Goal: Obtain resource: Obtain resource

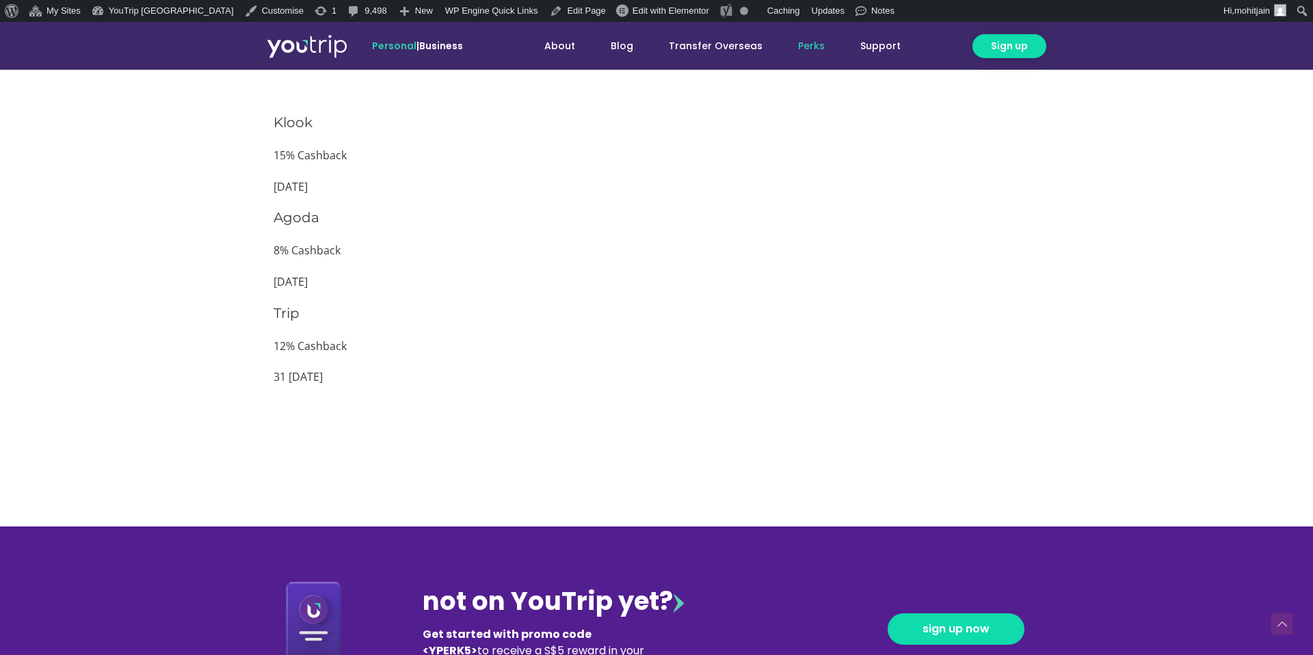
click at [299, 340] on p "12% Cashback" at bounding box center [657, 347] width 766 height 21
click at [302, 252] on p "8% Cashback" at bounding box center [657, 251] width 766 height 21
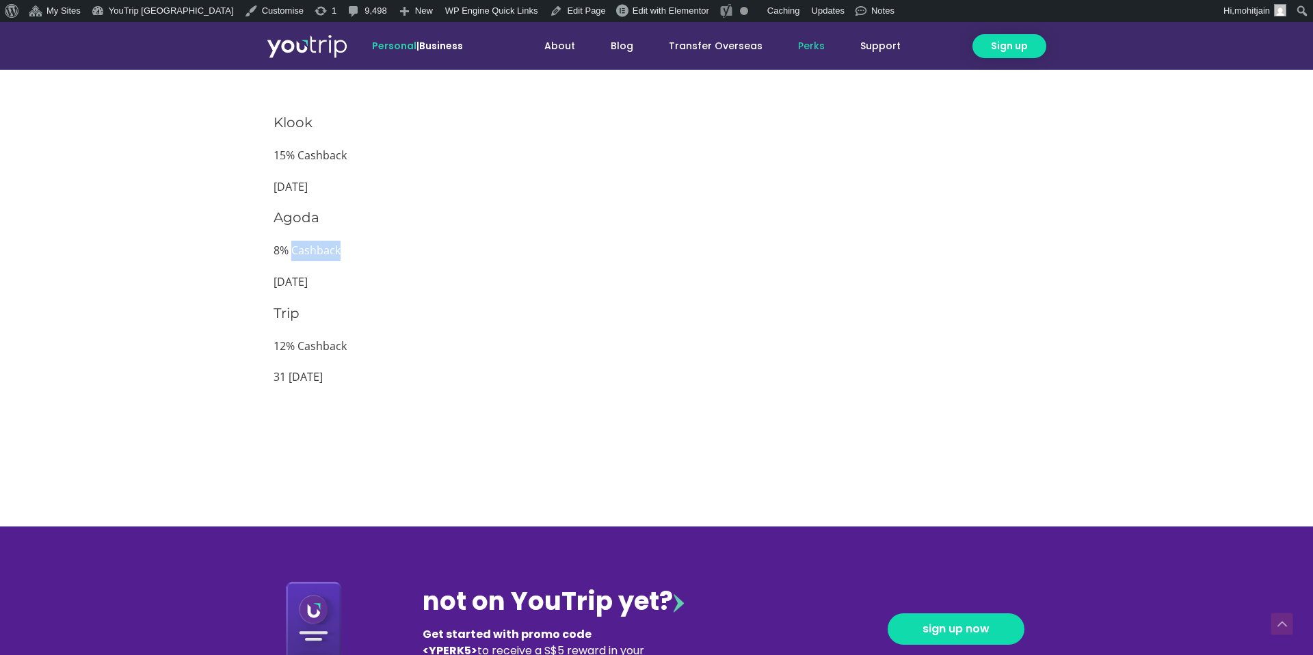
click at [302, 252] on p "8% Cashback" at bounding box center [657, 251] width 766 height 21
click at [299, 382] on p "31 [DATE]" at bounding box center [657, 377] width 766 height 21
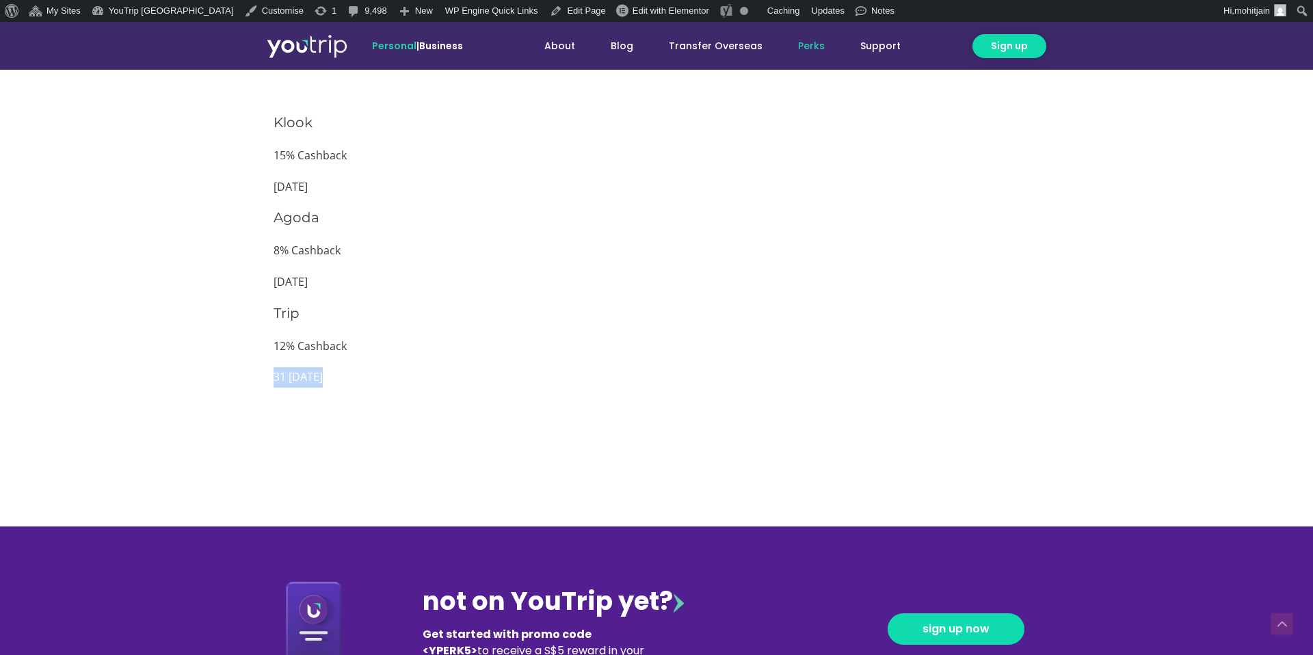
click at [299, 382] on p "31 [DATE]" at bounding box center [657, 377] width 766 height 21
click at [275, 350] on p "12% Cashback" at bounding box center [657, 347] width 766 height 21
drag, startPoint x: 275, startPoint y: 350, endPoint x: 401, endPoint y: 343, distance: 126.0
click at [401, 343] on p "12% Cashback" at bounding box center [657, 347] width 766 height 21
click at [274, 349] on p "12% Cashback" at bounding box center [657, 347] width 766 height 21
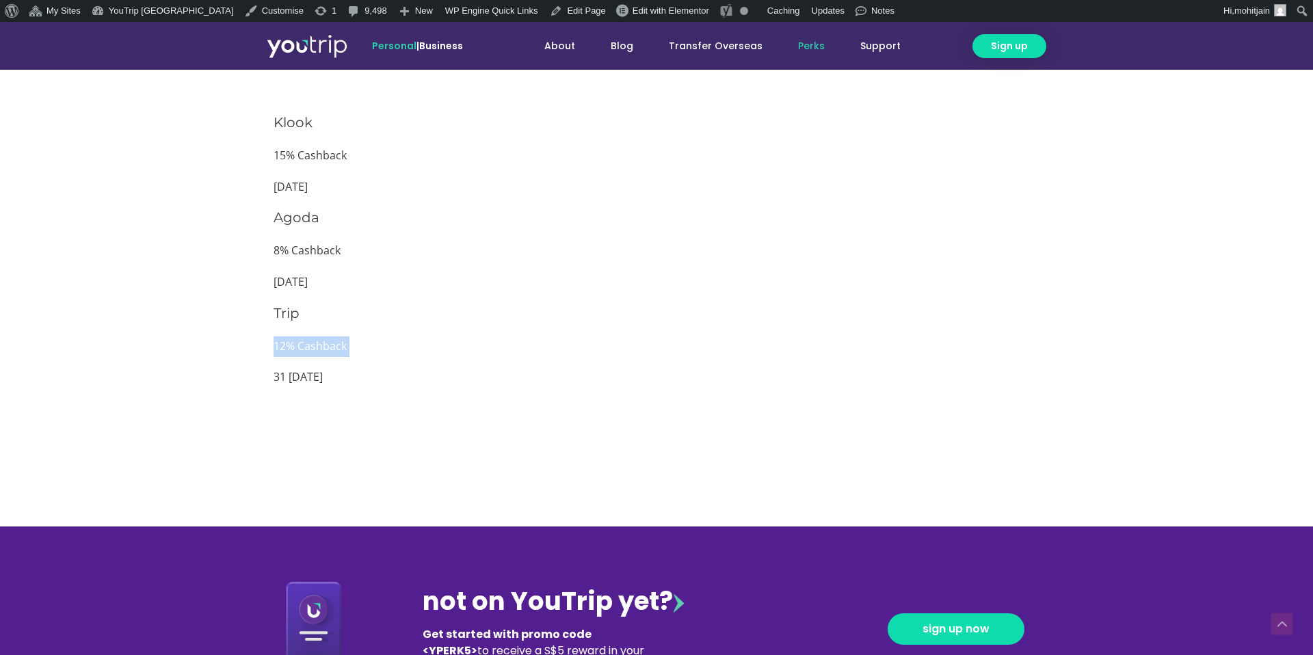
drag, startPoint x: 274, startPoint y: 349, endPoint x: 367, endPoint y: 349, distance: 92.3
click at [367, 349] on p "12% Cashback" at bounding box center [657, 347] width 766 height 21
click at [341, 350] on p "12% Cashback" at bounding box center [657, 347] width 766 height 21
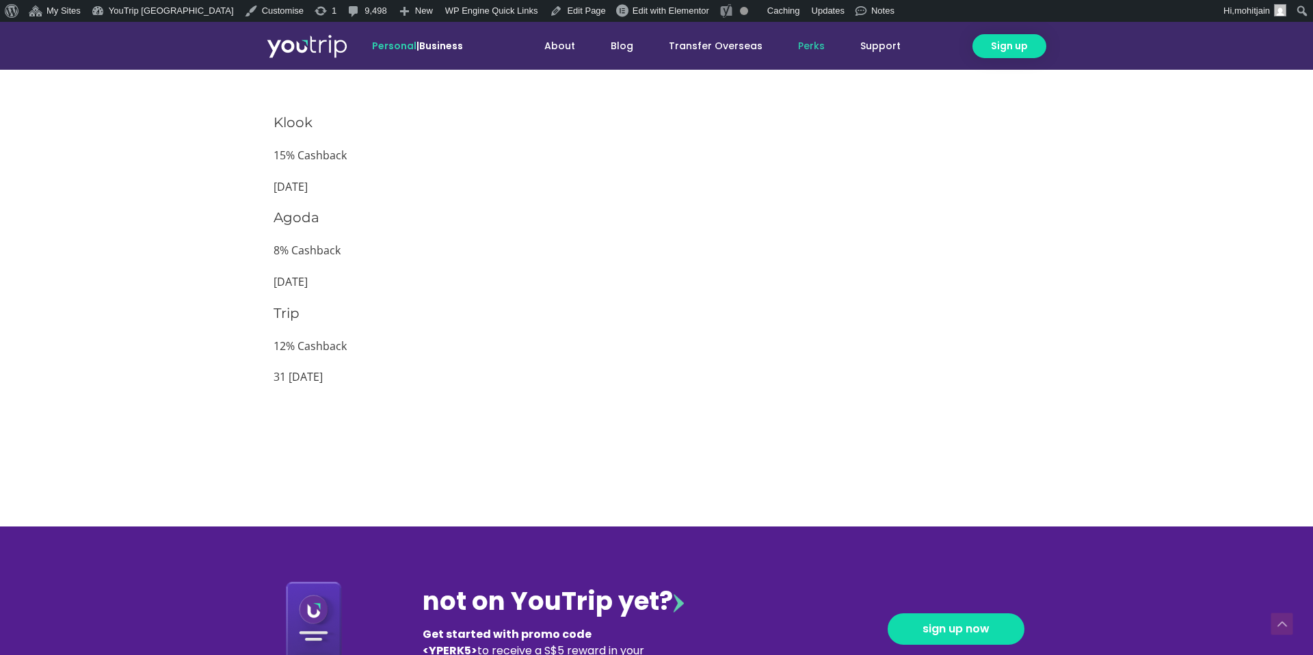
click at [327, 373] on p "31 [DATE]" at bounding box center [657, 377] width 766 height 21
click at [332, 373] on p "31 [DATE]" at bounding box center [657, 377] width 766 height 21
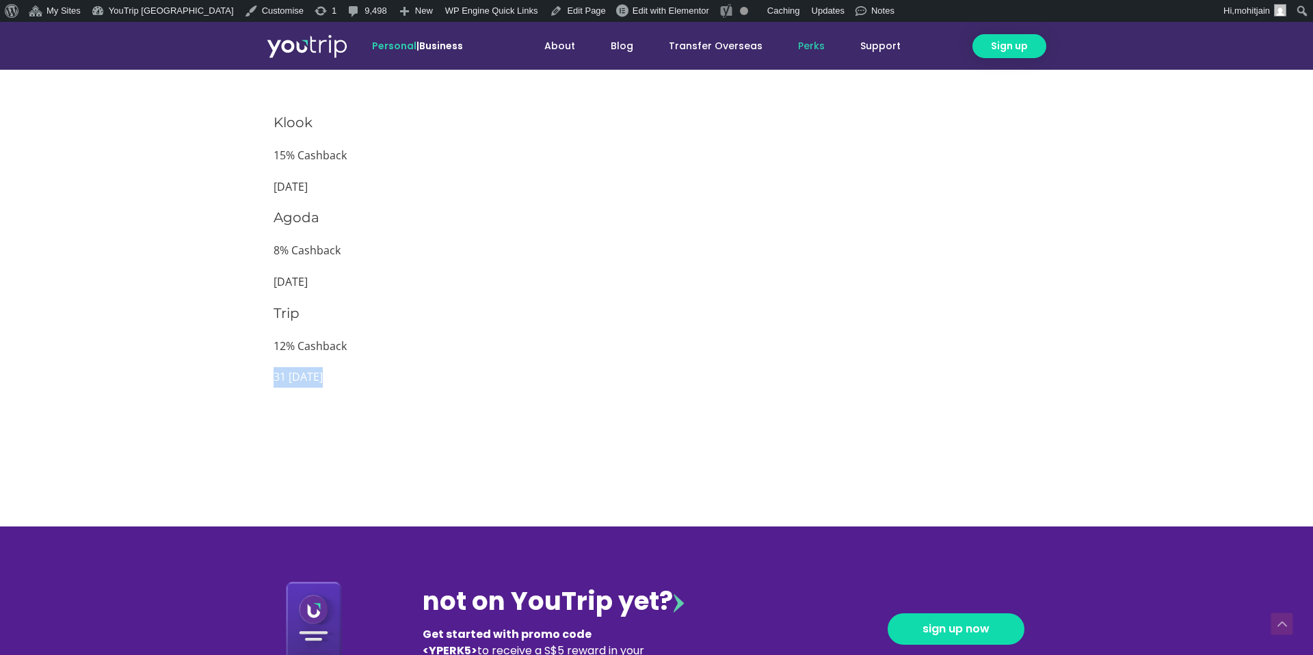
click at [332, 373] on p "31 [DATE]" at bounding box center [657, 377] width 766 height 21
click at [319, 255] on p "8% Cashback" at bounding box center [657, 251] width 766 height 21
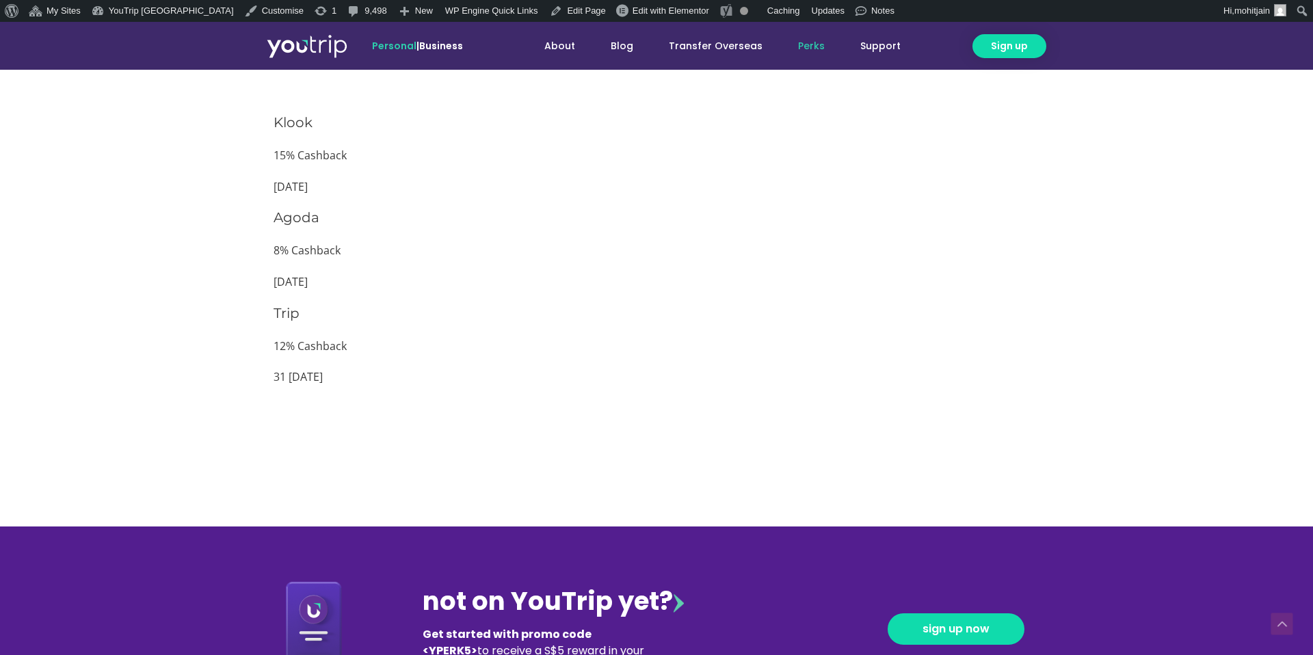
click at [441, 318] on h3 "Trip" at bounding box center [657, 313] width 766 height 19
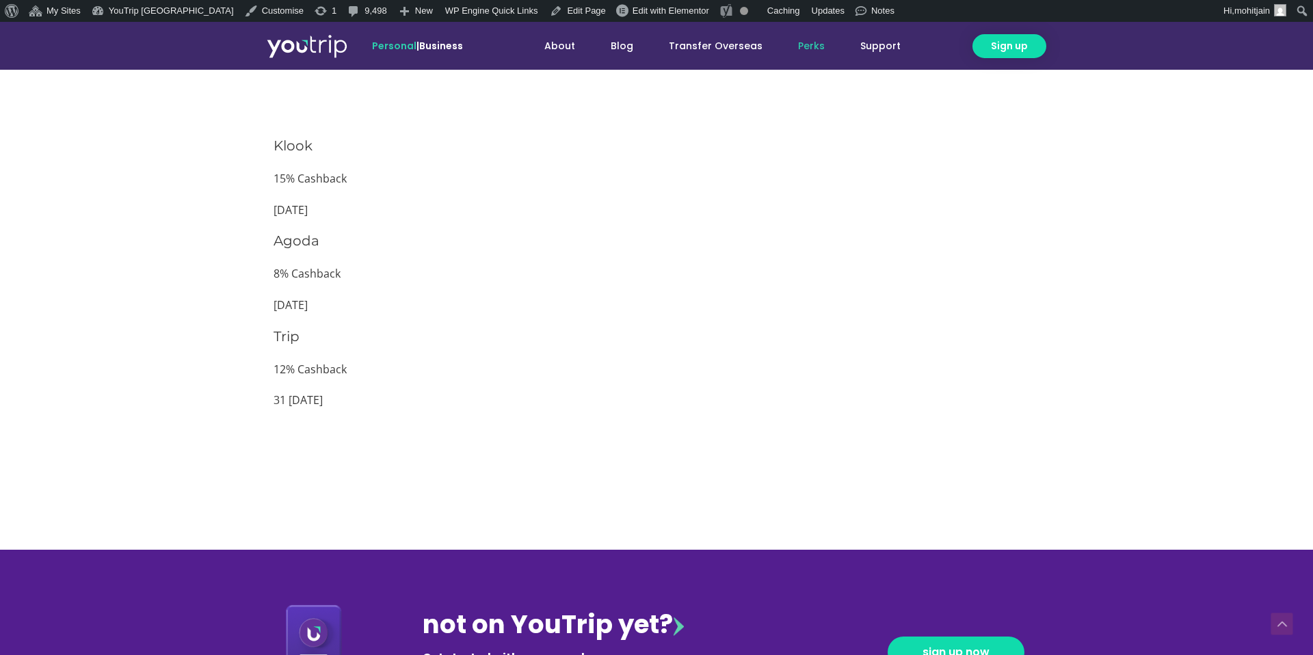
scroll to position [1344, 0]
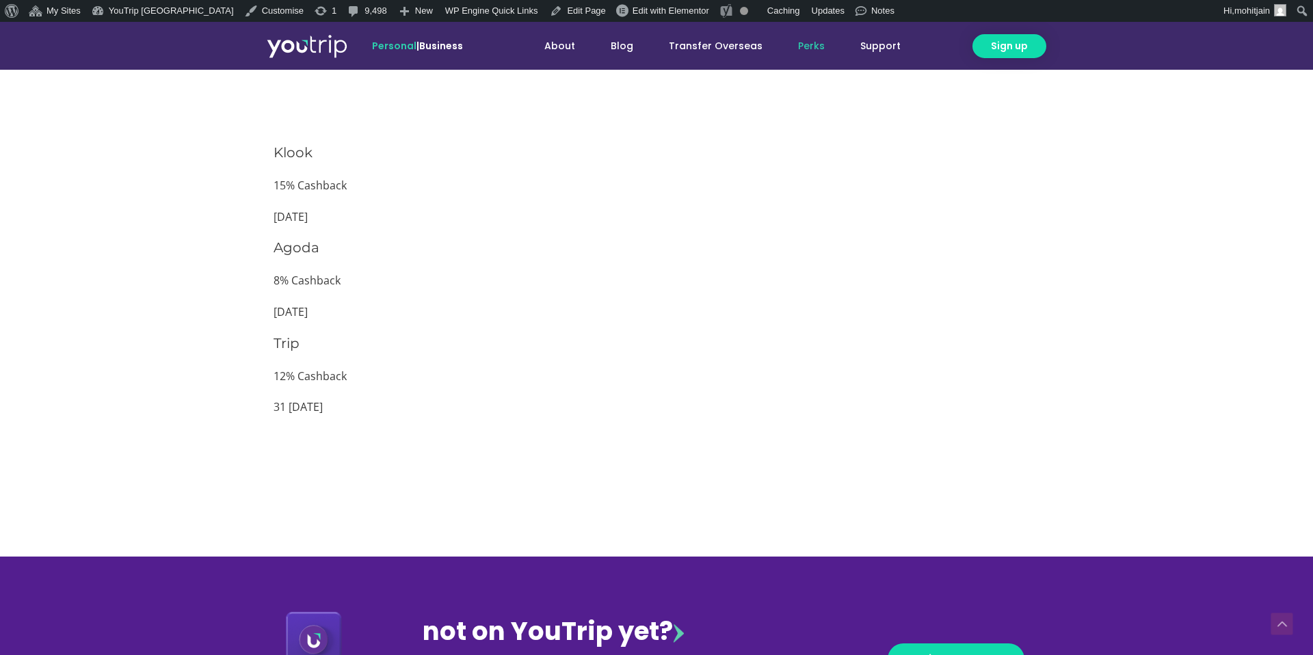
drag, startPoint x: 263, startPoint y: 142, endPoint x: 389, endPoint y: 214, distance: 145.5
click at [389, 214] on section "Klook 15% Cashback 29 Nov 2025 Agoda 8% Cashback 31 Dec 2025 Trip 12% Cashback …" at bounding box center [656, 286] width 1313 height 300
click at [532, 423] on div "Klook 15% Cashback 29 Nov 2025 Agoda 8% Cashback 31 Dec 2025 Trip 12% Cashback …" at bounding box center [657, 286] width 766 height 286
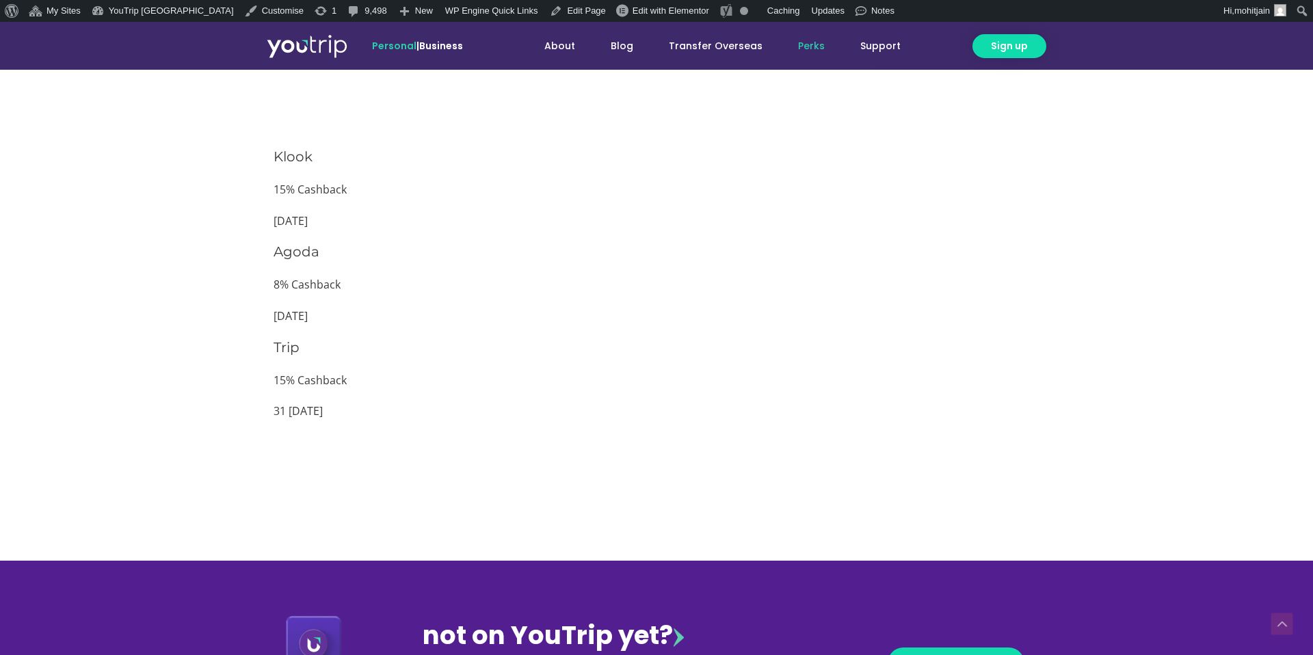
click at [729, 196] on p "15% Cashback" at bounding box center [657, 190] width 766 height 21
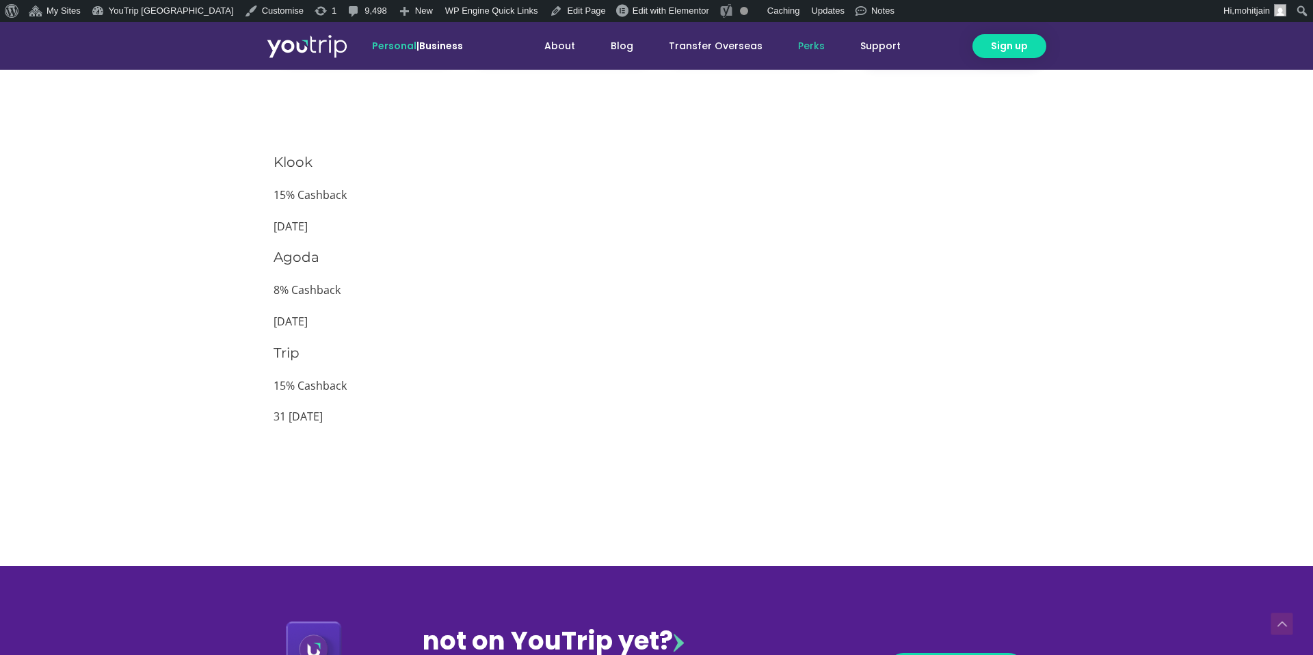
click at [616, 259] on h3 "Agoda" at bounding box center [657, 257] width 766 height 19
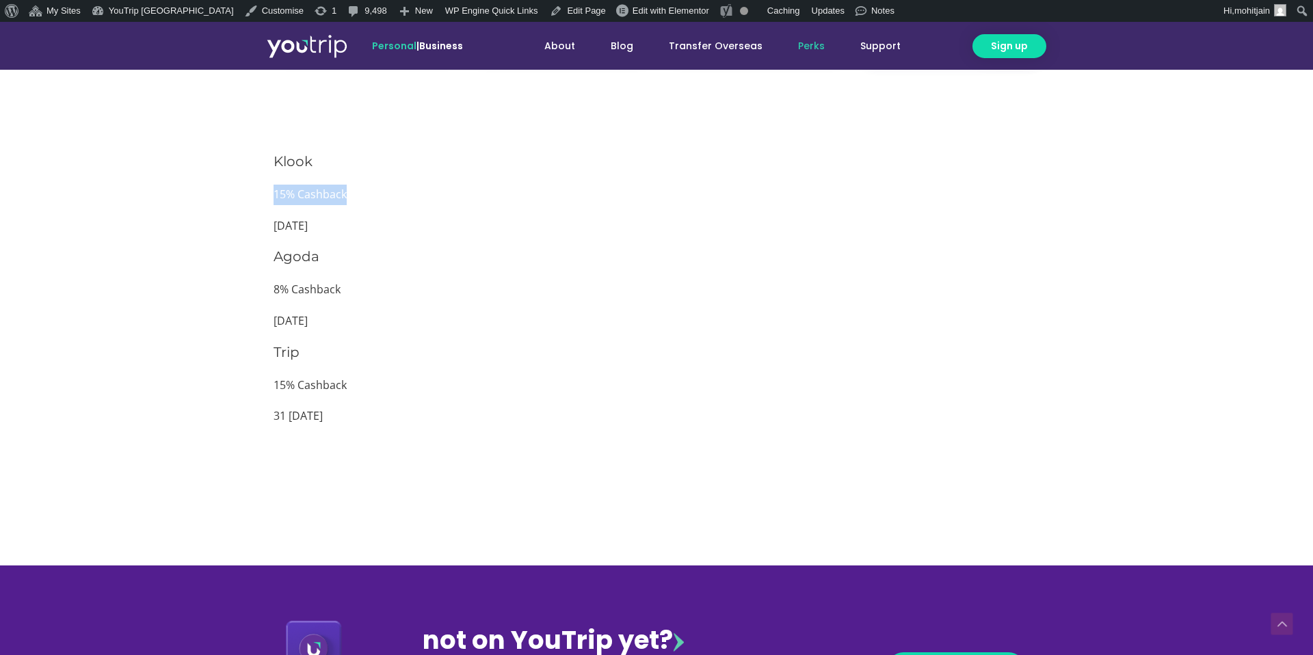
drag, startPoint x: 273, startPoint y: 195, endPoint x: 420, endPoint y: 195, distance: 147.1
click at [420, 195] on p "15% Cashback" at bounding box center [657, 195] width 766 height 21
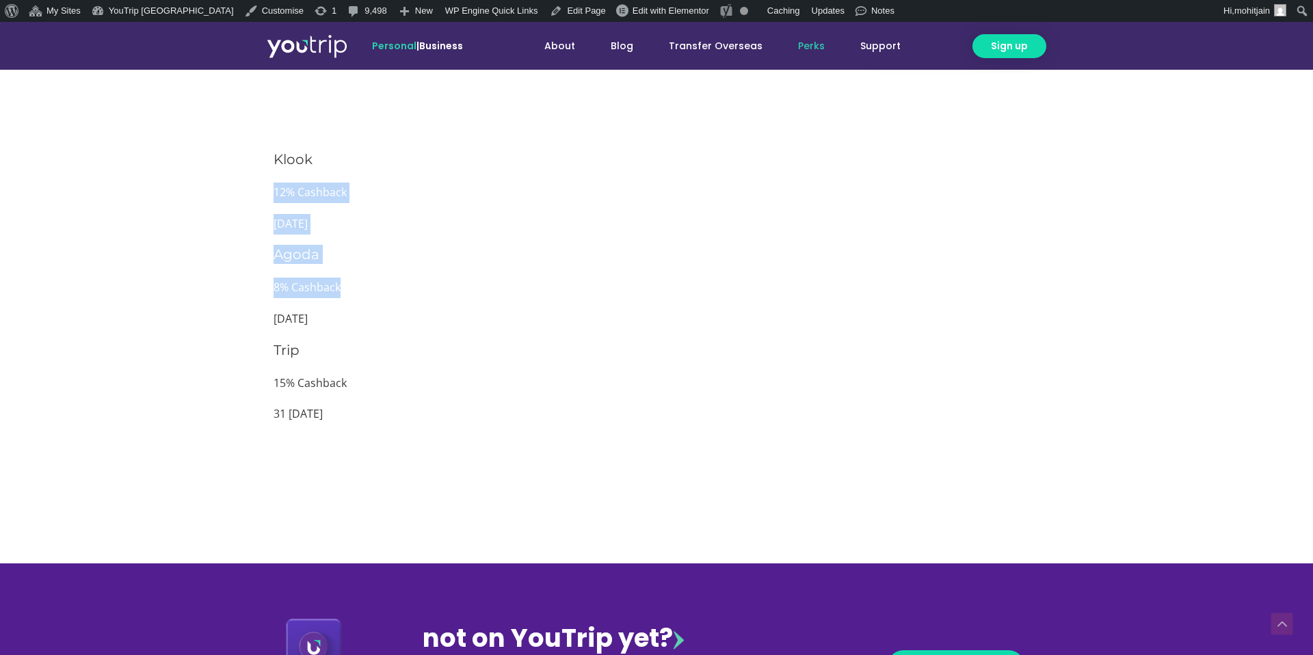
drag, startPoint x: 263, startPoint y: 185, endPoint x: 577, endPoint y: 326, distance: 344.5
click at [577, 326] on section "Klook 12% Cashback [DATE] Agoda 8% Cashback [DATE] Trip 15% Cashback 31 [DATE]" at bounding box center [656, 293] width 1313 height 300
click at [519, 364] on div "Trip 15% Cashback 31 Nov 2025" at bounding box center [657, 383] width 766 height 84
drag, startPoint x: 272, startPoint y: 192, endPoint x: 308, endPoint y: 192, distance: 36.3
click at [307, 192] on div "Klook 12% Cashback 29 Nov 2025 Agoda 8% Cashback 31 Dec 2025 Trip 15% Cashback …" at bounding box center [657, 293] width 780 height 300
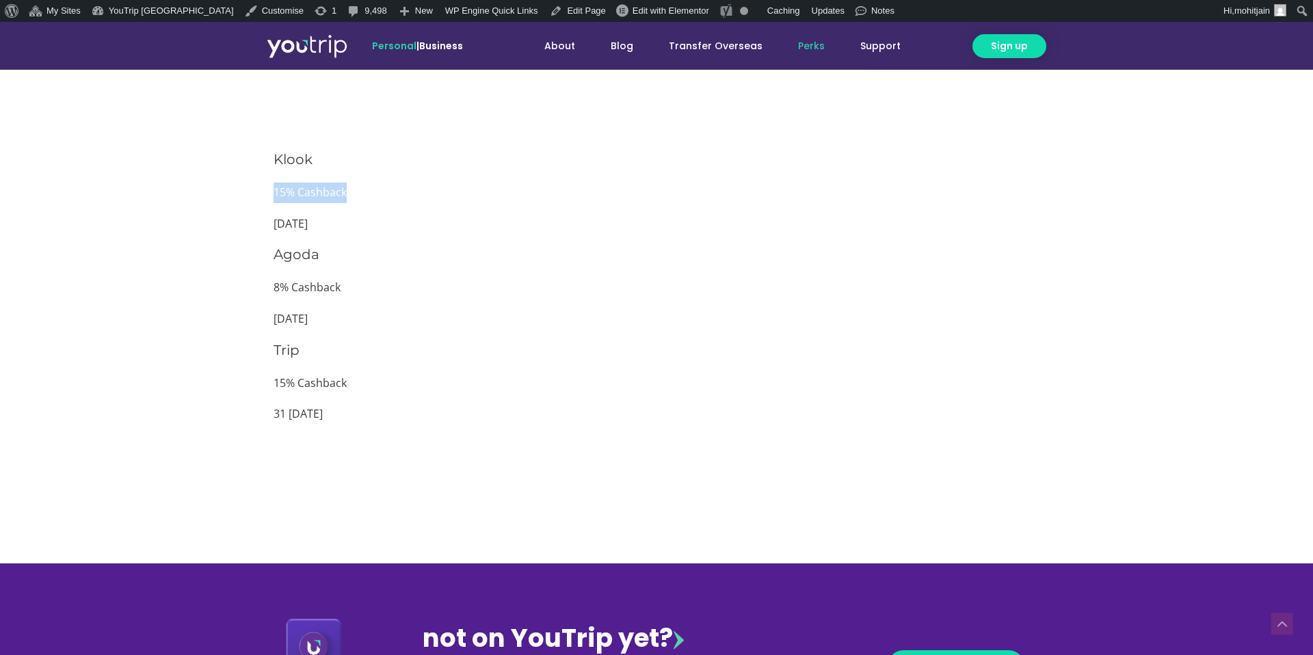
drag, startPoint x: 276, startPoint y: 190, endPoint x: 357, endPoint y: 202, distance: 82.3
click at [358, 202] on div "Klook 15% Cashback [DATE]" at bounding box center [657, 192] width 766 height 84
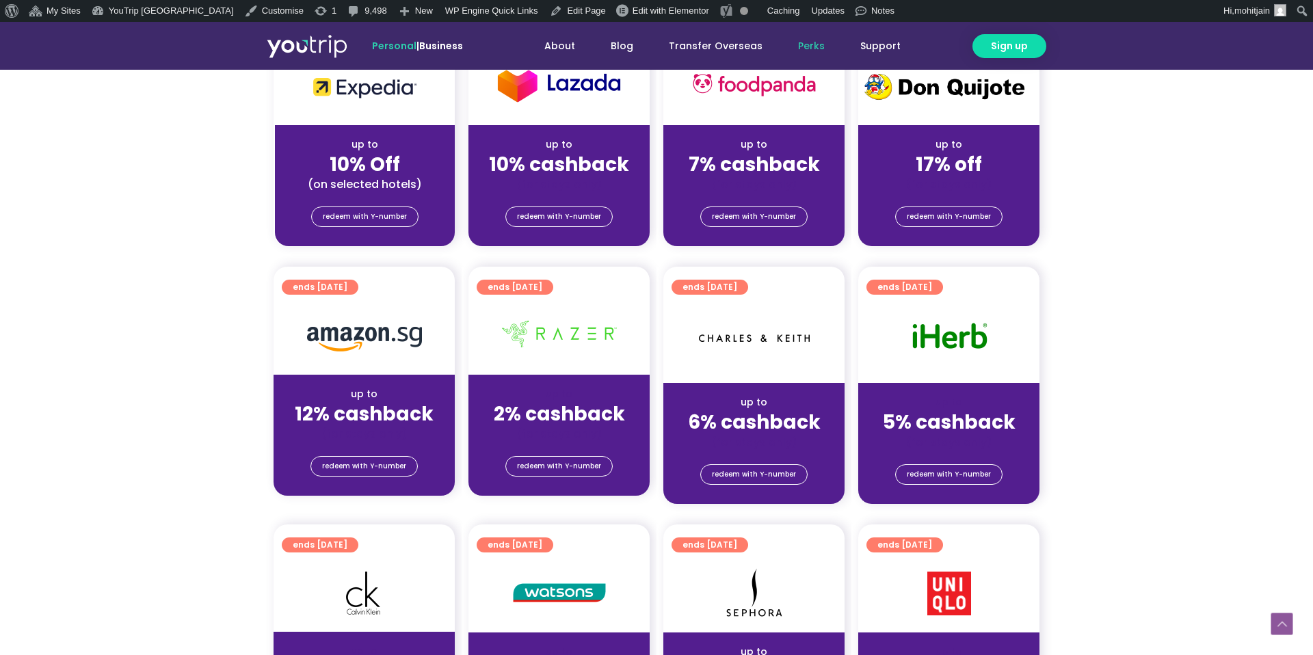
scroll to position [666, 0]
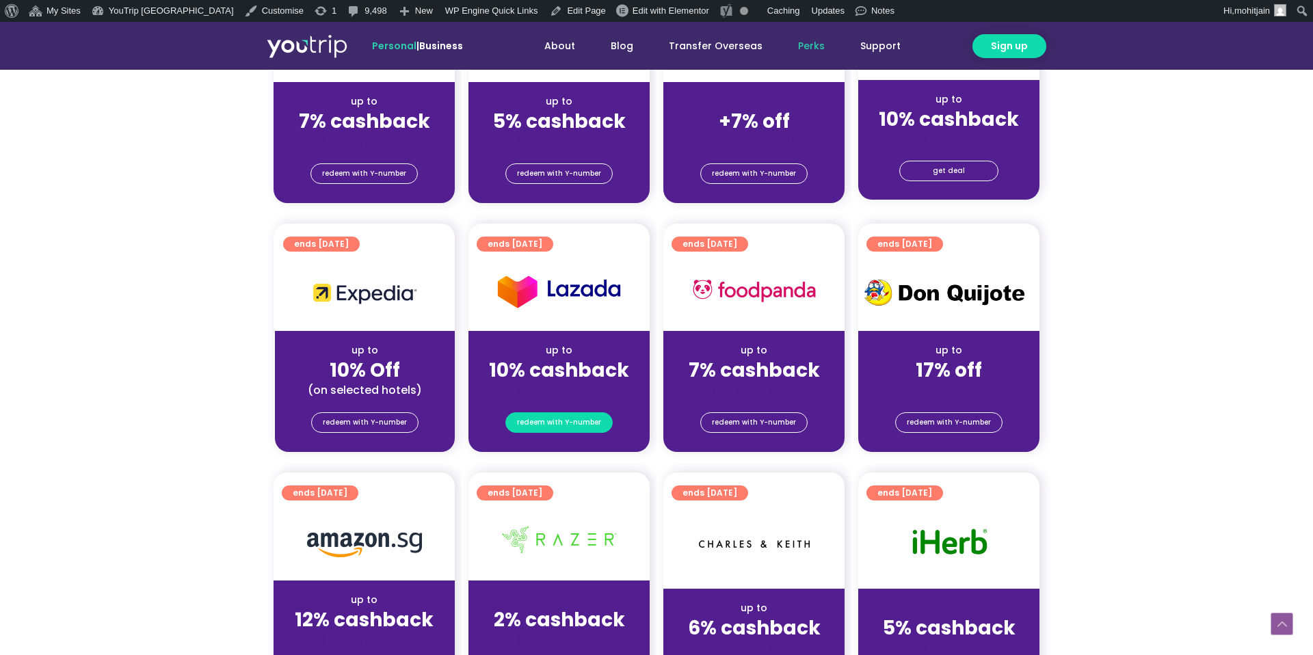
click at [581, 432] on link "redeem with Y-number" at bounding box center [559, 422] width 107 height 21
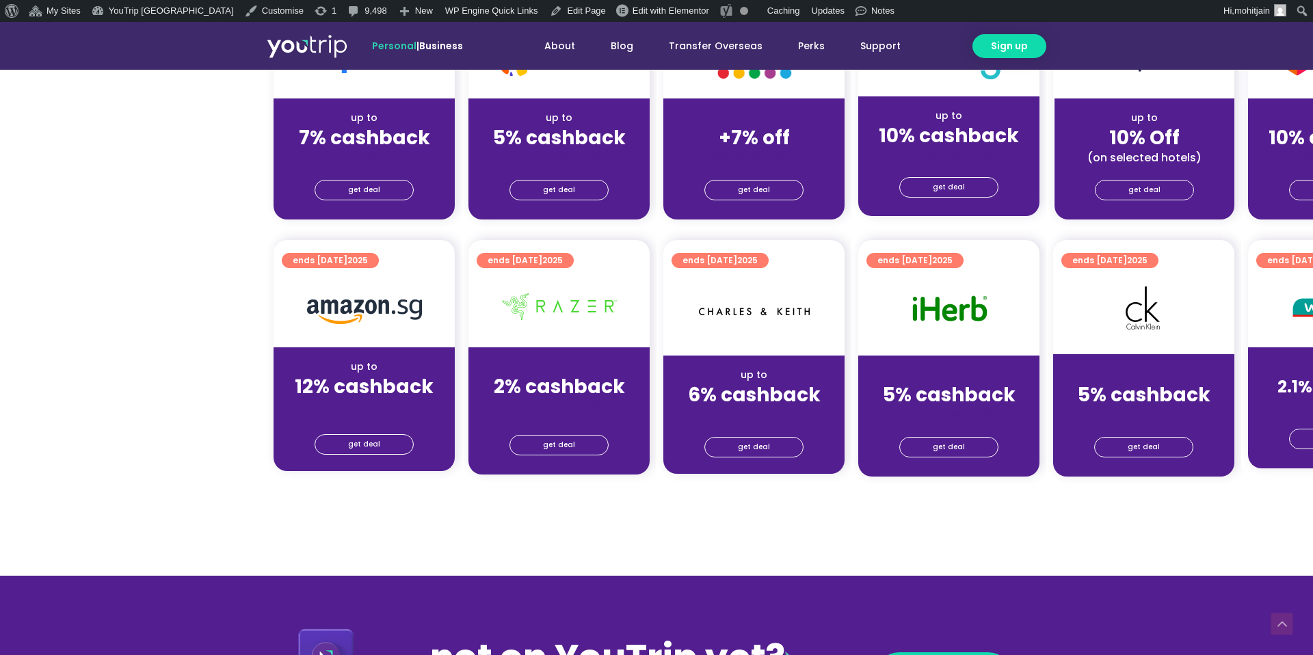
scroll to position [501, 0]
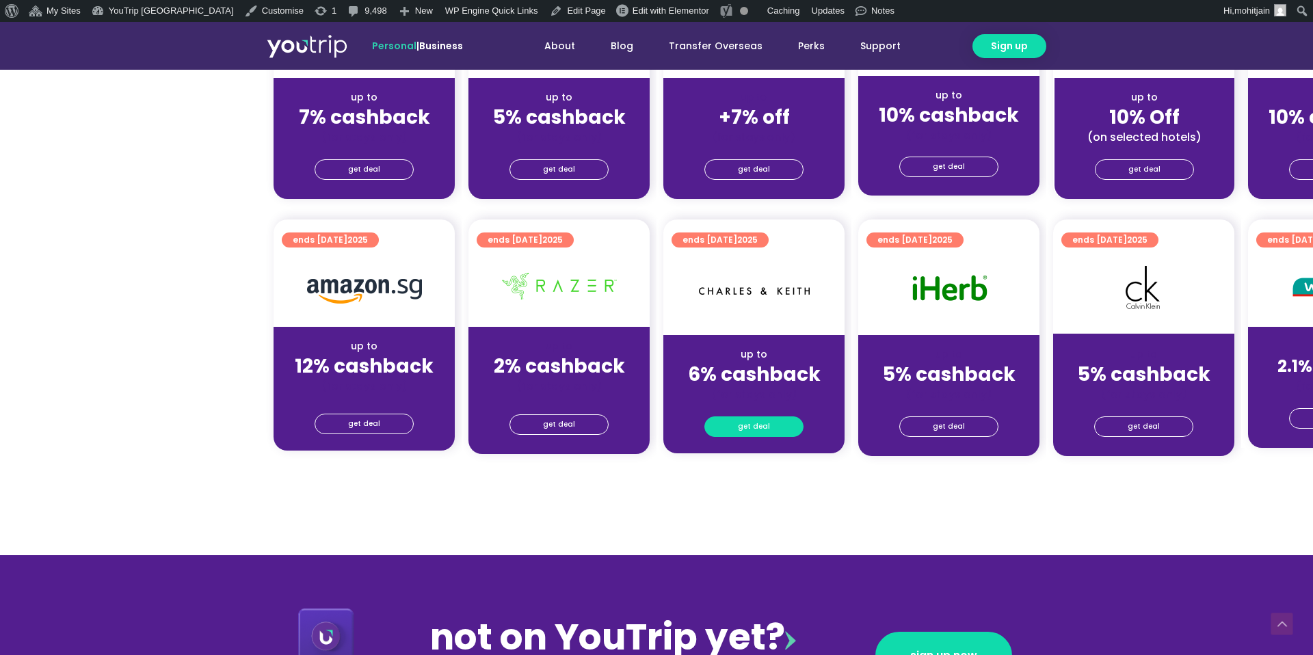
click at [755, 423] on span "get deal" at bounding box center [754, 426] width 32 height 19
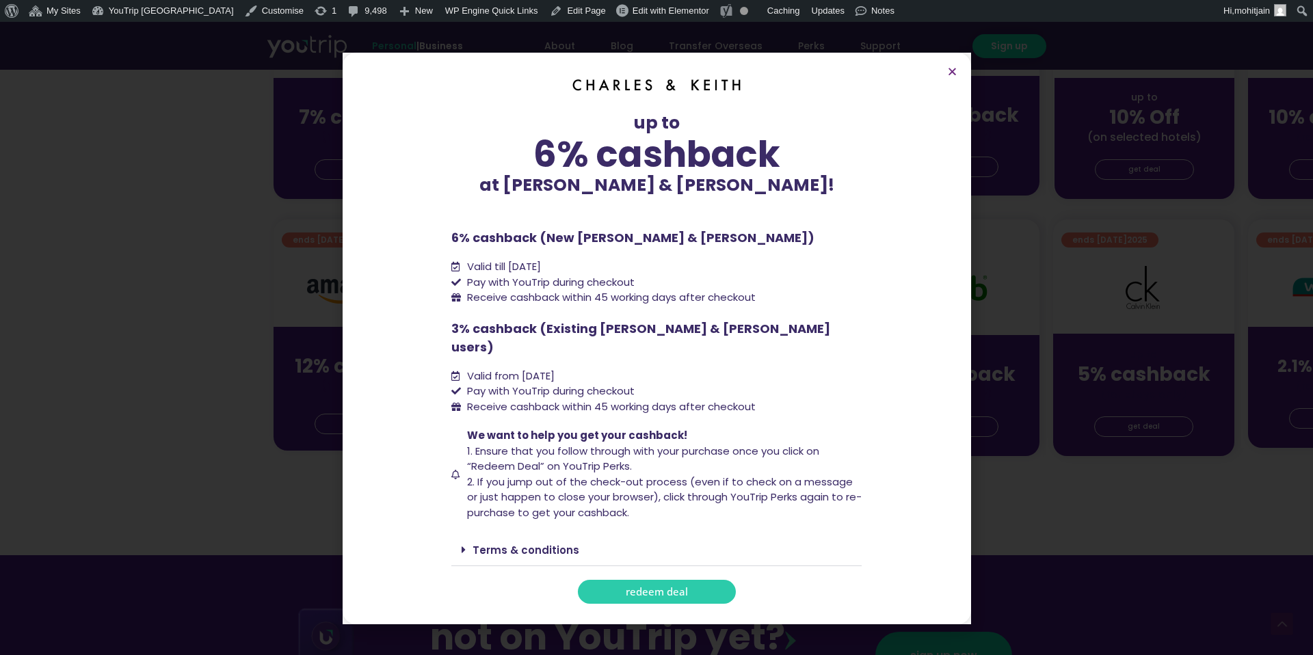
click at [590, 549] on div "Terms & conditions" at bounding box center [656, 550] width 410 height 32
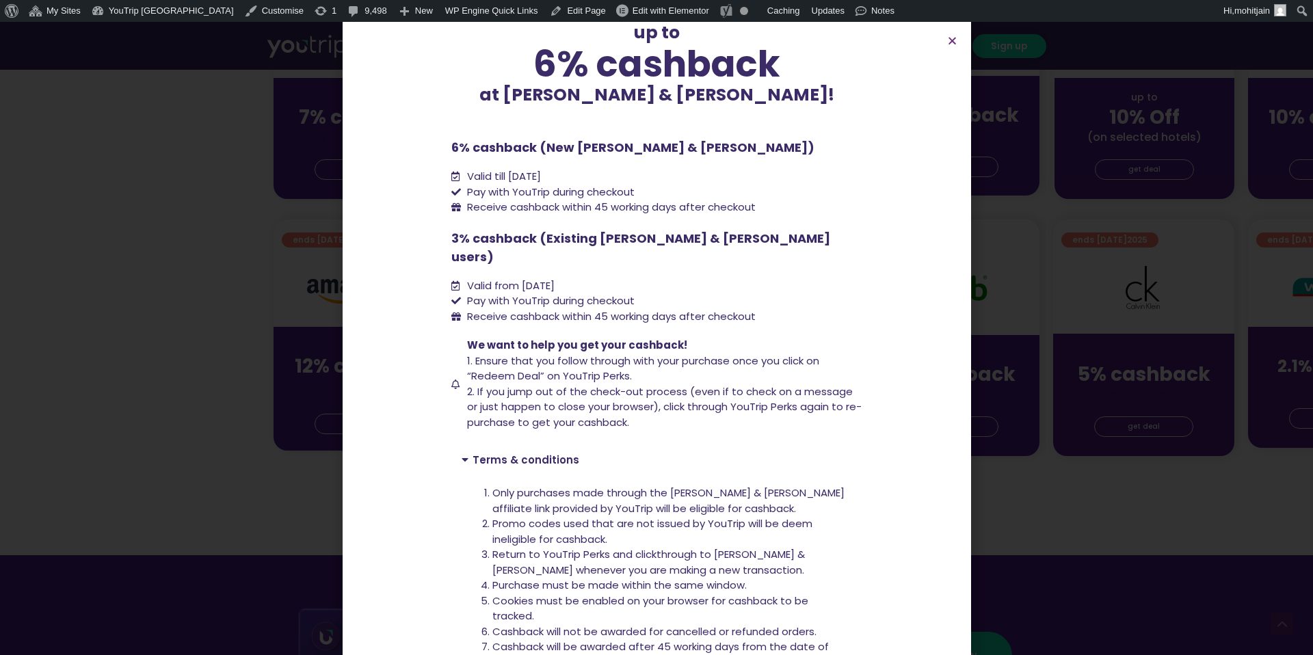
scroll to position [0, 0]
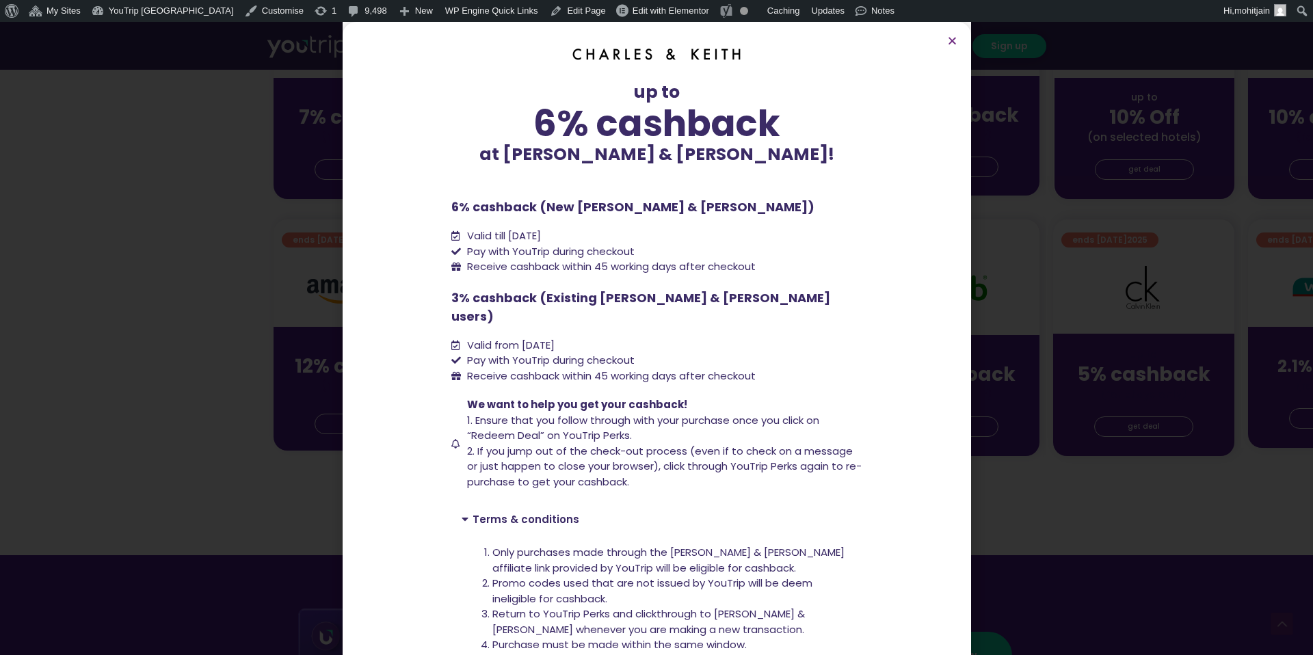
click at [311, 298] on div "up to 6% cashback at Charles & Keith! up to 6% cashback at Charles & Keith! 6% …" at bounding box center [656, 338] width 1313 height 633
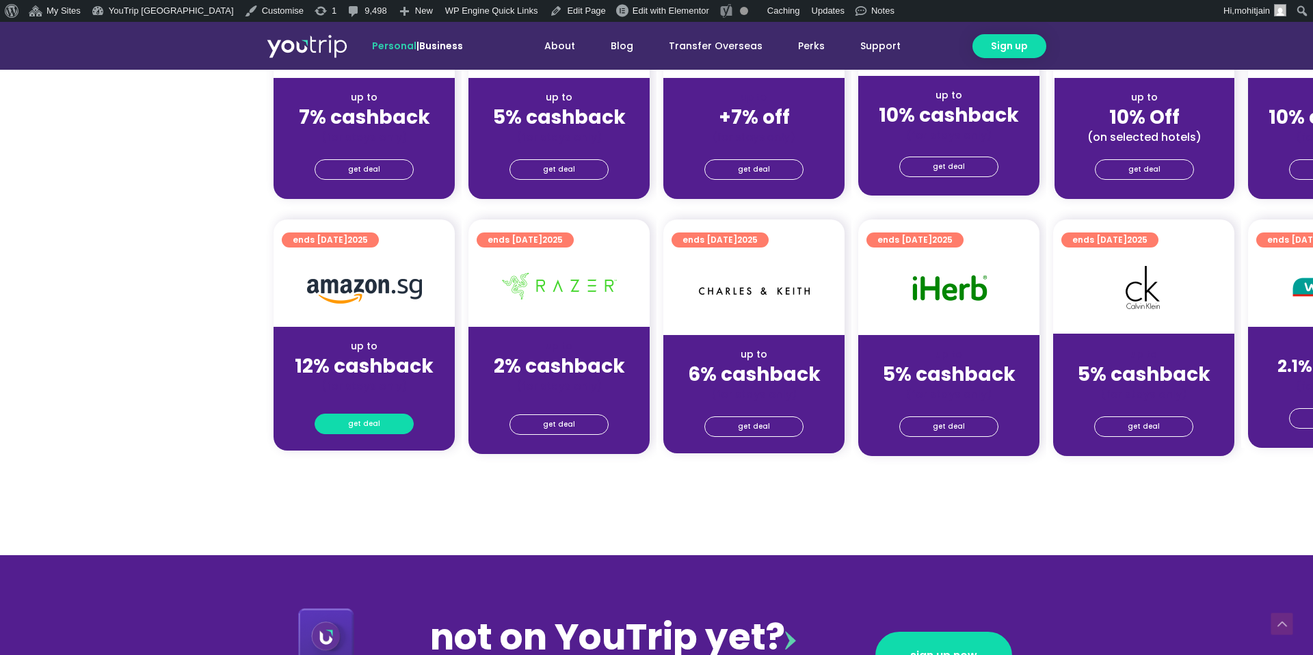
click at [373, 419] on span "get deal" at bounding box center [364, 424] width 32 height 19
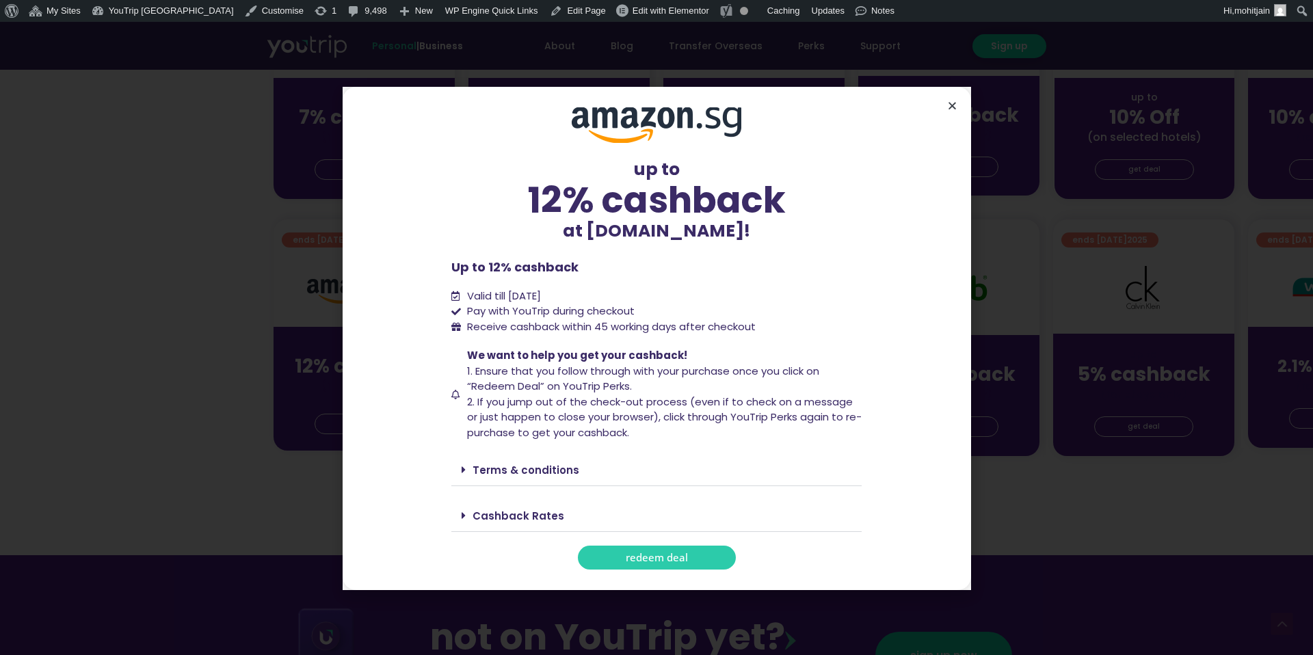
click at [949, 105] on icon "Close" at bounding box center [952, 106] width 10 height 10
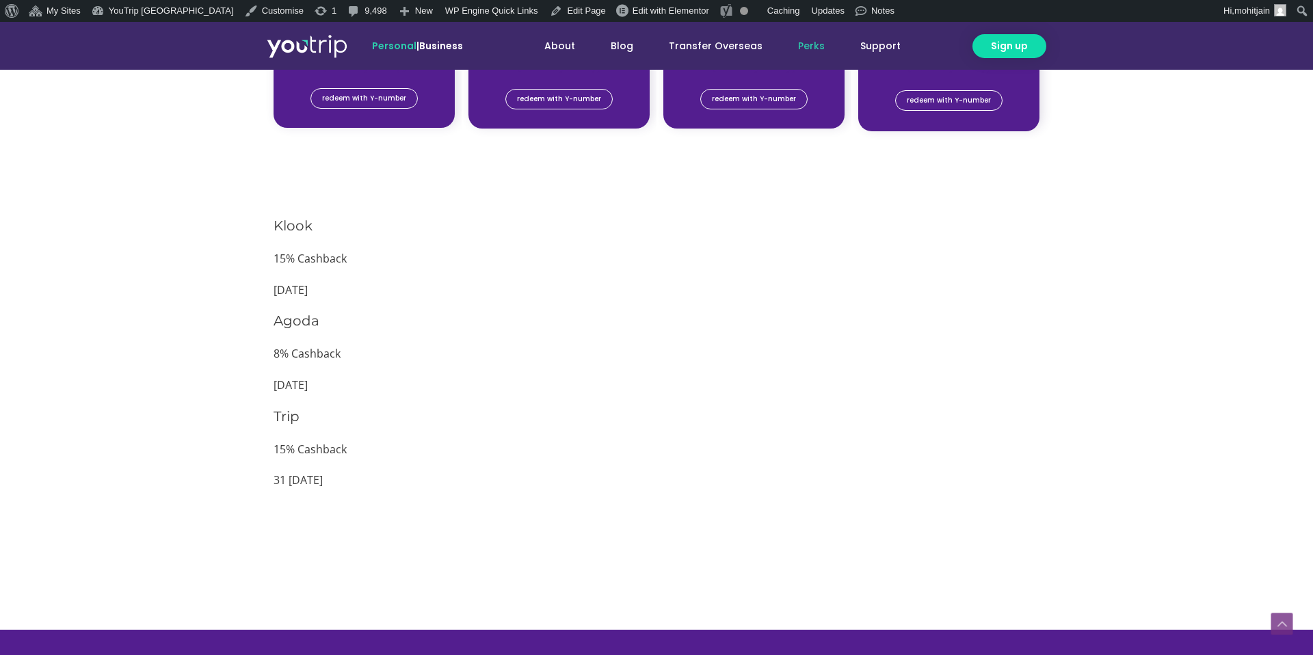
scroll to position [1261, 0]
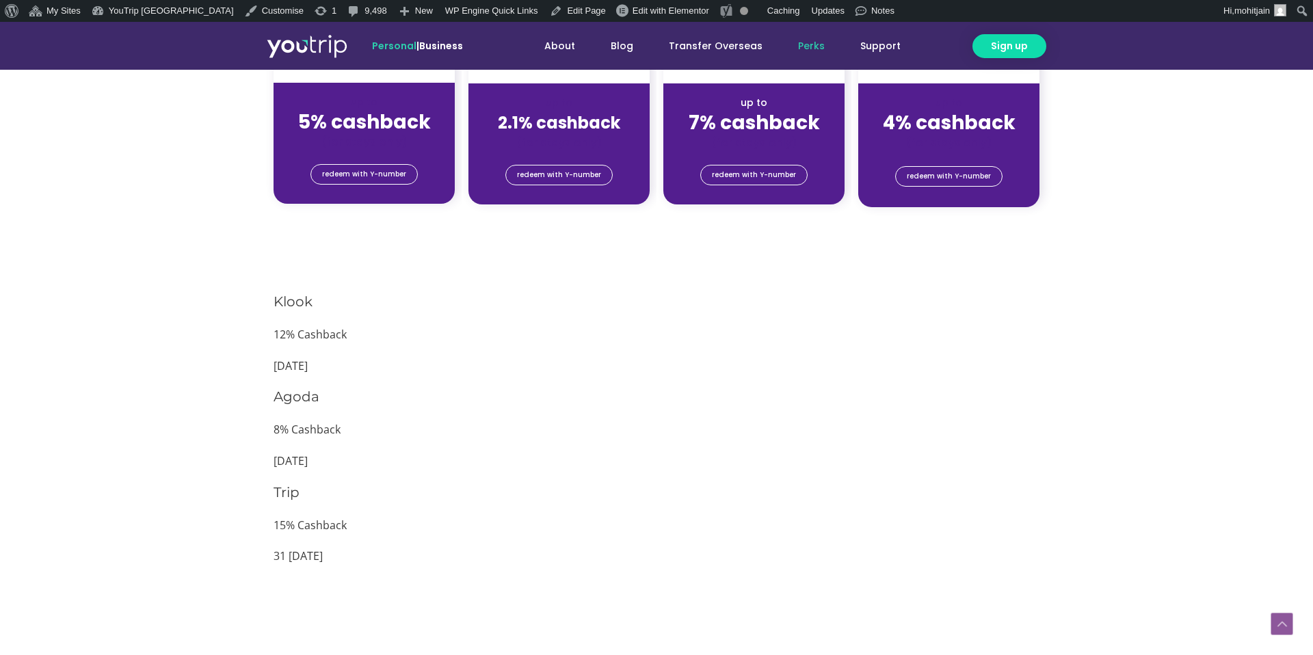
click at [622, 312] on div "Klook 12% Cashback 29 Nov 2025" at bounding box center [657, 334] width 766 height 84
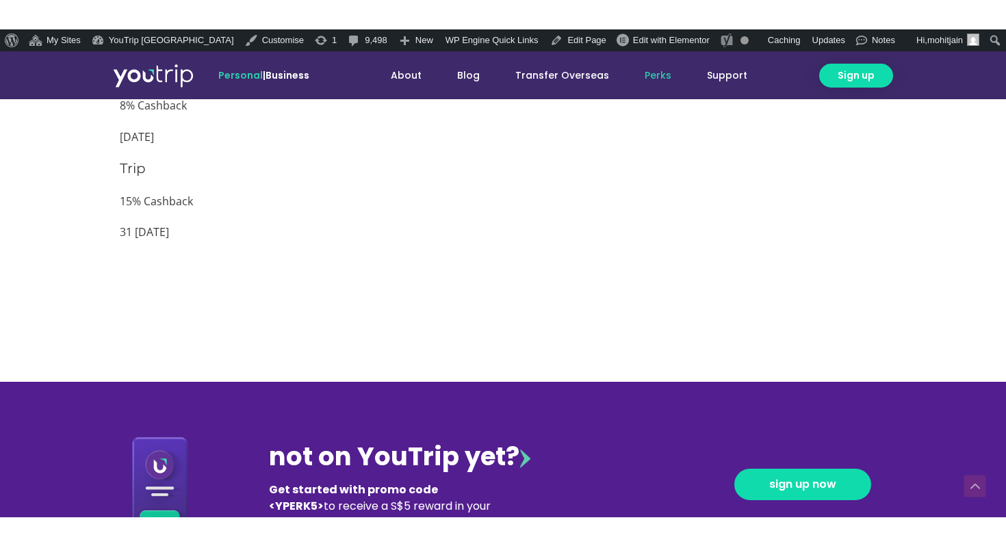
scroll to position [1669, 0]
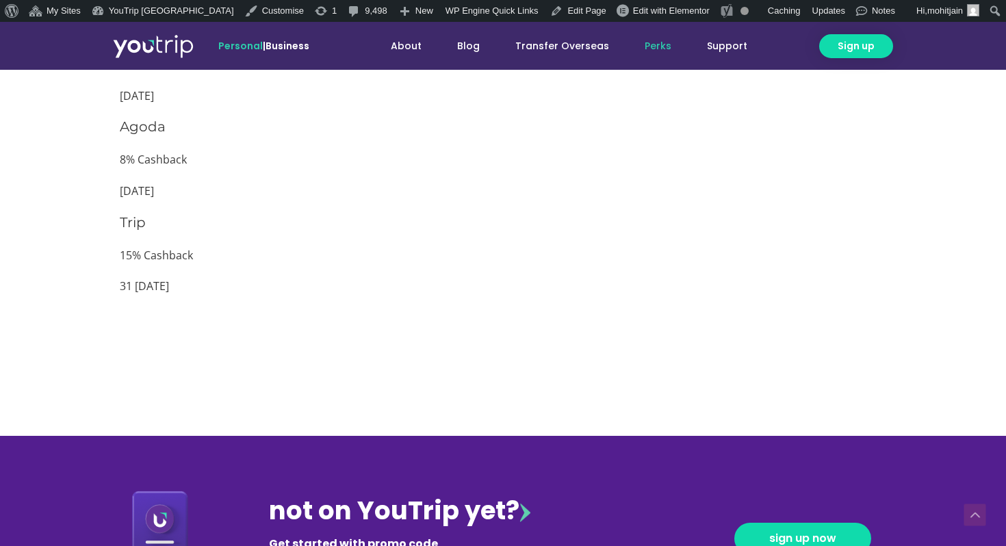
click at [313, 216] on h3 "Trip" at bounding box center [503, 222] width 766 height 19
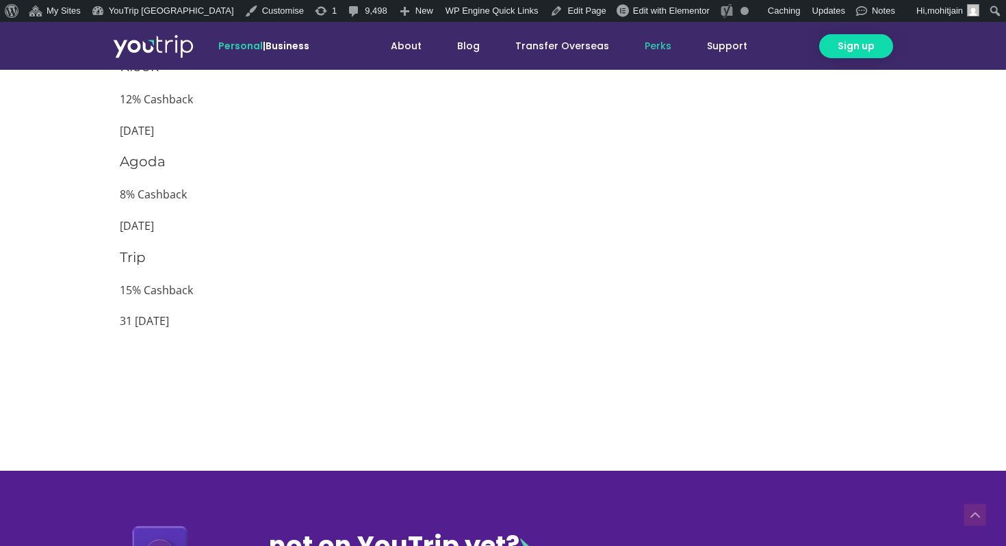
scroll to position [1368, 0]
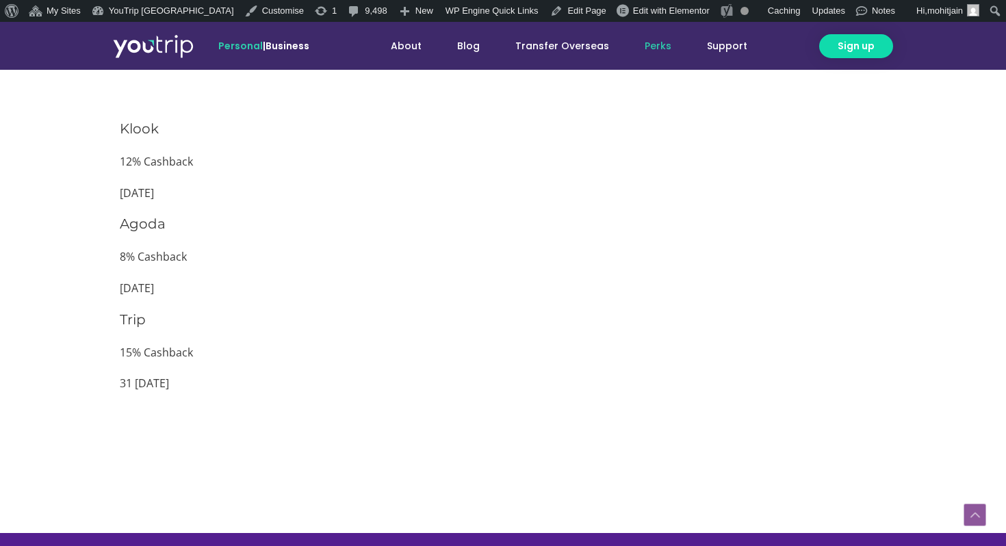
click at [313, 216] on h3 "Agoda" at bounding box center [503, 223] width 766 height 19
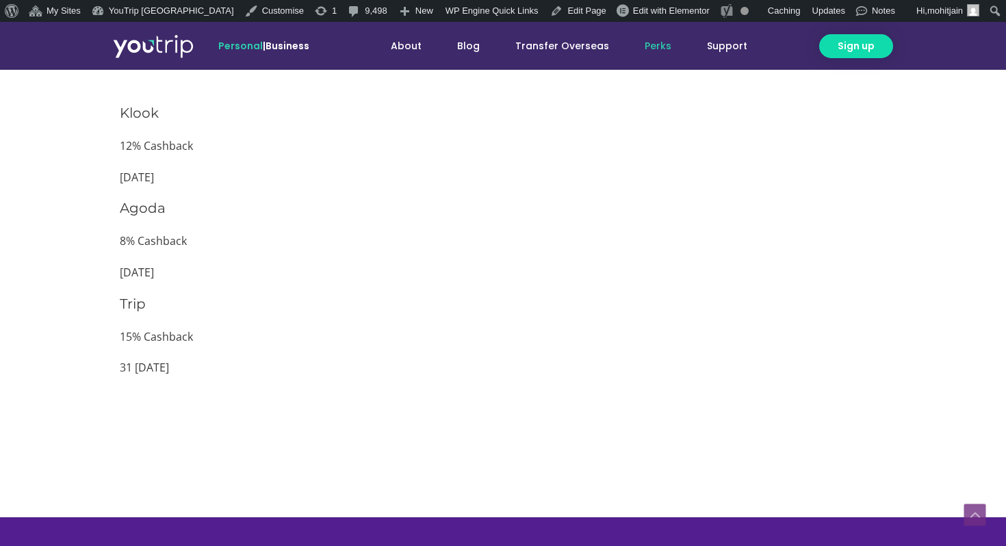
scroll to position [1372, 0]
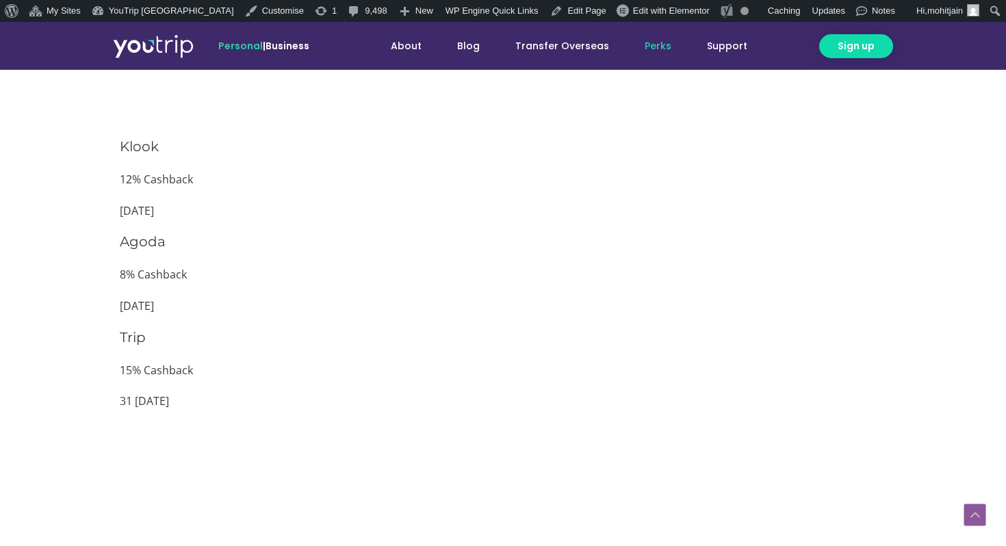
scroll to position [1350, 0]
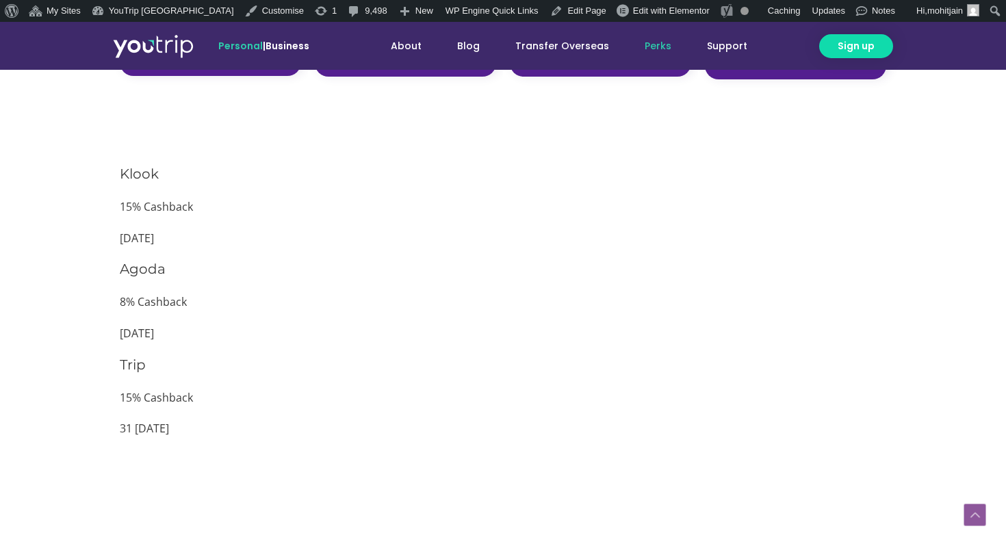
click at [361, 310] on p "8% Cashback" at bounding box center [503, 302] width 766 height 21
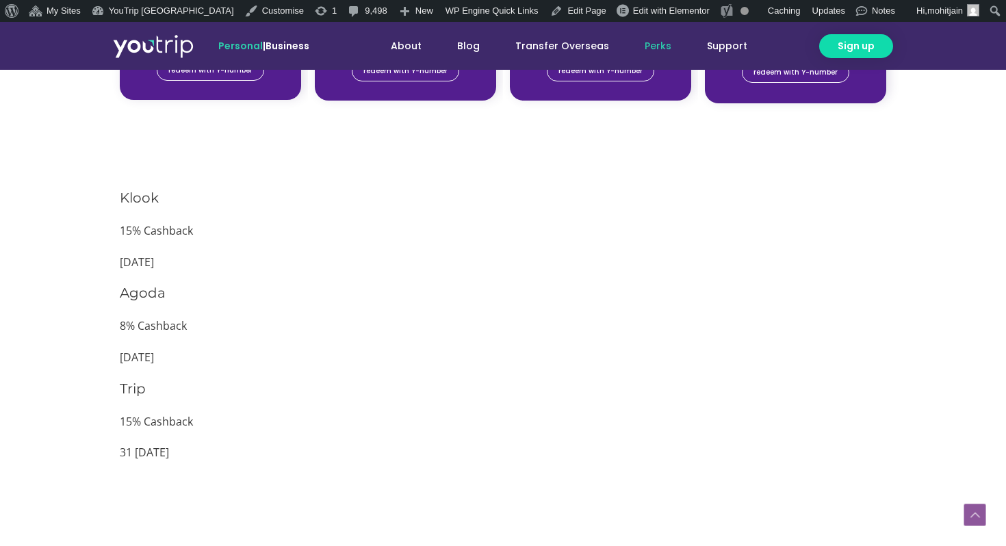
click at [599, 322] on p "8% Cashback" at bounding box center [503, 326] width 766 height 21
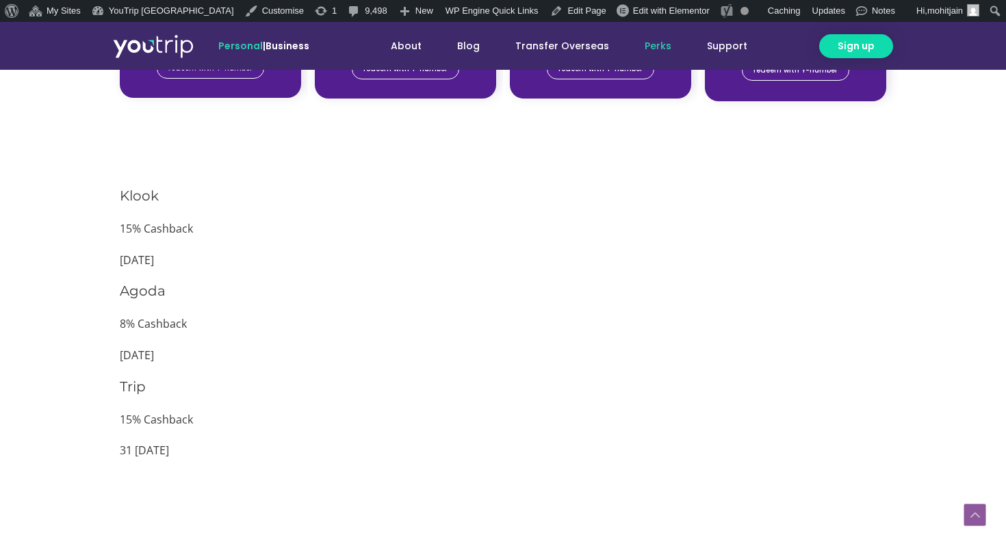
scroll to position [1298, 0]
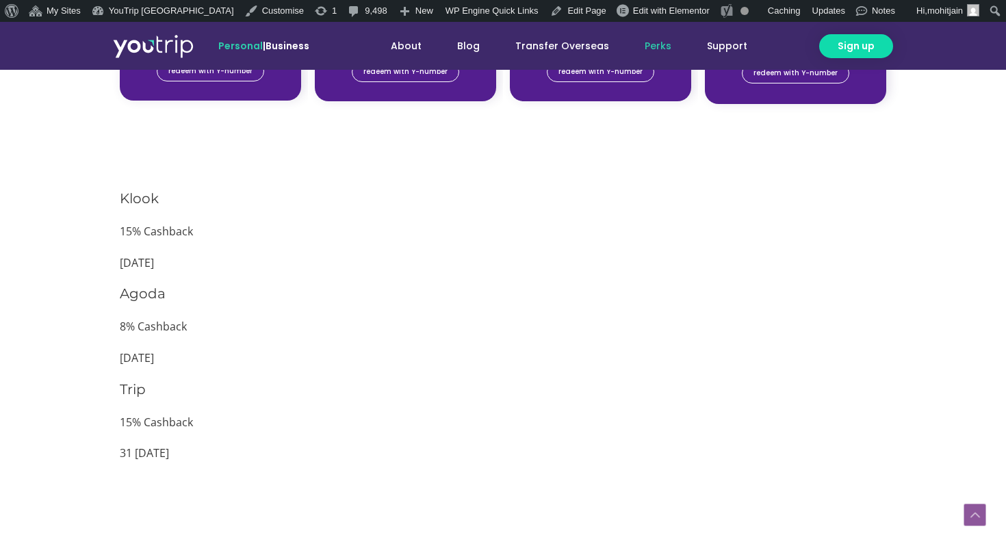
click at [529, 431] on p "15% Cashback" at bounding box center [503, 422] width 766 height 21
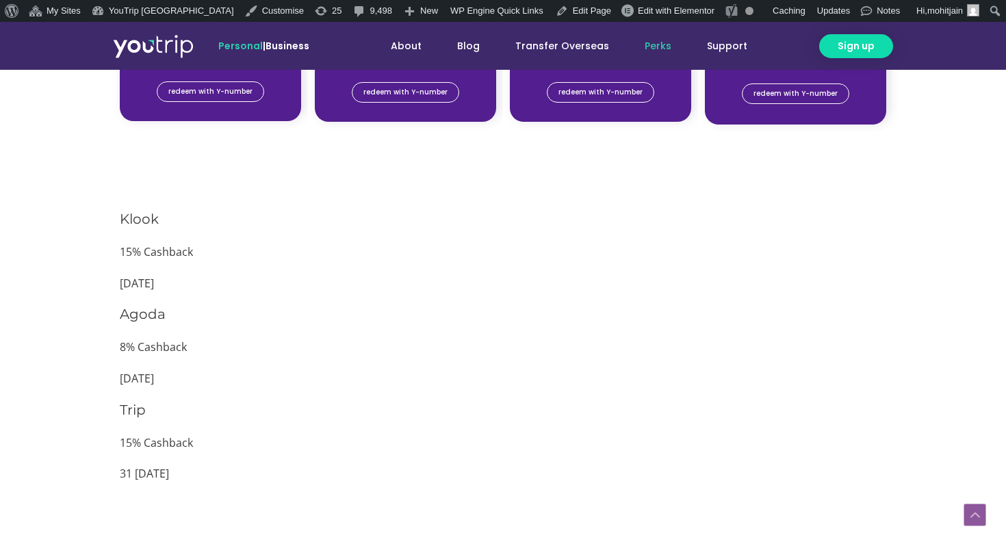
click at [555, 367] on div "Agoda 8% Cashback [DATE]" at bounding box center [503, 346] width 766 height 84
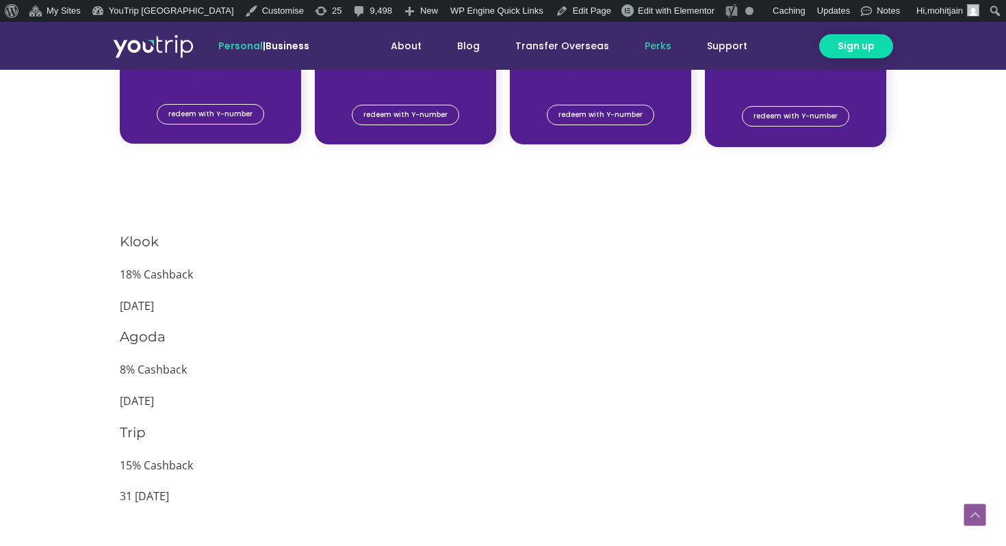
click at [495, 393] on p "[DATE]" at bounding box center [503, 401] width 766 height 21
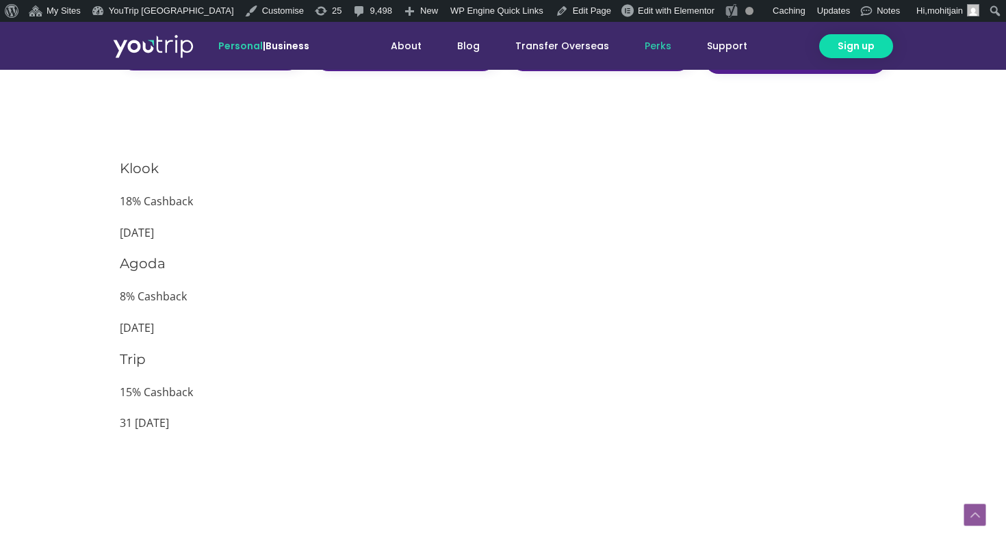
scroll to position [1331, 0]
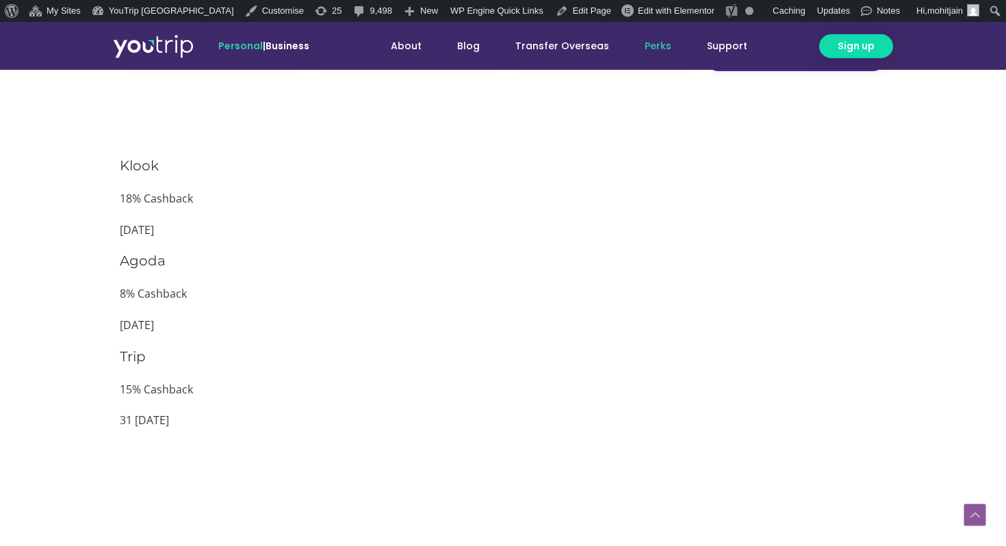
click at [484, 380] on p "15% Cashback" at bounding box center [503, 390] width 766 height 21
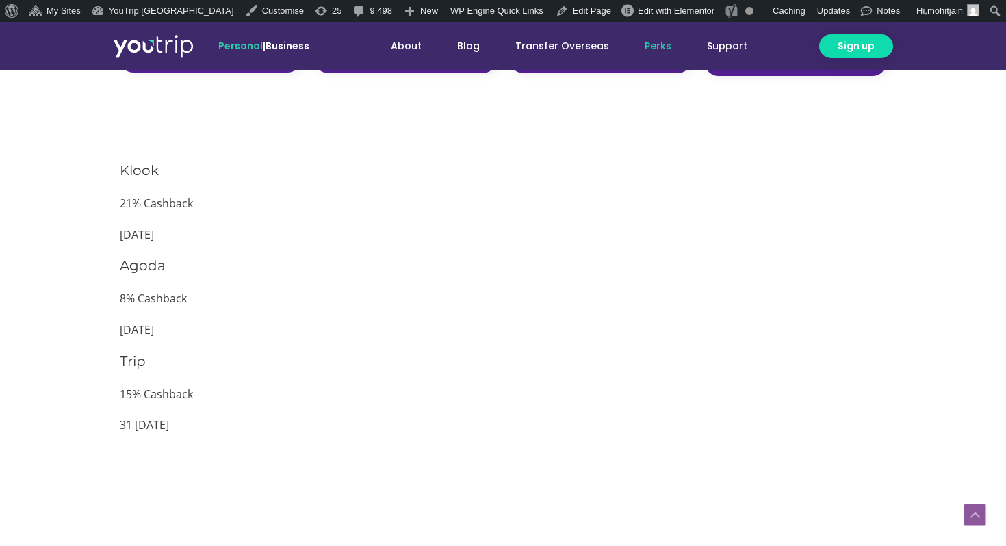
scroll to position [1331, 0]
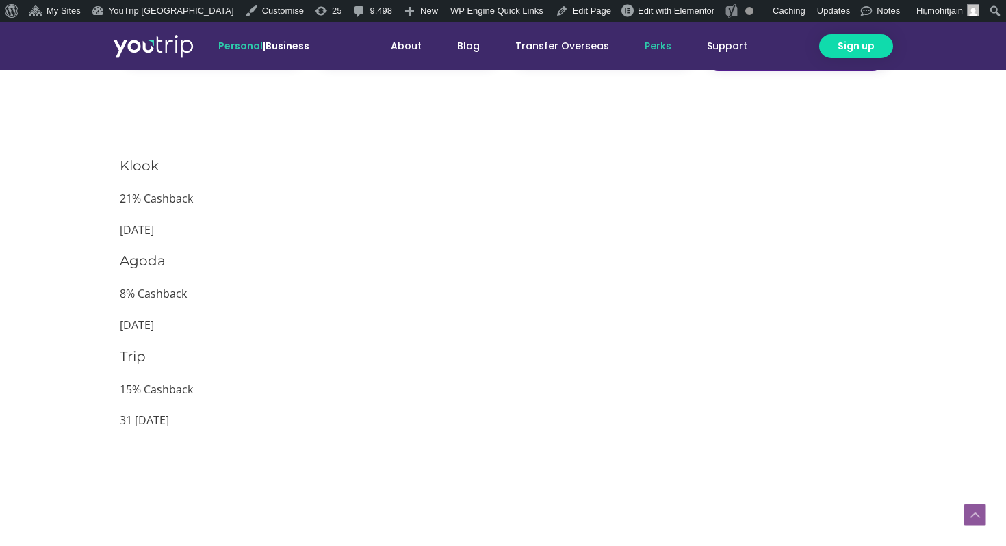
click at [519, 387] on p "15% Cashback" at bounding box center [503, 390] width 766 height 21
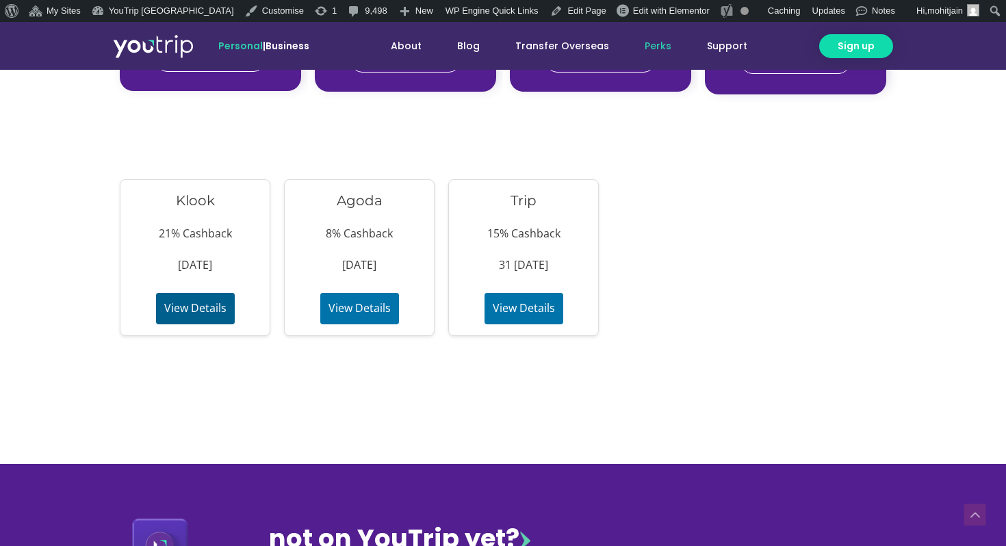
click at [187, 311] on button "View Details" at bounding box center [195, 308] width 79 height 31
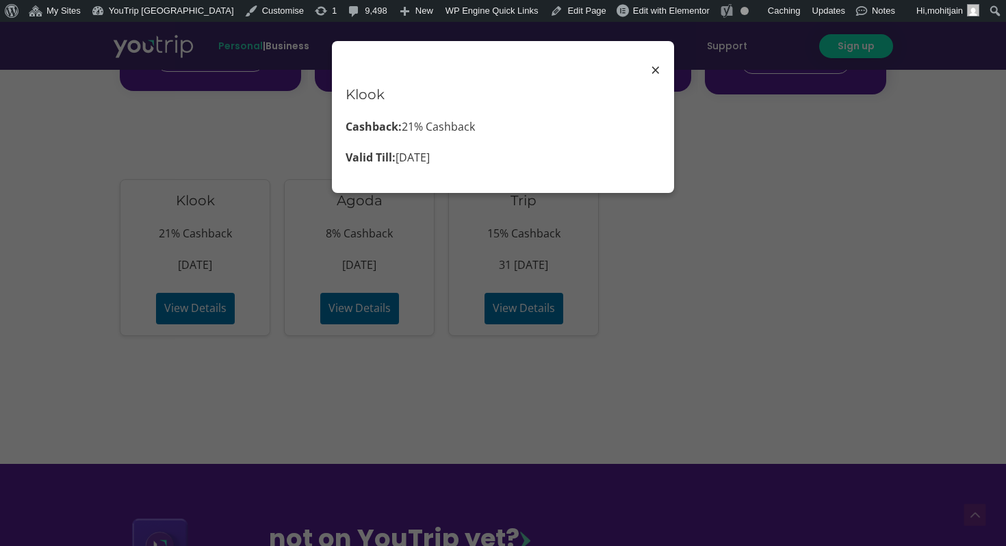
click at [659, 68] on span "×" at bounding box center [656, 70] width 10 height 31
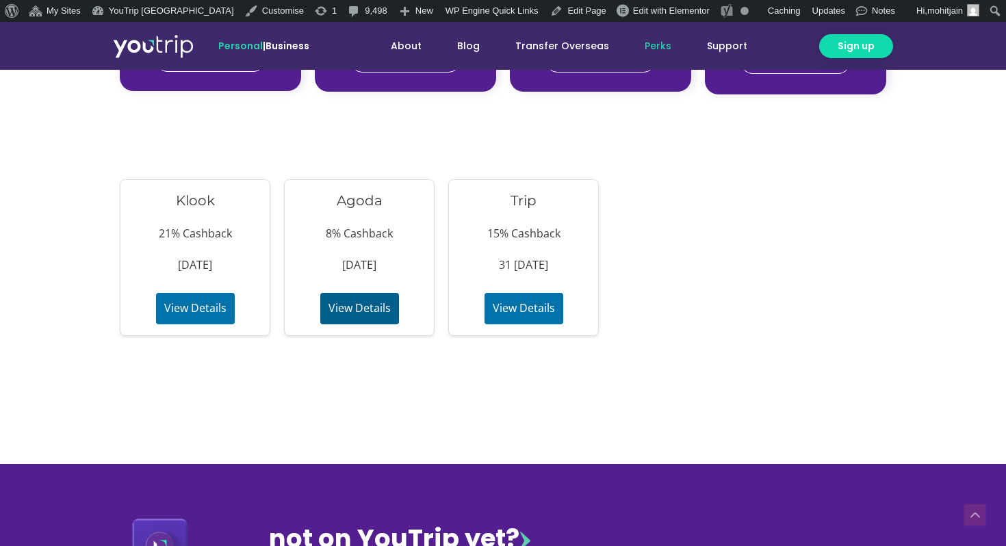
click at [339, 299] on button "View Details" at bounding box center [359, 308] width 79 height 31
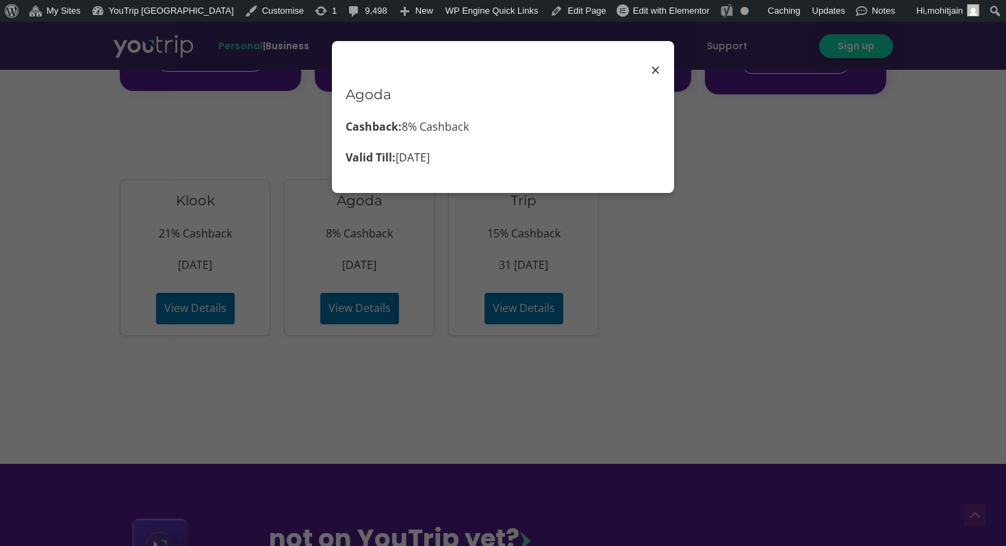
click at [657, 69] on span "×" at bounding box center [656, 70] width 10 height 31
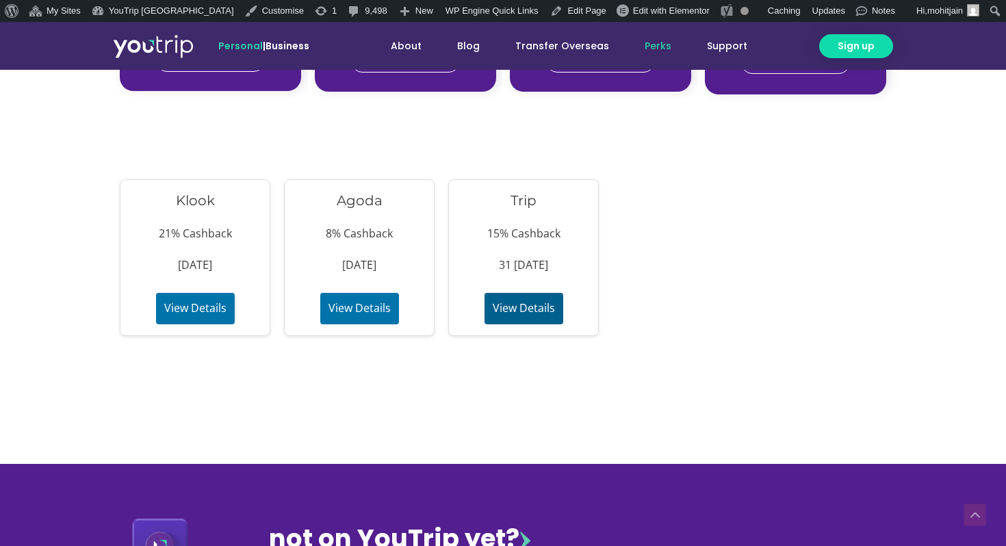
click at [516, 309] on button "View Details" at bounding box center [523, 308] width 79 height 31
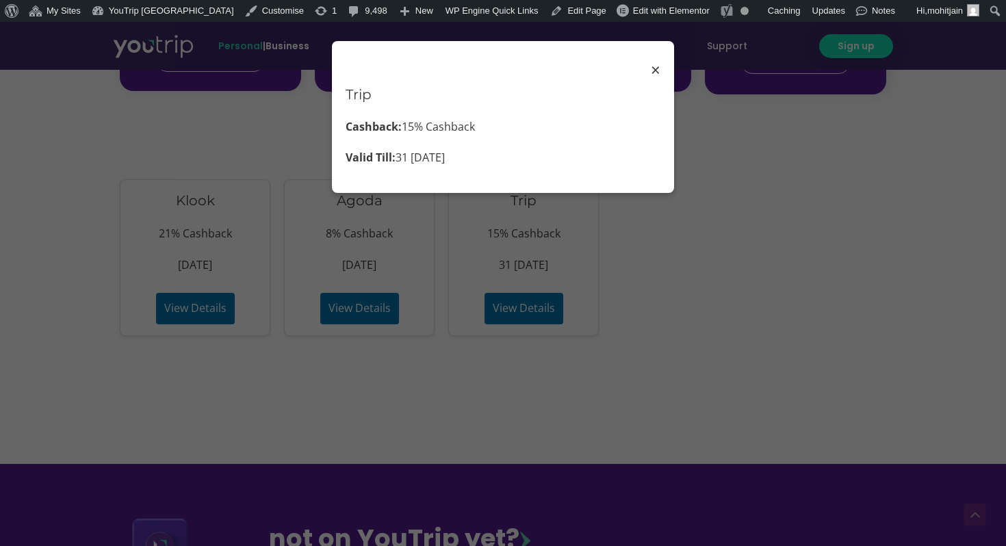
click at [654, 72] on span "×" at bounding box center [656, 70] width 10 height 31
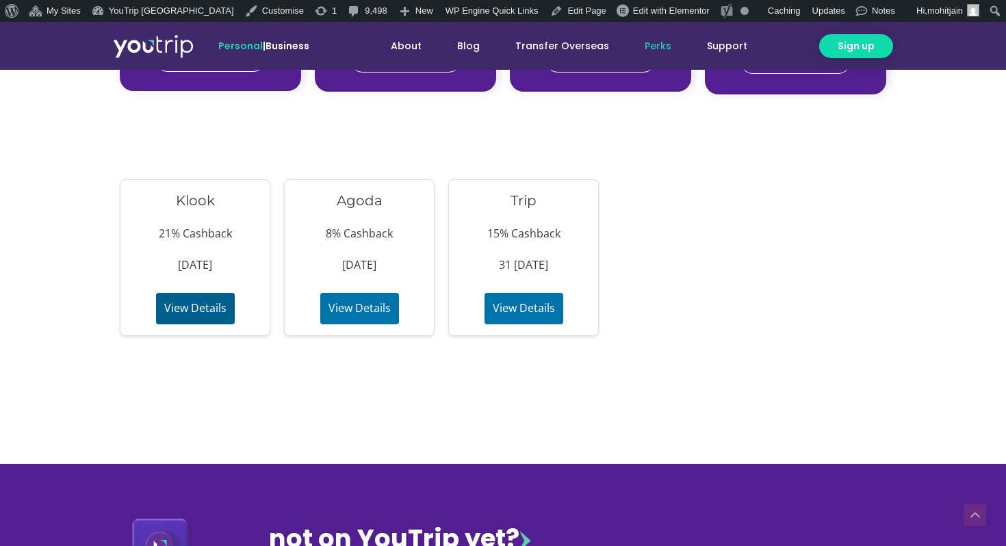
click at [187, 307] on button "View Details" at bounding box center [195, 308] width 79 height 31
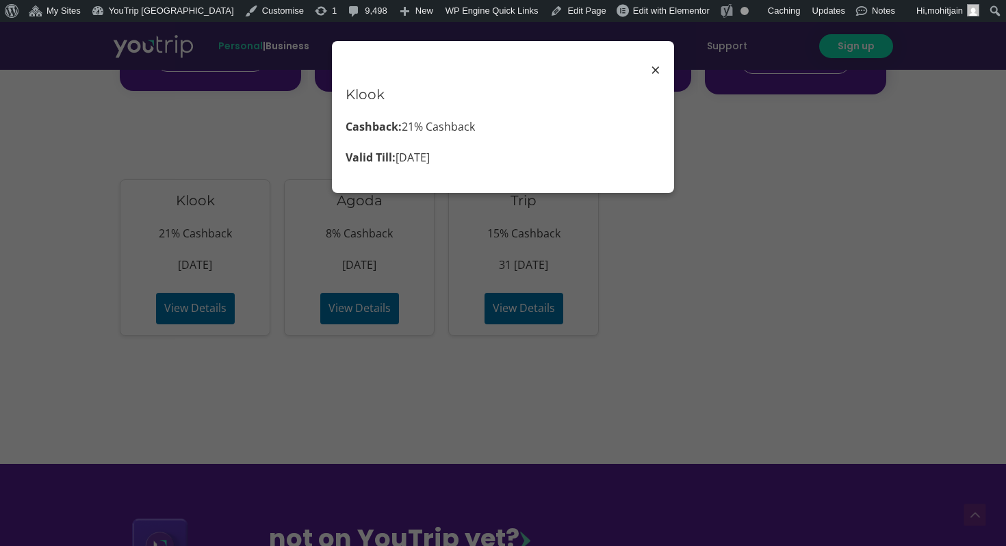
click at [657, 75] on span "×" at bounding box center [656, 70] width 10 height 31
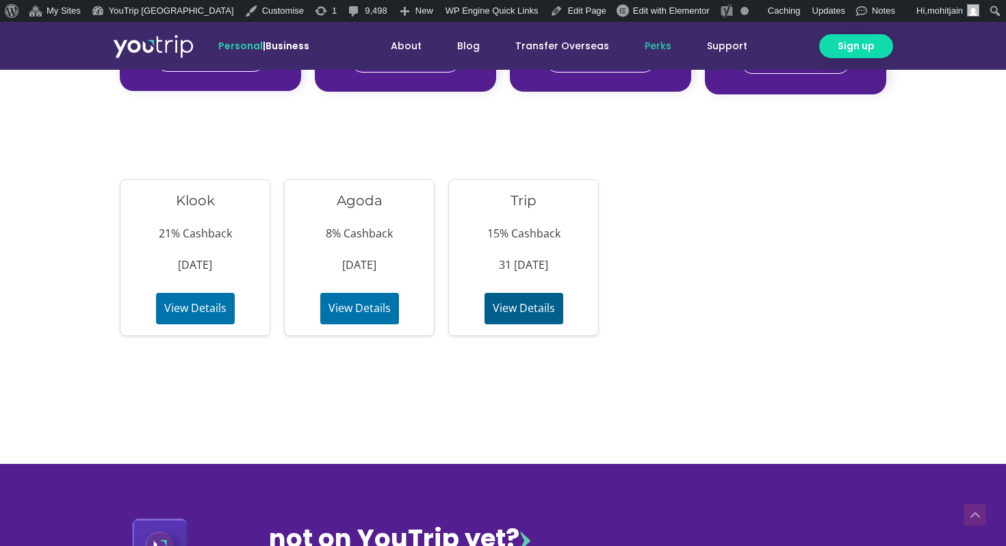
click at [486, 305] on button "View Details" at bounding box center [523, 308] width 79 height 31
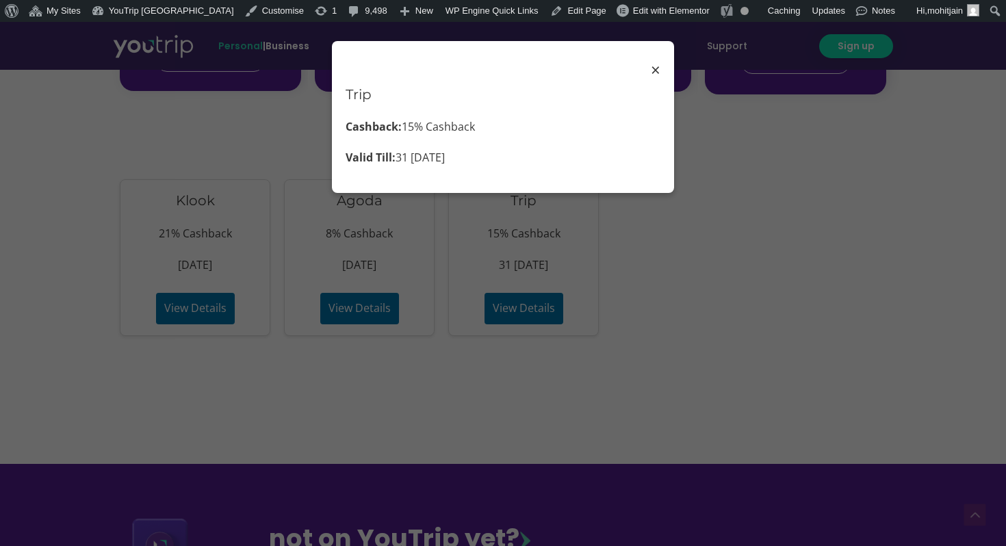
click at [654, 75] on span "×" at bounding box center [656, 70] width 10 height 31
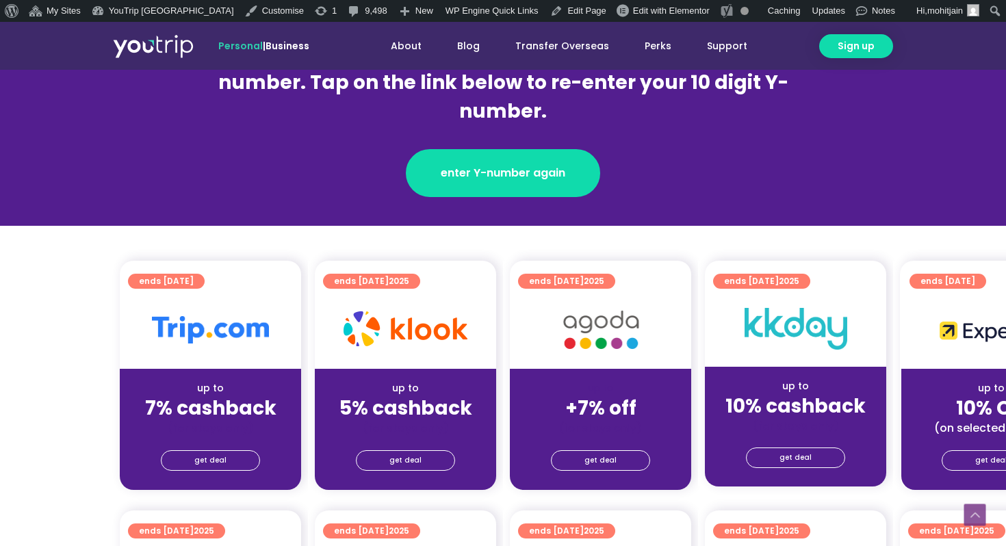
scroll to position [215, 0]
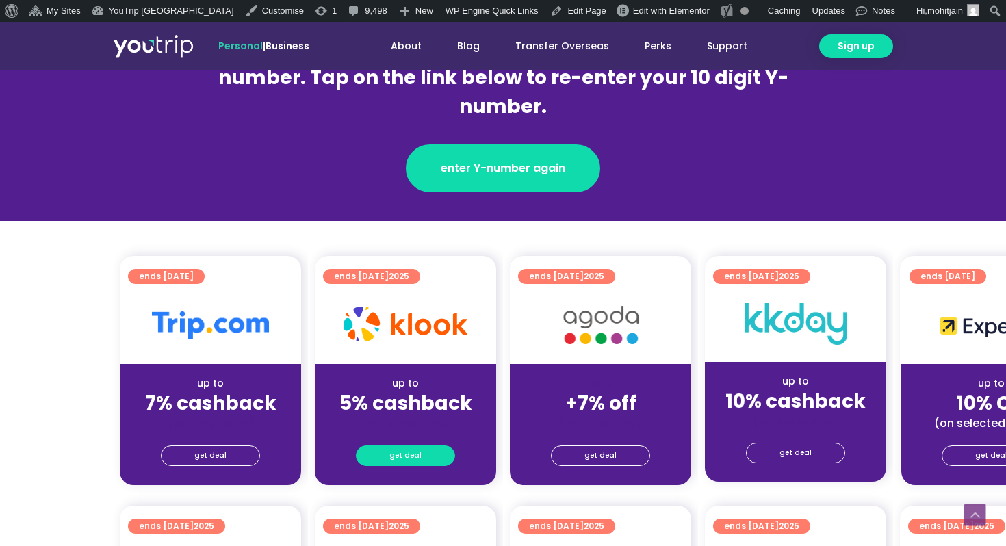
click at [432, 451] on link "get deal" at bounding box center [405, 455] width 99 height 21
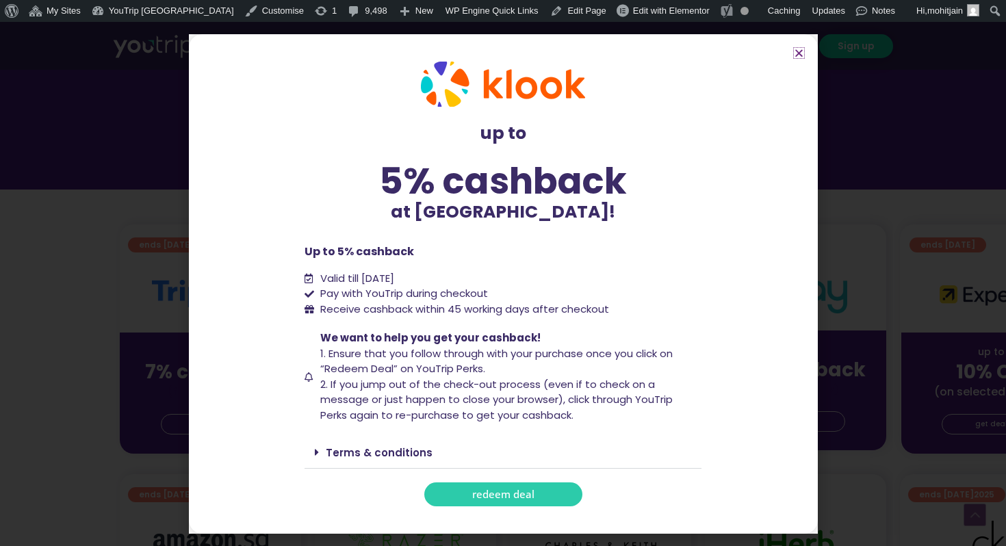
scroll to position [274, 0]
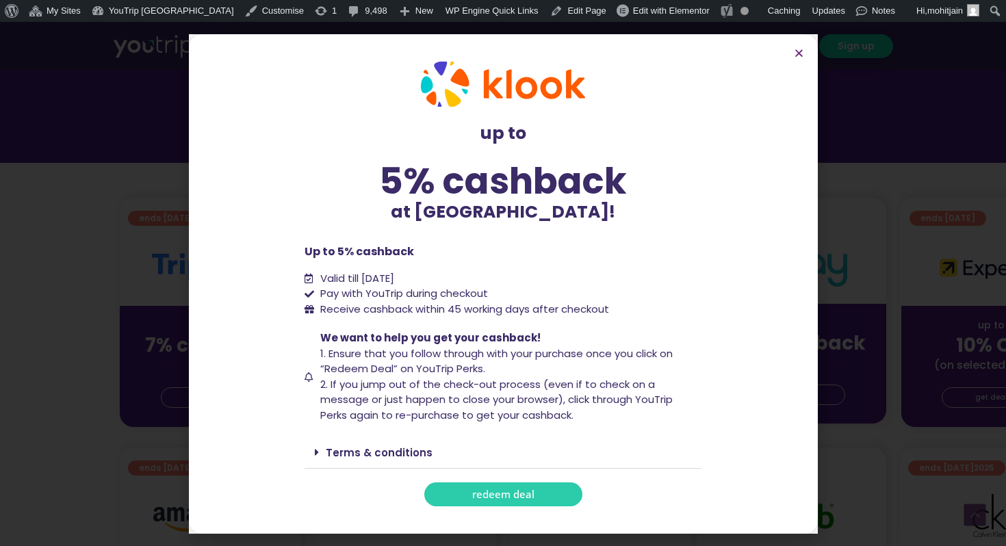
click at [512, 491] on span "redeem deal" at bounding box center [503, 494] width 62 height 10
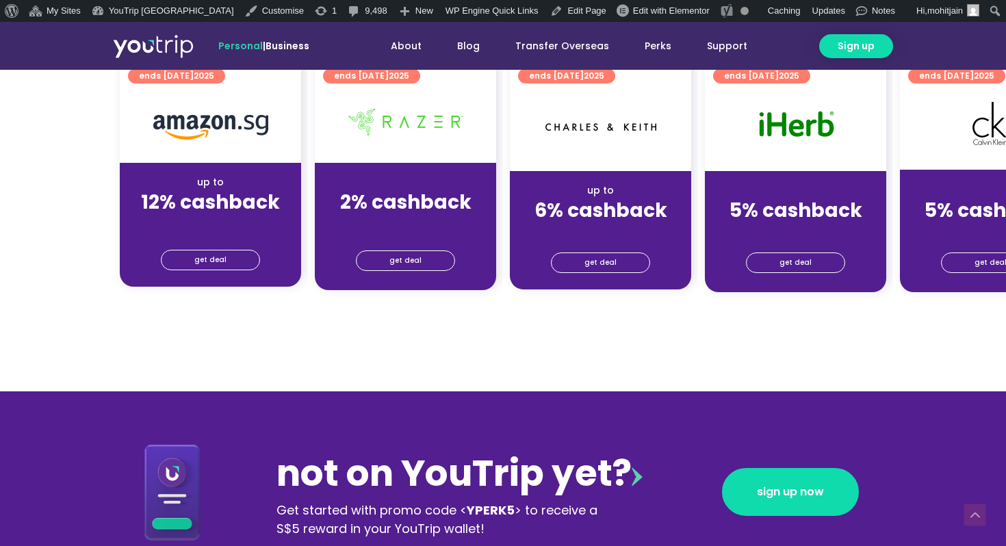
scroll to position [666, 0]
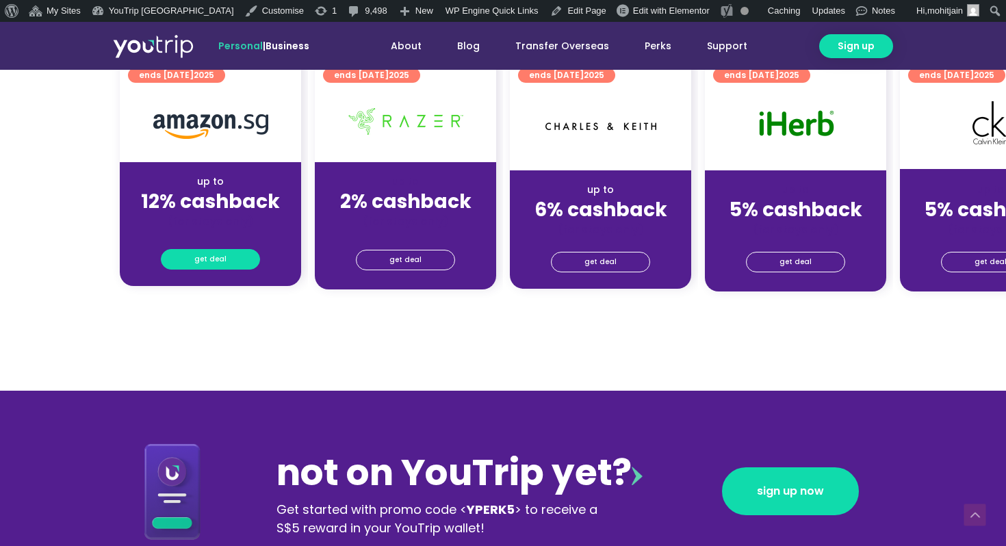
click at [202, 258] on span "get deal" at bounding box center [210, 259] width 32 height 19
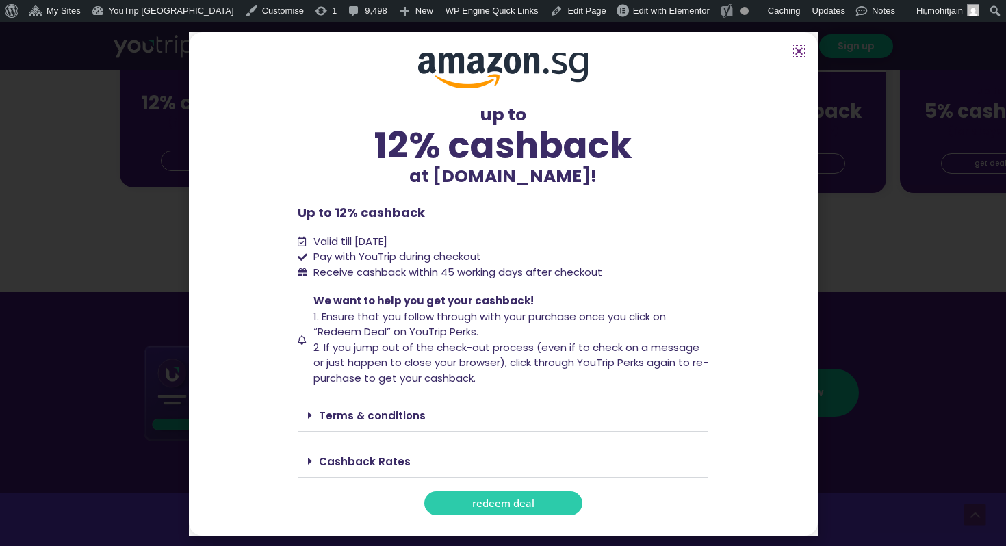
scroll to position [789, 0]
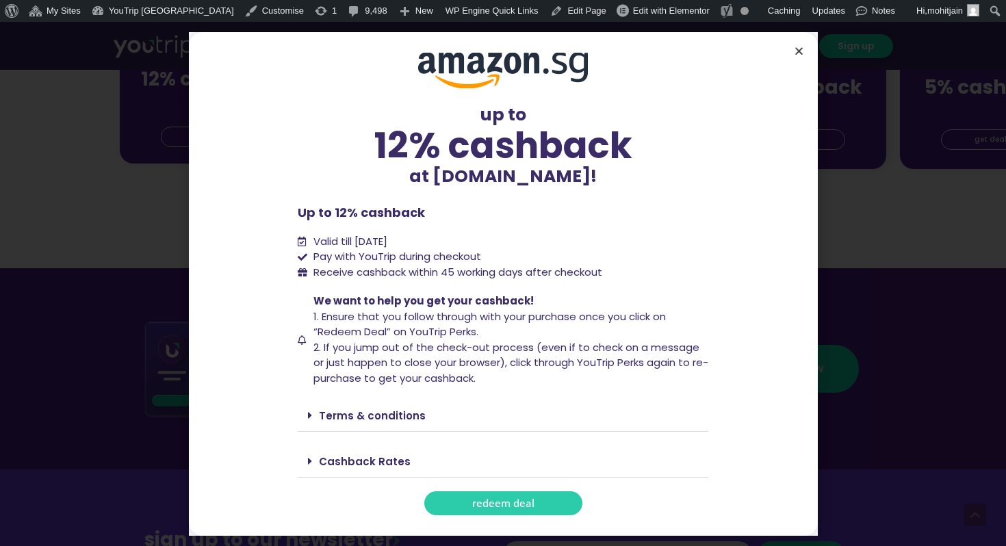
click at [797, 49] on icon "Close" at bounding box center [798, 51] width 10 height 10
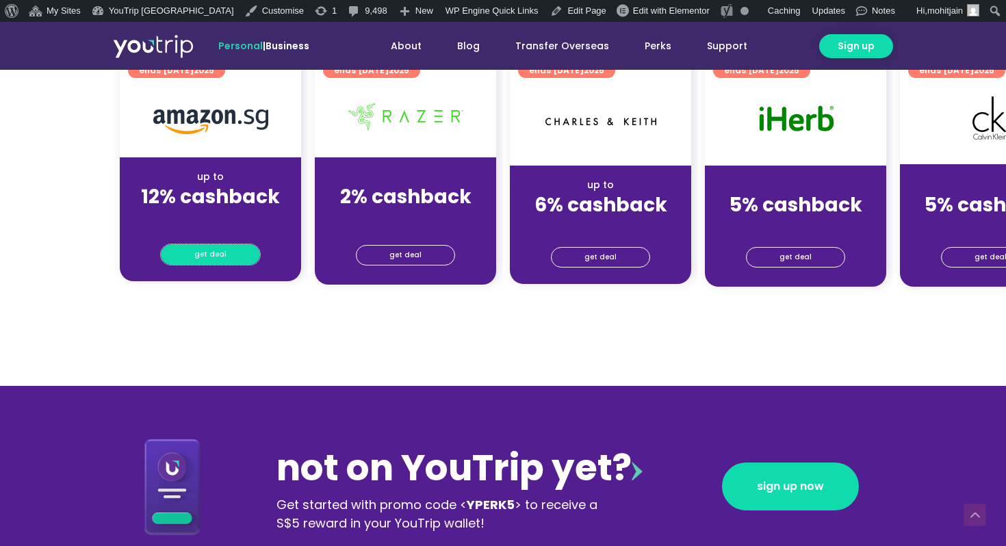
scroll to position [669, 0]
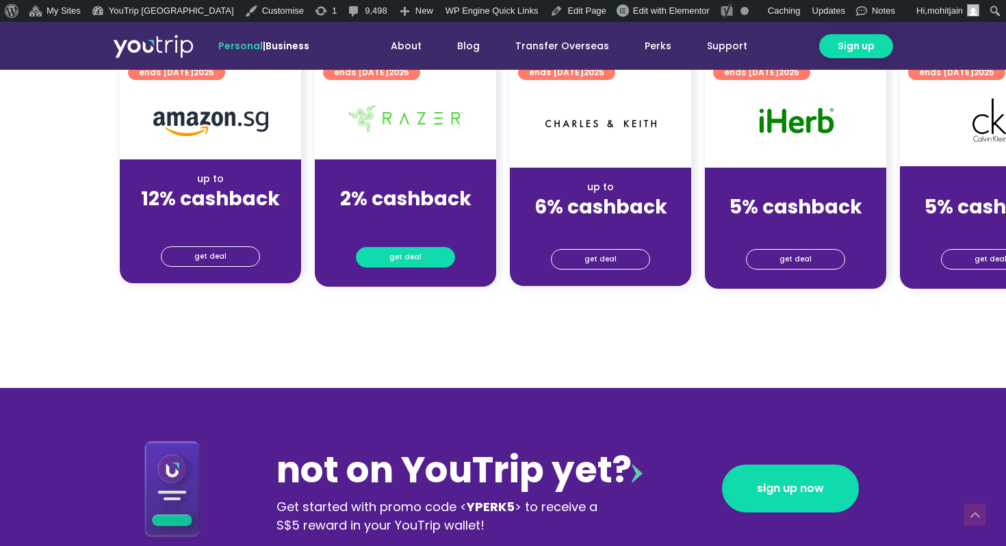
click at [408, 257] on span "get deal" at bounding box center [405, 257] width 32 height 19
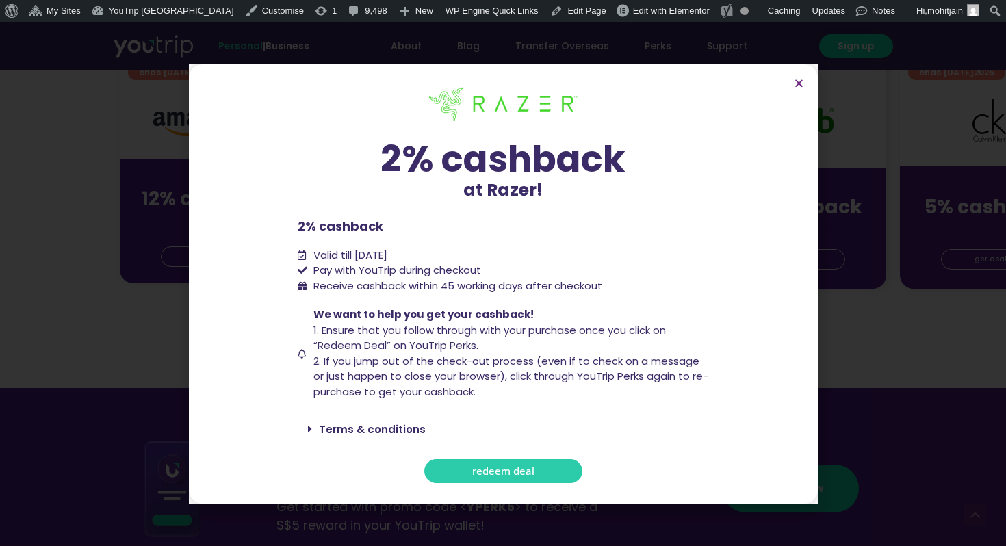
click at [86, 116] on div "2% cashback at Razer! 2% cashback at Razer! 2% cashback Valid till 31 December …" at bounding box center [503, 284] width 1006 height 524
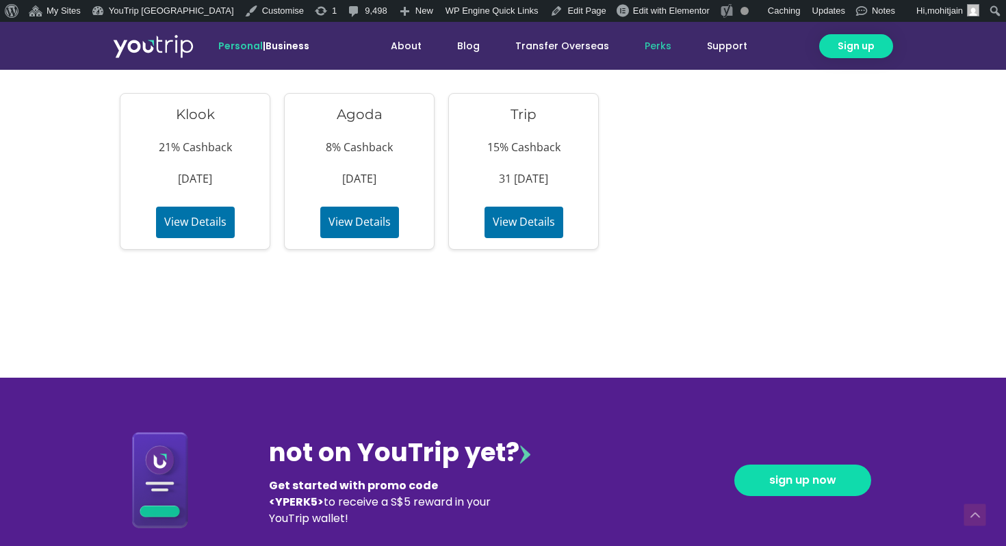
scroll to position [1382, 0]
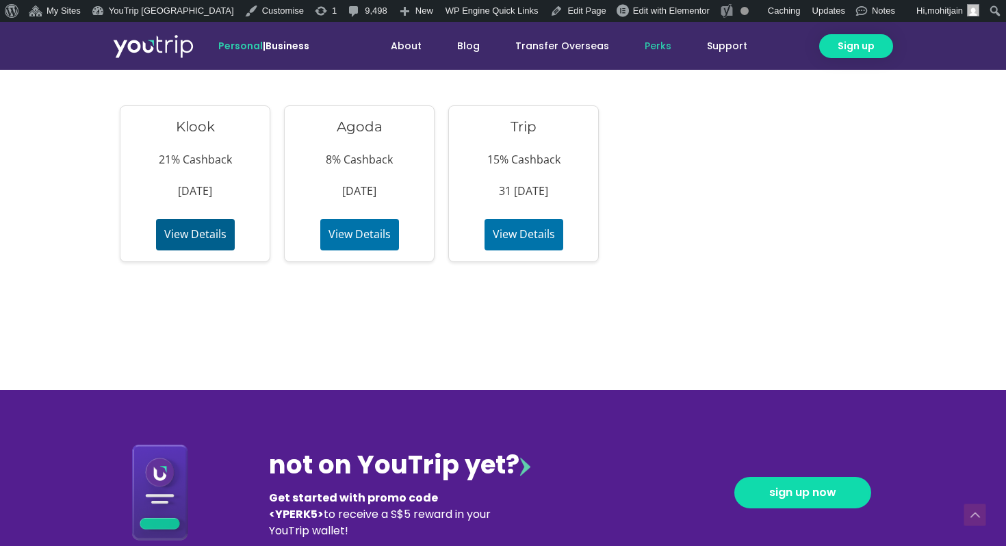
click at [183, 241] on button "View Details" at bounding box center [195, 234] width 79 height 31
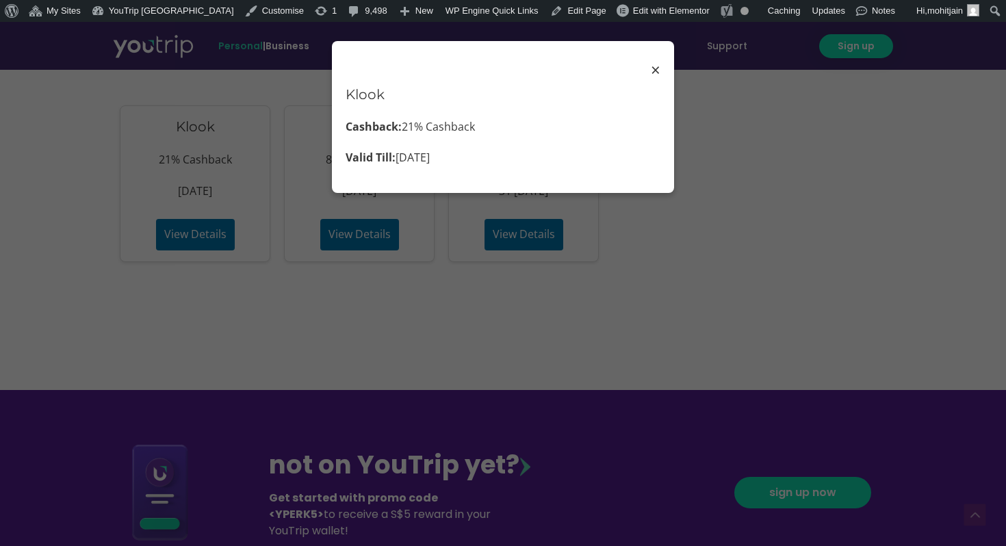
click at [658, 75] on span "×" at bounding box center [656, 70] width 10 height 31
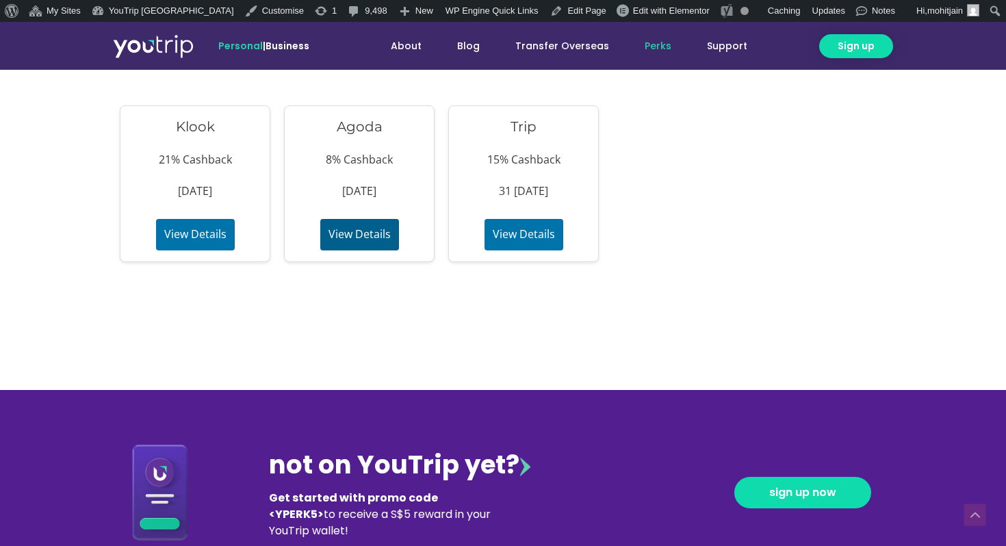
click at [366, 243] on button "View Details" at bounding box center [359, 234] width 79 height 31
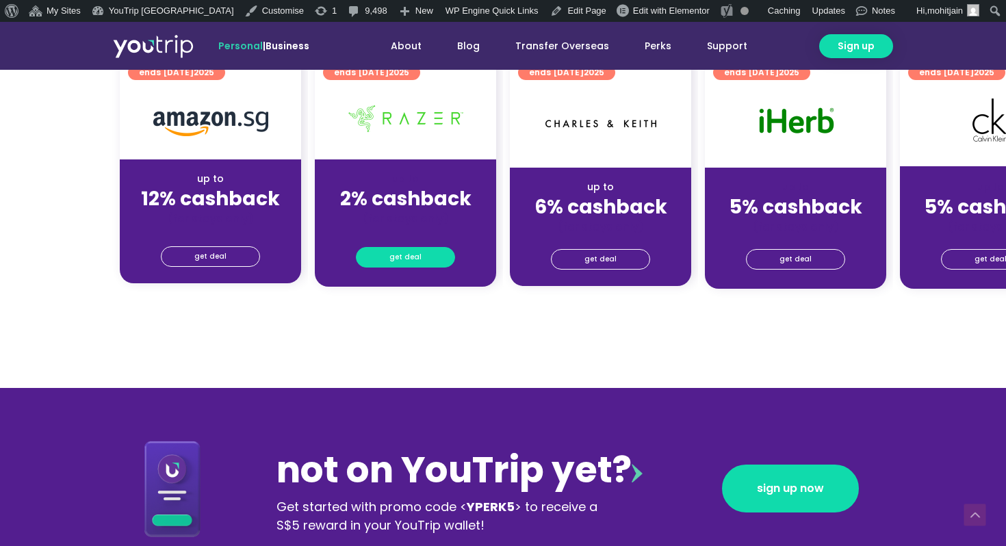
click at [412, 260] on span "get deal" at bounding box center [405, 257] width 32 height 19
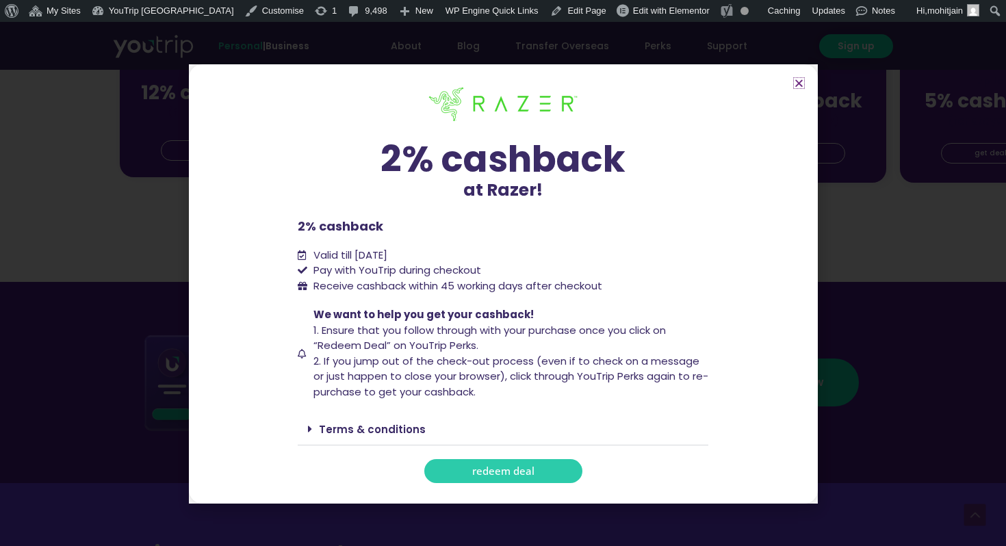
scroll to position [811, 0]
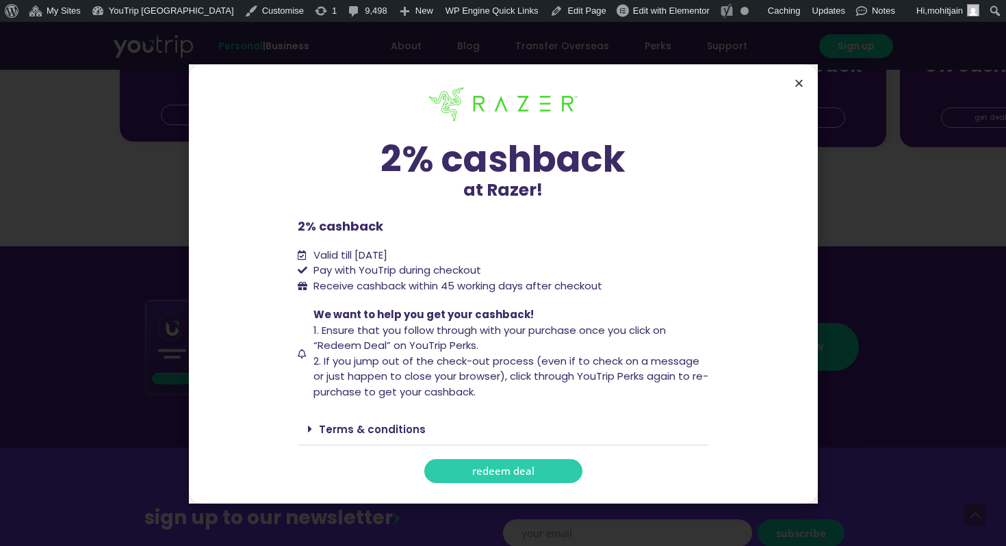
click at [796, 82] on icon "Close" at bounding box center [798, 83] width 10 height 10
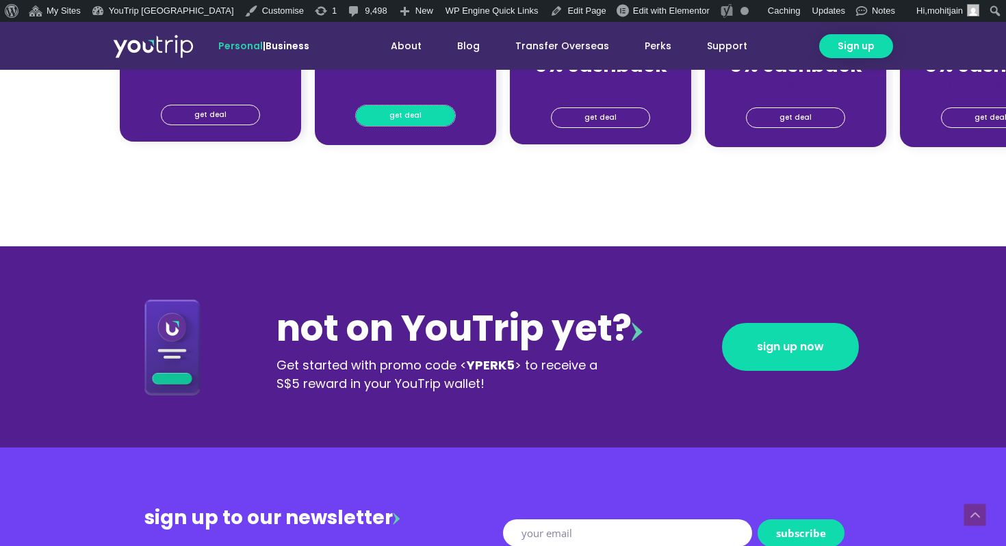
scroll to position [0, 0]
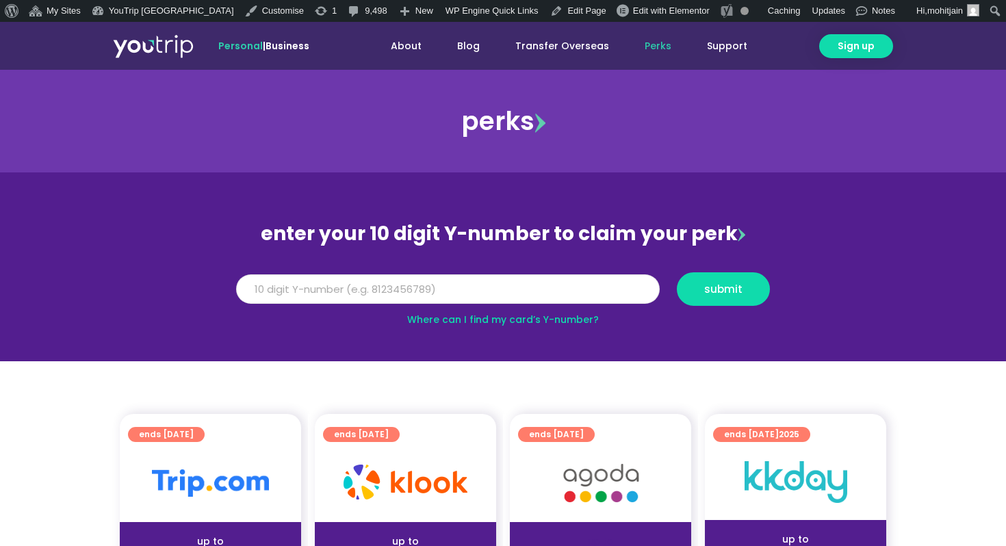
click at [444, 296] on input "Y Number" at bounding box center [447, 289] width 423 height 30
type input "10000000"
click at [706, 285] on span "submit" at bounding box center [723, 289] width 38 height 10
type input "8000000000"
click at [747, 280] on button "submit" at bounding box center [723, 289] width 93 height 34
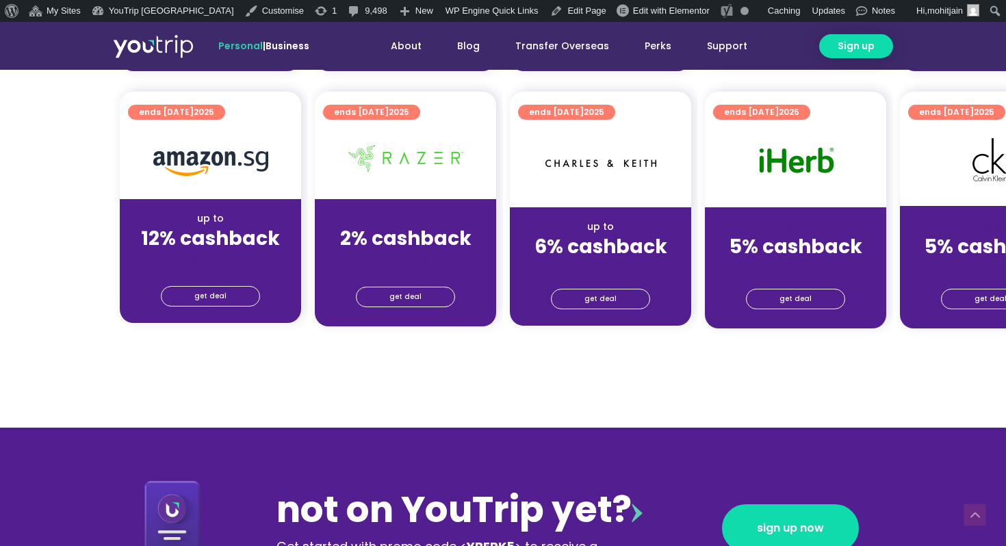
scroll to position [626, 0]
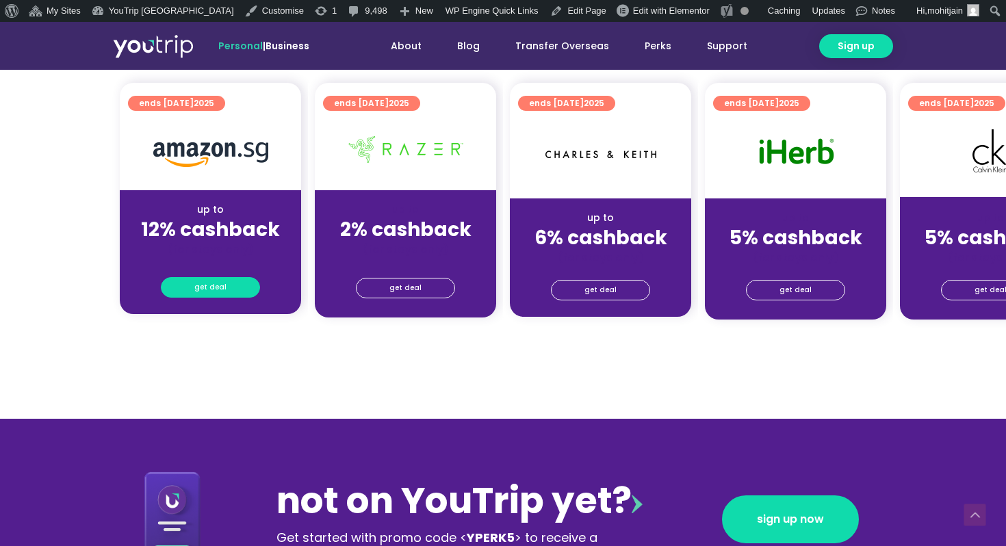
click at [196, 278] on span "get deal" at bounding box center [210, 287] width 32 height 19
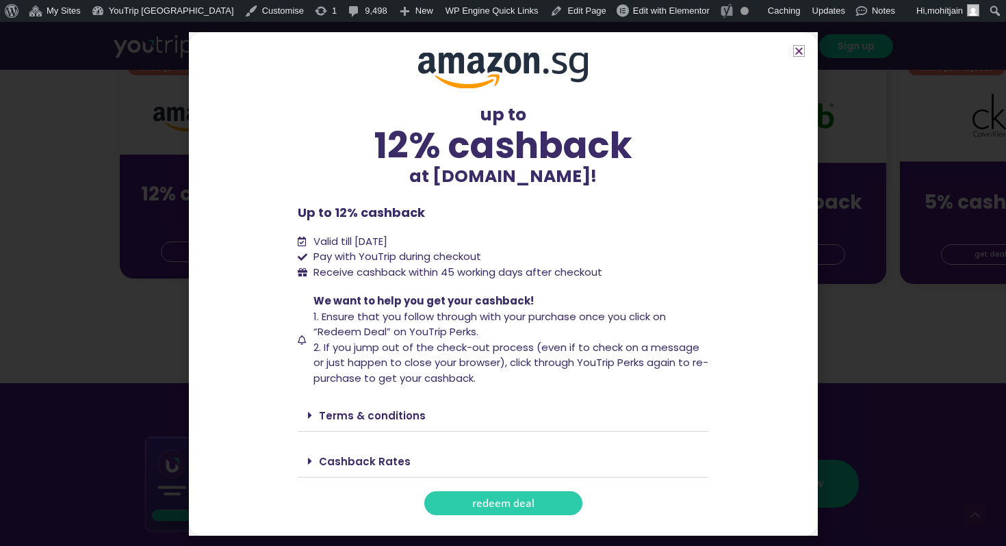
scroll to position [701, 0]
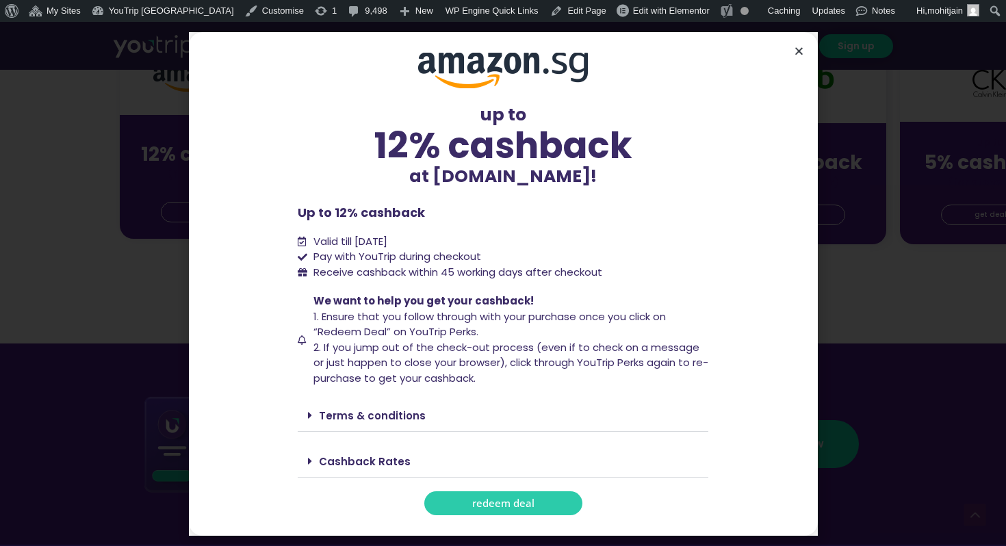
click at [798, 54] on icon "Close" at bounding box center [798, 51] width 10 height 10
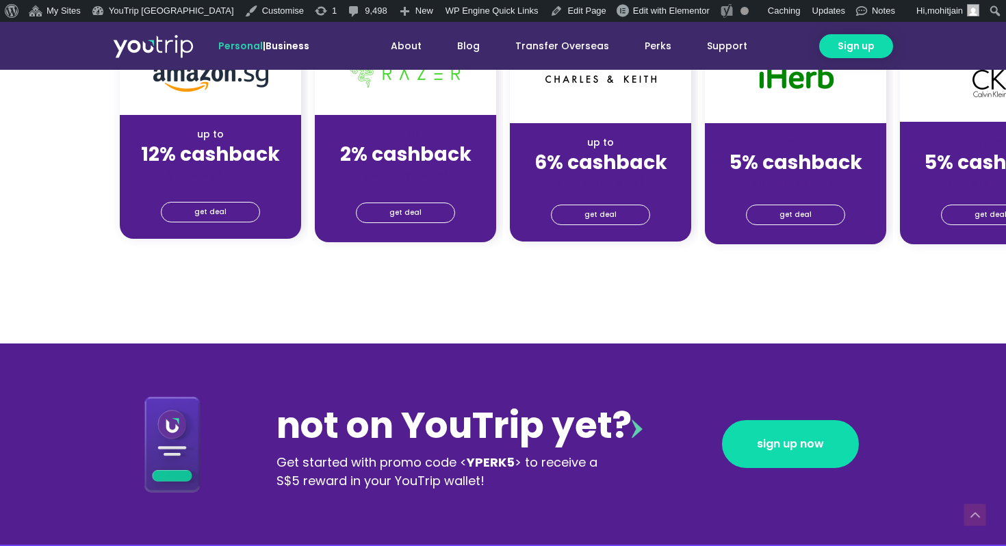
click at [488, 304] on div "perks you are redeeming your perks with Y-Number 8000000000 Scroll down to scor…" at bounding box center [503, 42] width 1006 height 1347
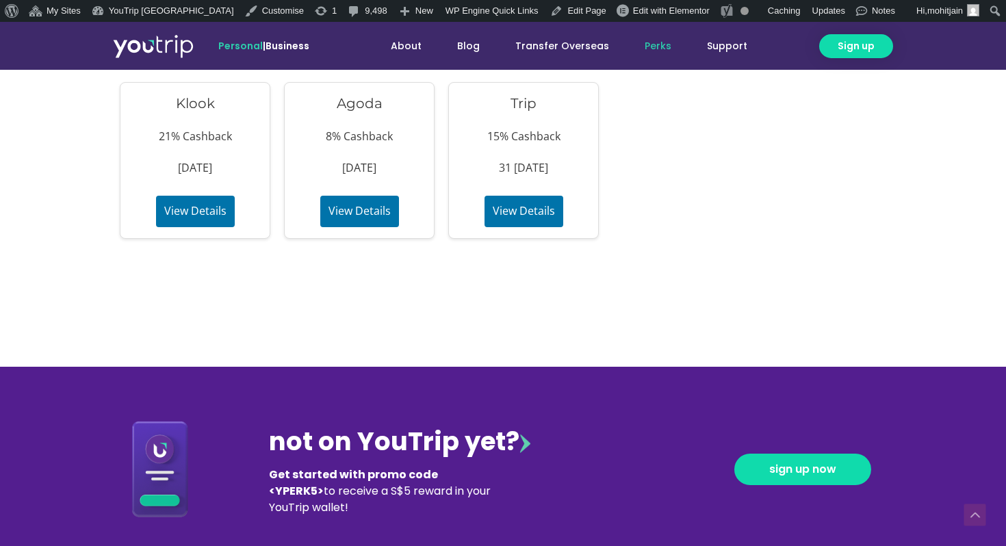
scroll to position [1346, 0]
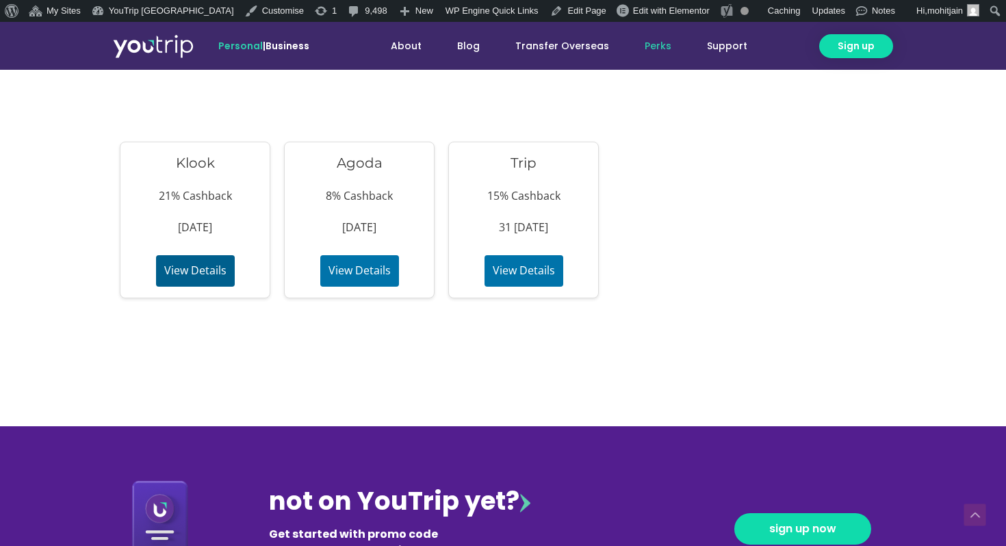
click at [208, 270] on button "View Details" at bounding box center [195, 270] width 79 height 31
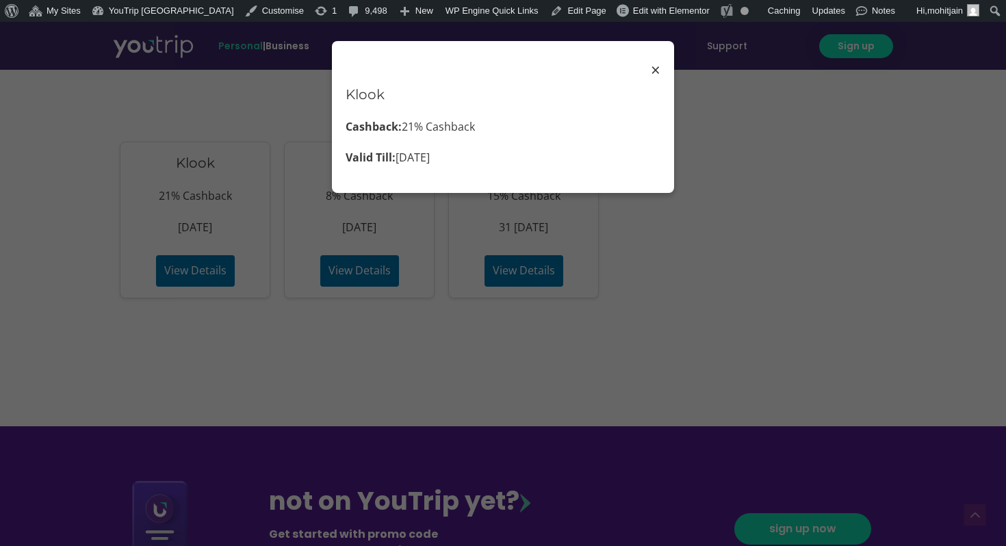
click at [288, 287] on div "× Klook Cashback: 21% Cashback Valid Till: 29 Nov 2025" at bounding box center [503, 273] width 1006 height 546
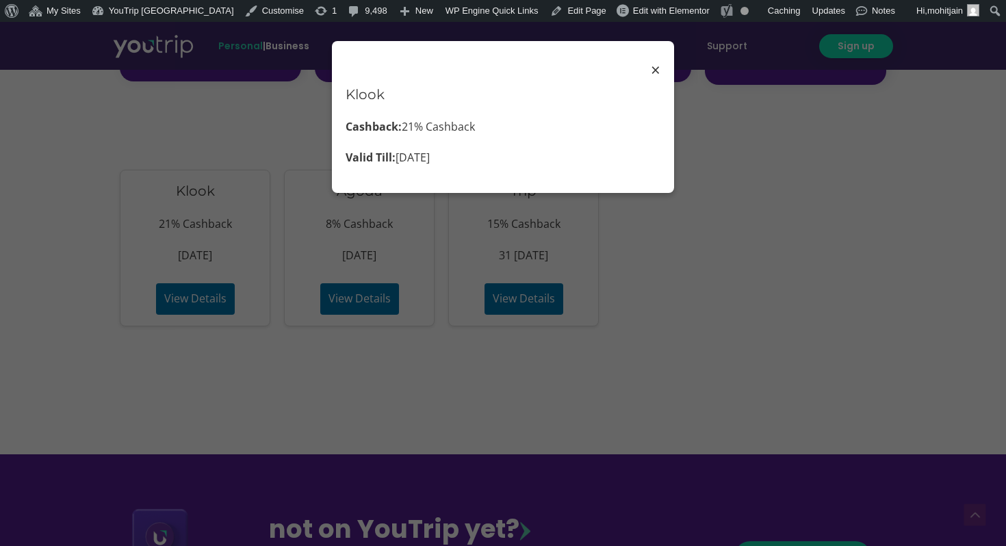
click at [929, 304] on div "× Klook Cashback: 21% Cashback Valid Till: [DATE]" at bounding box center [503, 273] width 1006 height 546
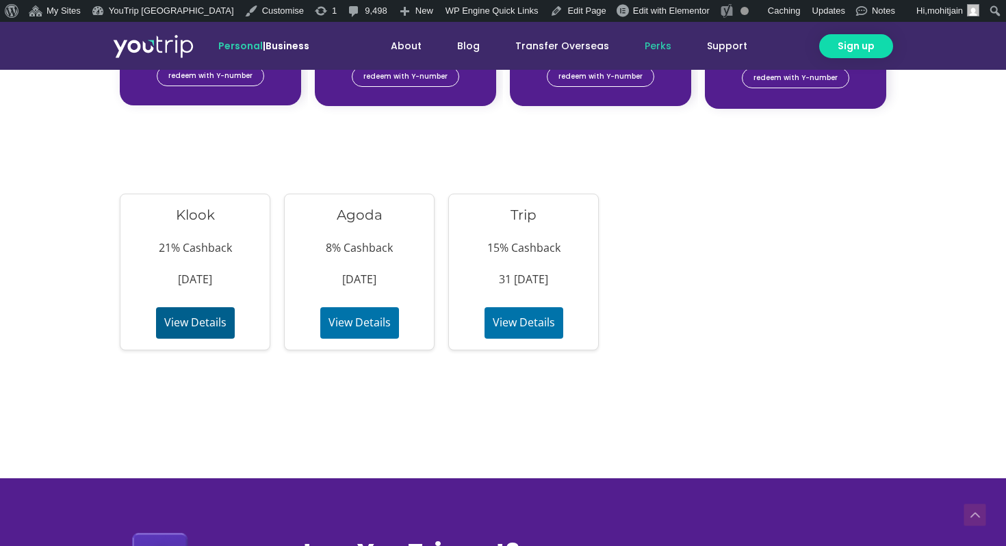
click at [182, 317] on button "View Details" at bounding box center [195, 322] width 79 height 31
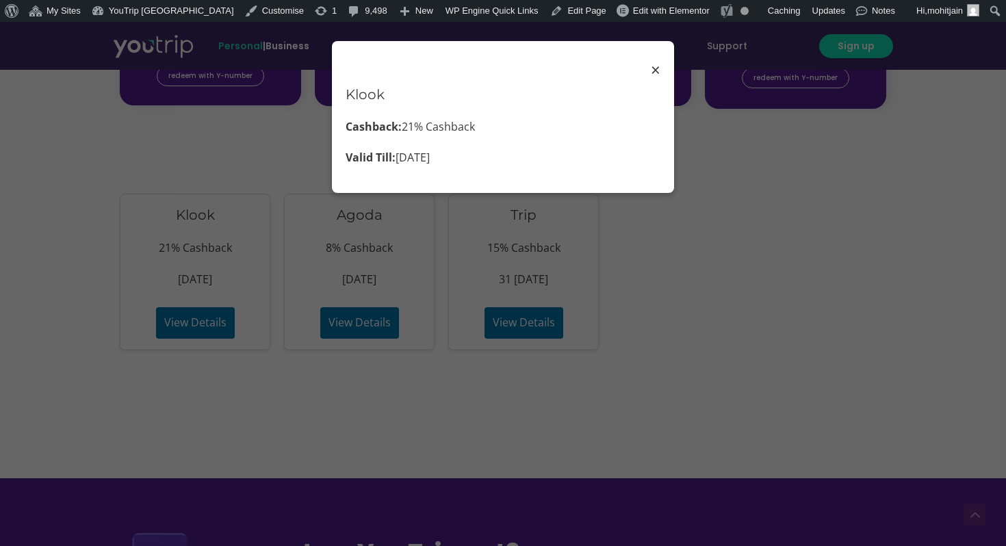
click at [657, 75] on span "×" at bounding box center [656, 70] width 10 height 31
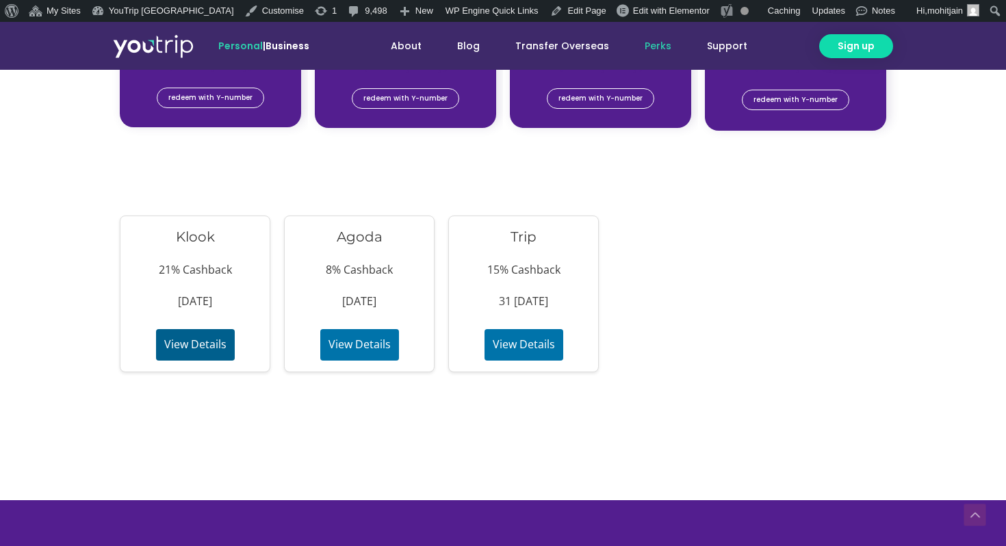
click at [212, 339] on button "View Details" at bounding box center [195, 344] width 79 height 31
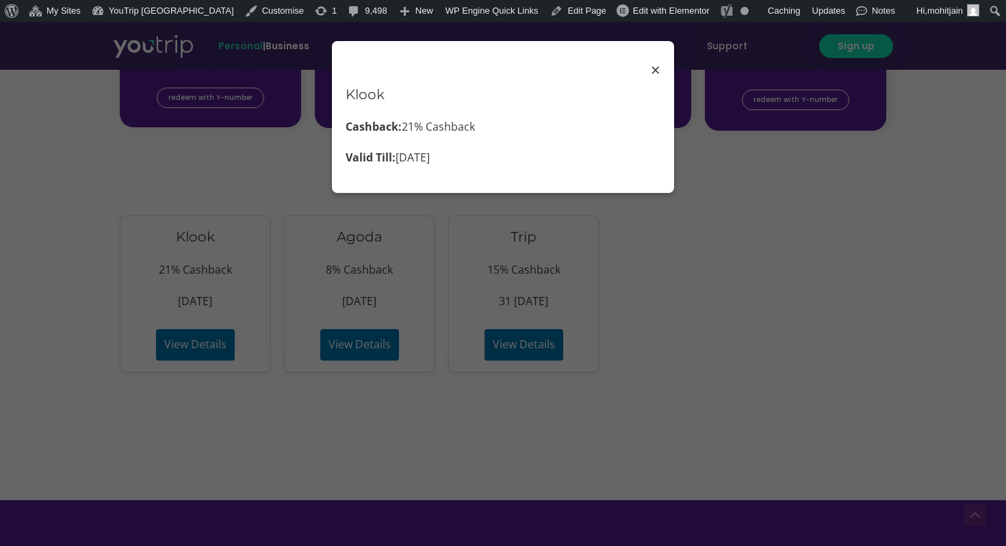
click at [651, 73] on span "×" at bounding box center [656, 70] width 10 height 31
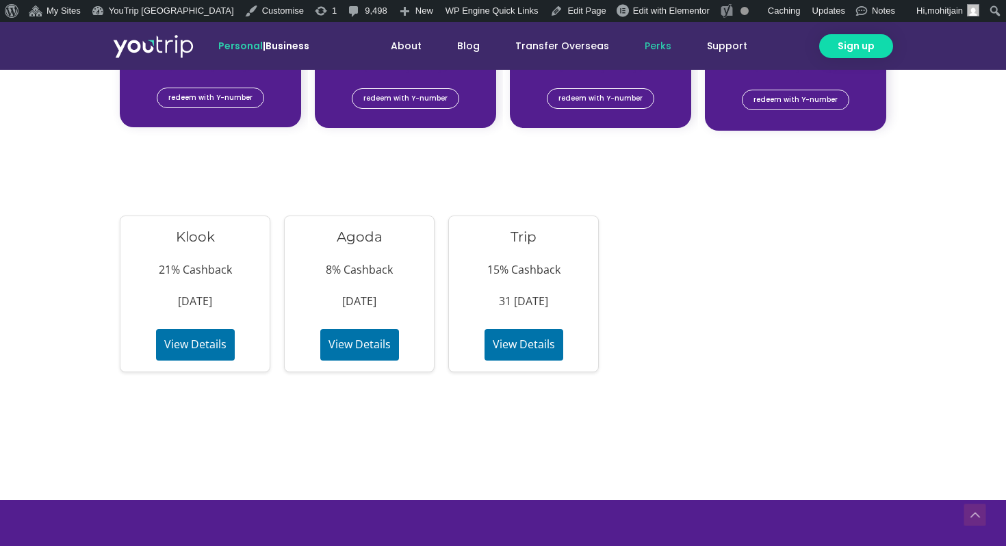
click at [648, 340] on div "Klook 21% Cashback [DATE] View Details Agoda 8% Cashback [DATE] View Details Tr…" at bounding box center [503, 293] width 766 height 157
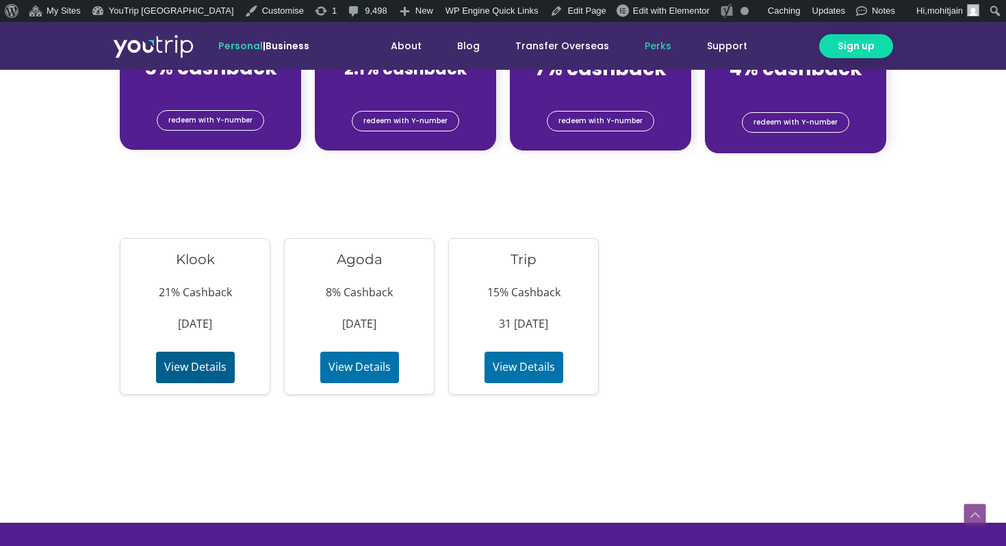
click at [194, 379] on button "View Details" at bounding box center [195, 367] width 79 height 31
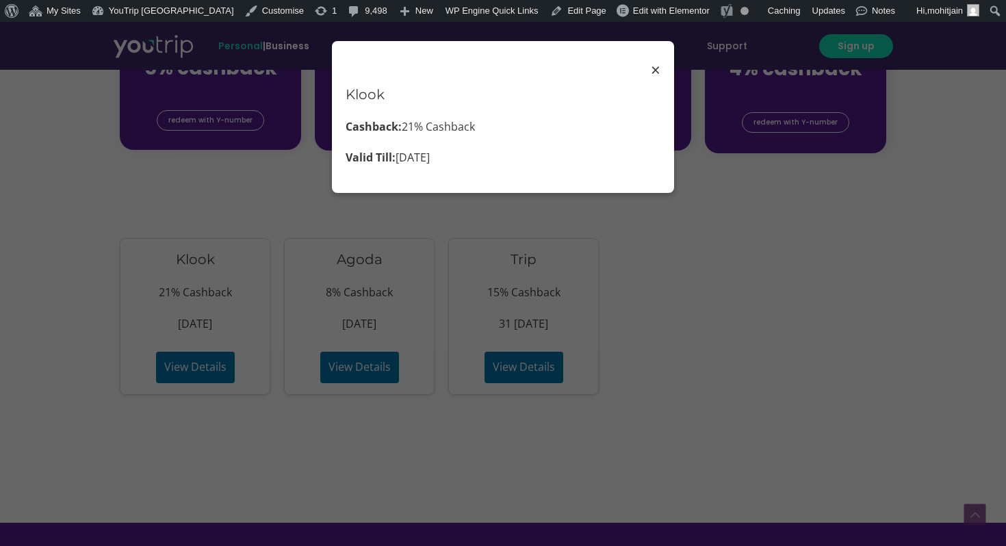
click at [428, 177] on div "× Klook Cashback: 21% Cashback Valid Till: [DATE]" at bounding box center [503, 117] width 342 height 152
click at [428, 177] on div "× Klook Cashback: 21% Cashback Valid Till: 29 Nov 2025" at bounding box center [503, 117] width 342 height 152
click at [442, 174] on div "× Klook Cashback: 21% Cashback Valid Till: 29 Nov 2025" at bounding box center [503, 117] width 342 height 152
click at [404, 341] on div "× Klook Cashback: 21% Cashback Valid Till: 29 Nov 2025" at bounding box center [503, 273] width 1006 height 546
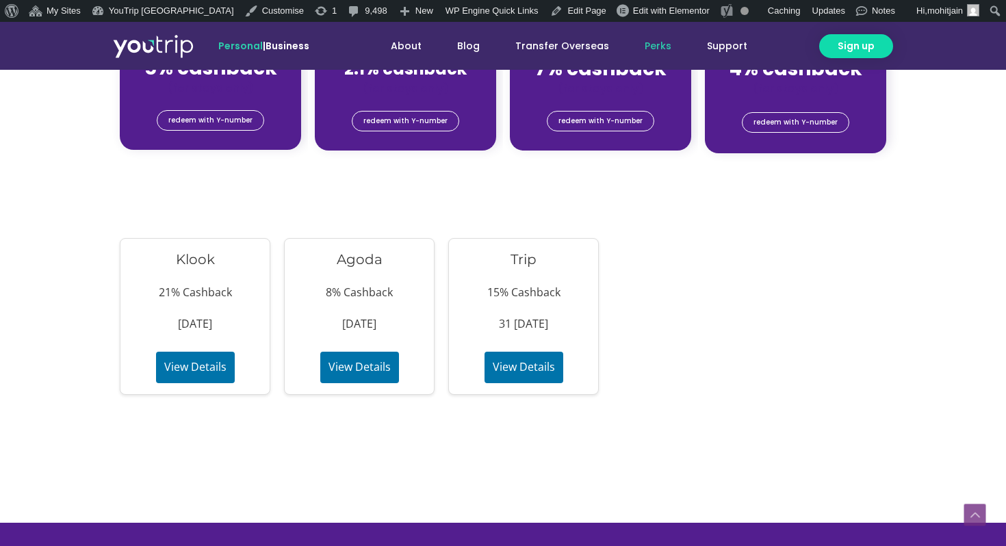
click at [350, 384] on div "Agoda 8% Cashback 31 Dec 2025 View Details" at bounding box center [359, 316] width 150 height 157
click at [367, 375] on button "View Details" at bounding box center [359, 367] width 79 height 31
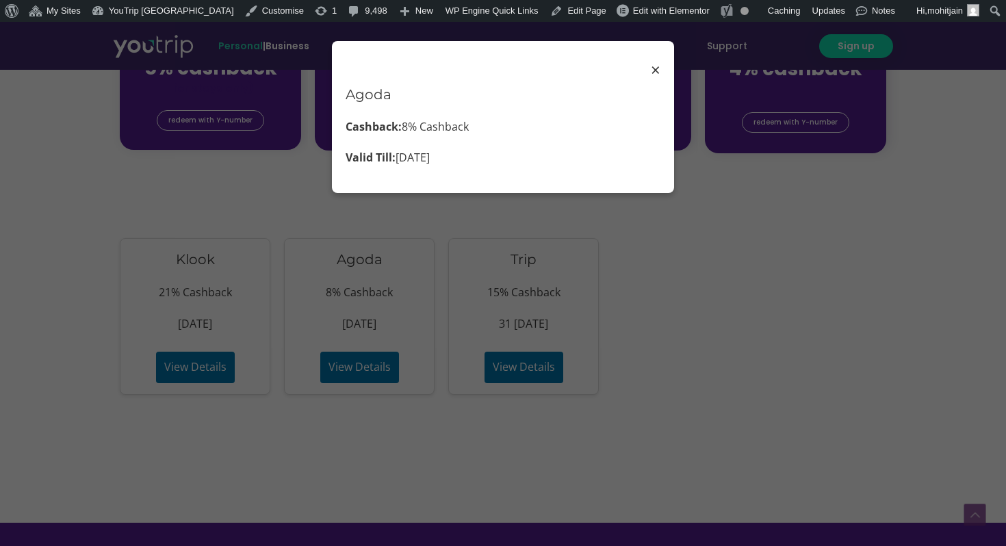
click at [465, 163] on p "Valid Till: 31 Dec 2025" at bounding box center [502, 158] width 315 height 21
click at [520, 370] on div "× Agoda Cashback: 8% Cashback Valid Till: 31 Dec 2025" at bounding box center [503, 273] width 1006 height 546
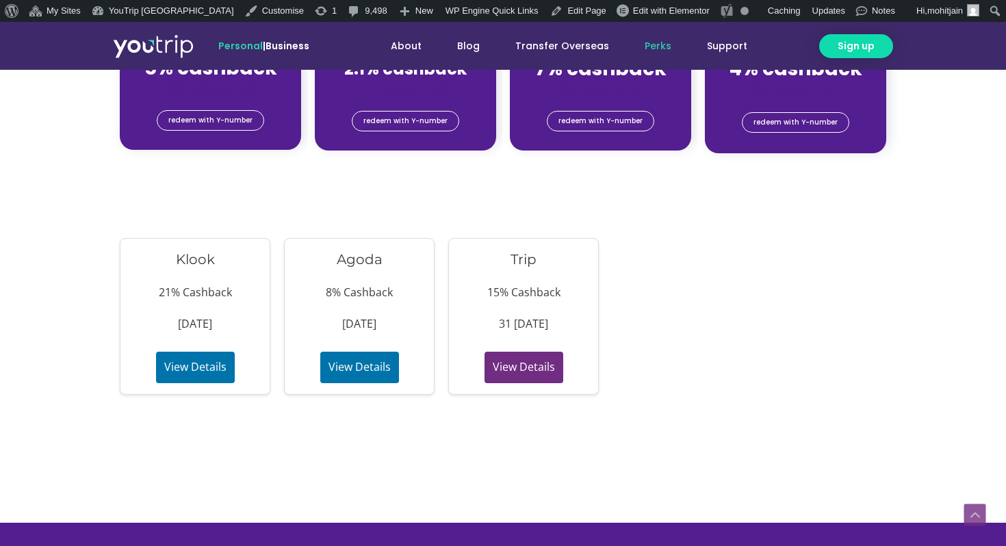
click at [520, 370] on button "View Details" at bounding box center [523, 367] width 79 height 31
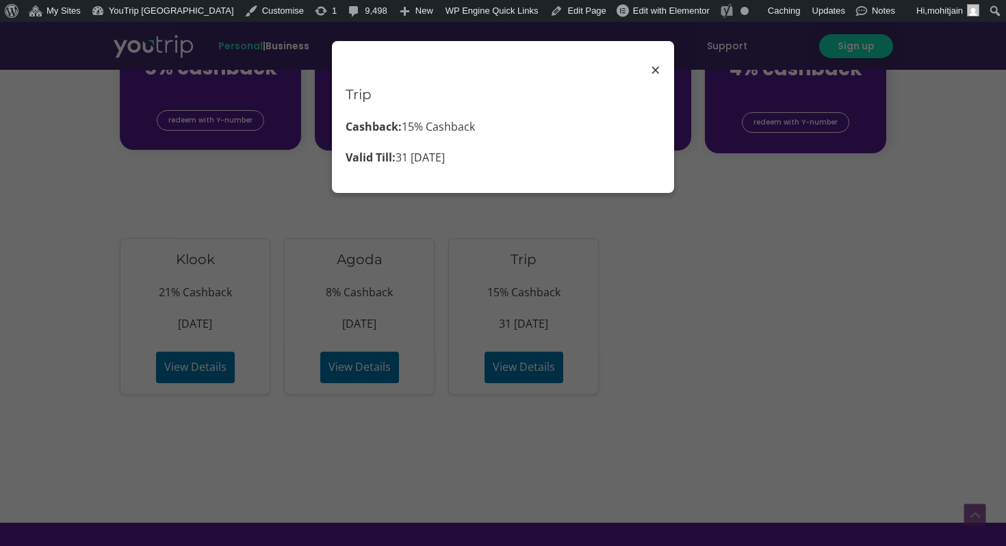
click at [618, 341] on div "× Trip Cashback: 15% Cashback Valid Till: 31 Nov 2025" at bounding box center [503, 273] width 1006 height 546
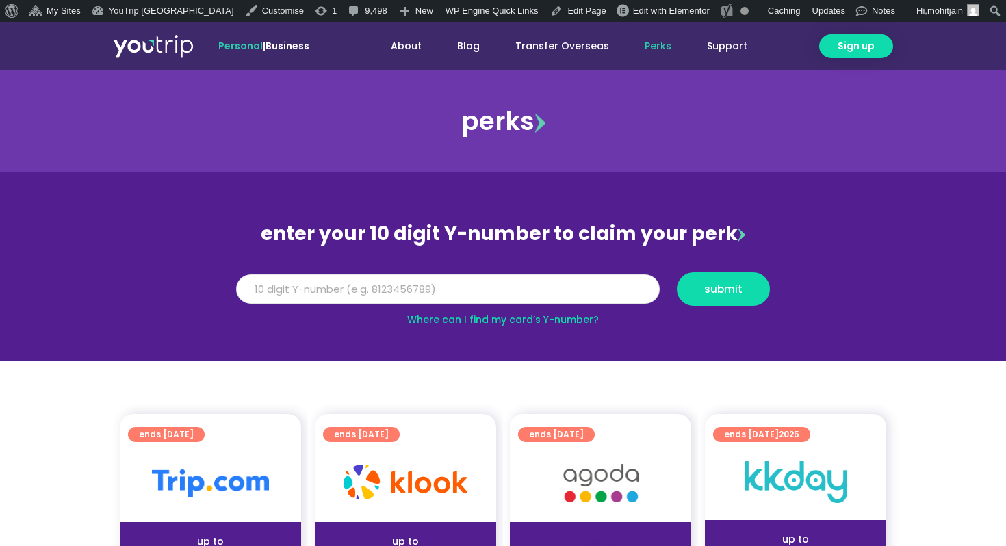
click at [403, 287] on input "Y Number" at bounding box center [447, 289] width 423 height 30
click at [701, 302] on button "submit" at bounding box center [723, 289] width 93 height 34
click at [490, 284] on input "800000000" at bounding box center [447, 289] width 423 height 30
type input "8000000000"
click at [755, 289] on span "submit" at bounding box center [723, 289] width 70 height 10
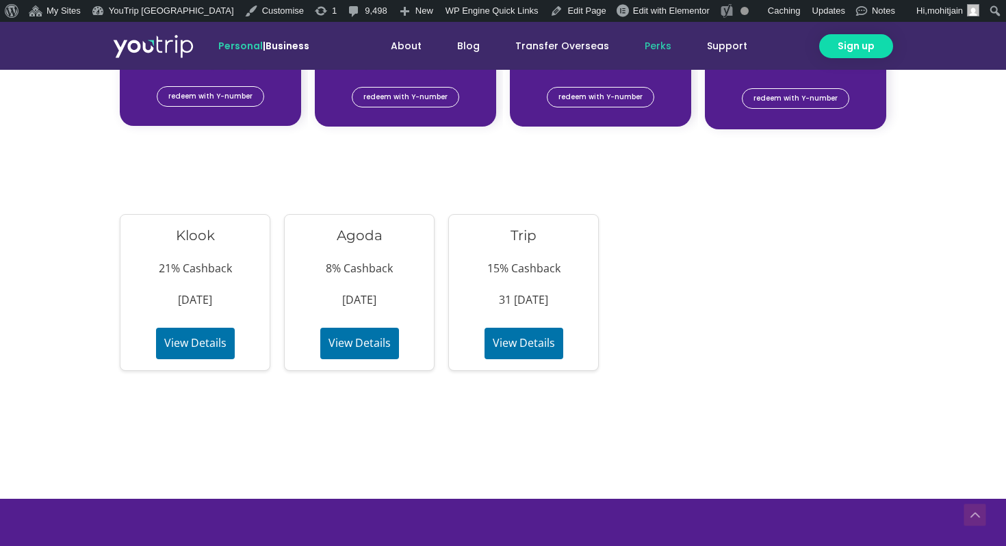
scroll to position [1343, 0]
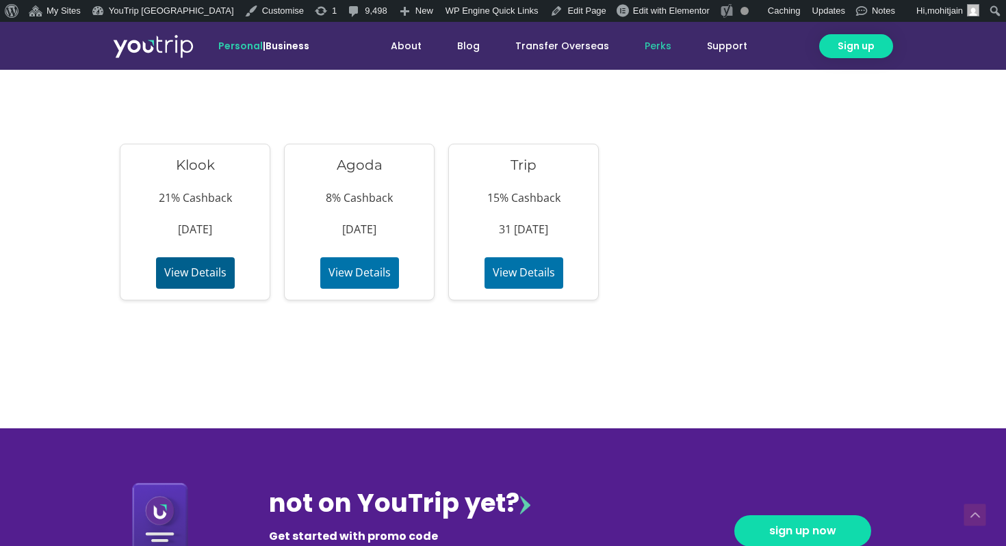
click at [203, 271] on button "View Details" at bounding box center [195, 272] width 79 height 31
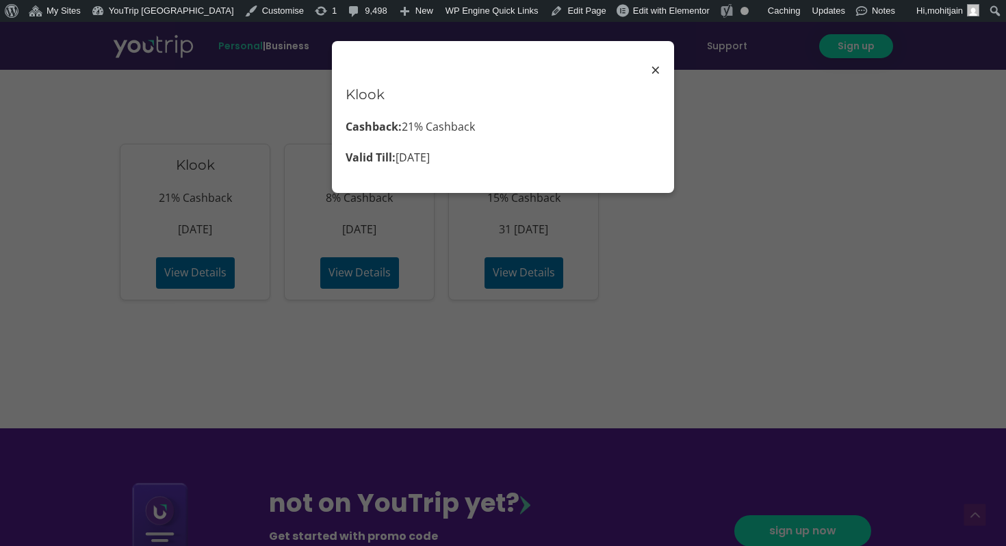
click at [574, 401] on div "× Klook Cashback: 21% Cashback Valid Till: 29 Nov 2025" at bounding box center [503, 273] width 1006 height 546
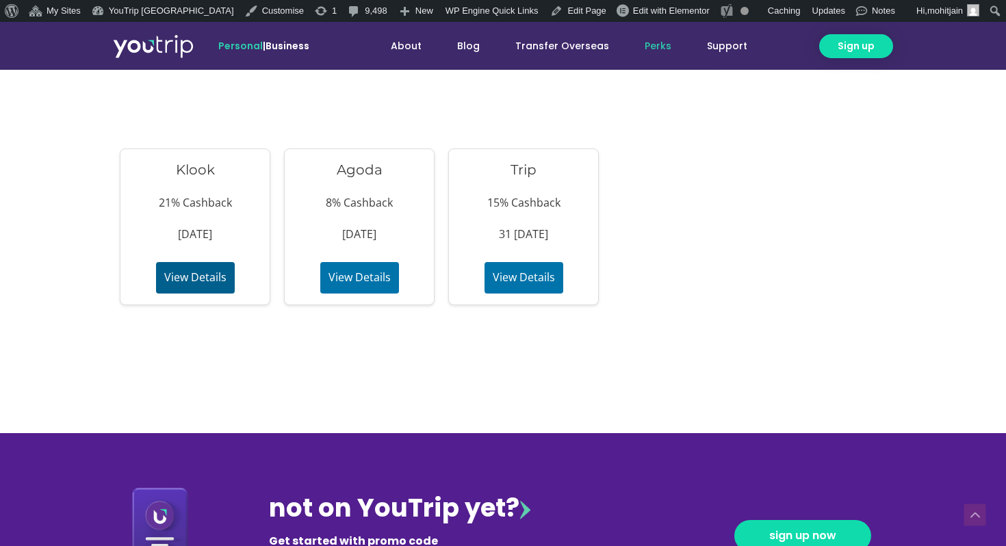
click at [211, 276] on button "View Details" at bounding box center [195, 277] width 79 height 31
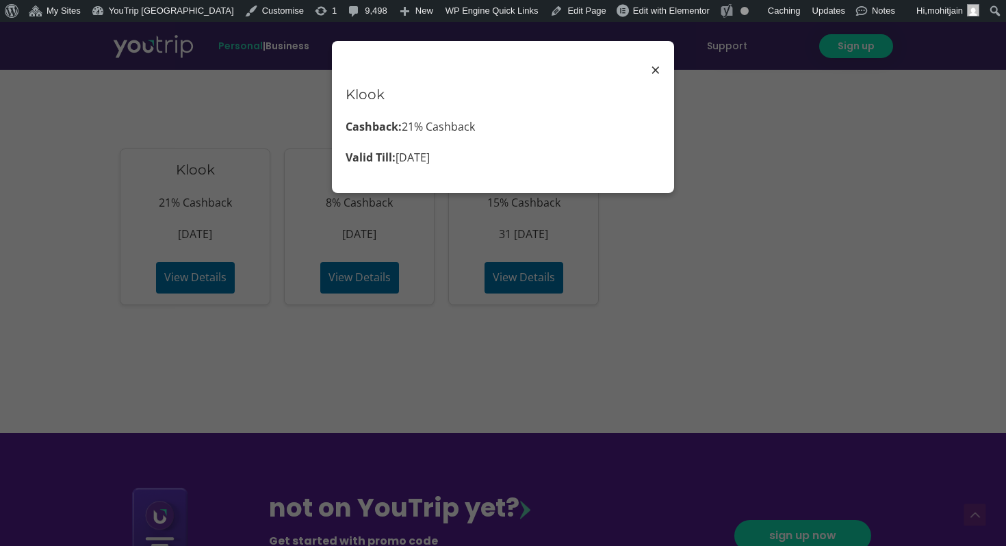
click at [654, 70] on span "×" at bounding box center [656, 70] width 10 height 31
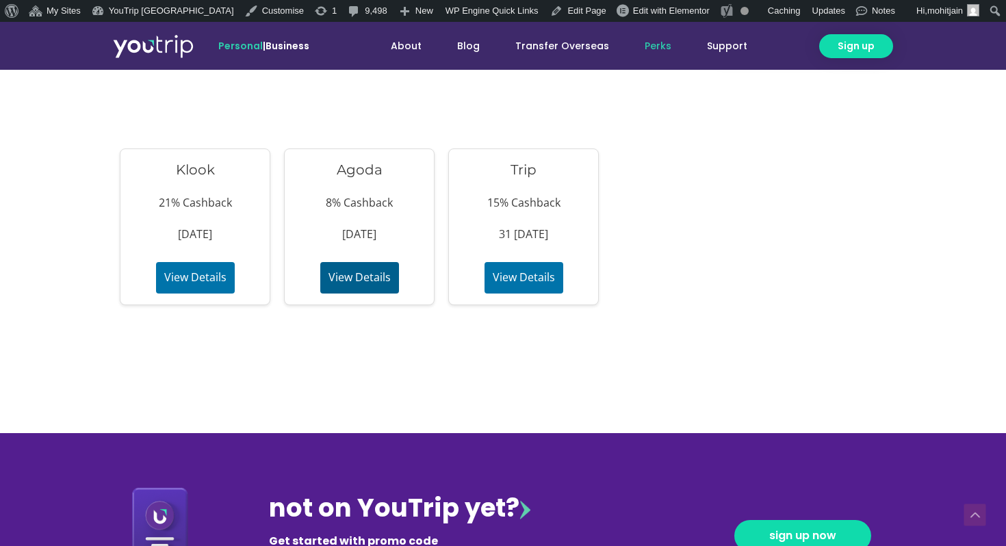
click at [383, 265] on button "View Details" at bounding box center [359, 277] width 79 height 31
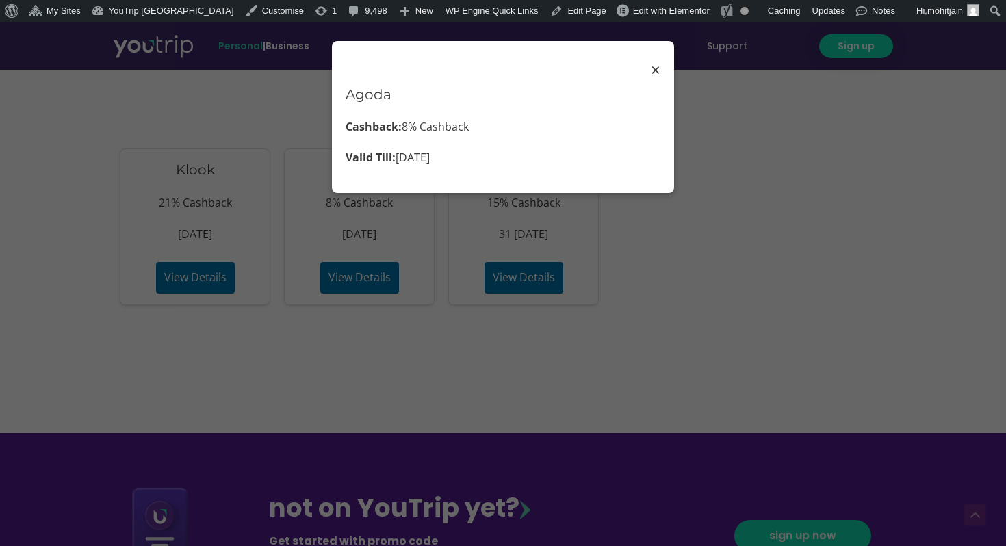
click at [648, 70] on div "Agoda Cashback: 8% Cashback Valid Till: 31 Dec 2025" at bounding box center [502, 112] width 315 height 114
click at [371, 73] on div "Agoda Cashback: 8% Cashback Valid Till: 31 Dec 2025" at bounding box center [502, 112] width 315 height 114
click at [395, 175] on div "× Agoda Cashback: 8% Cashback Valid Till: 31 Dec 2025" at bounding box center [503, 117] width 342 height 152
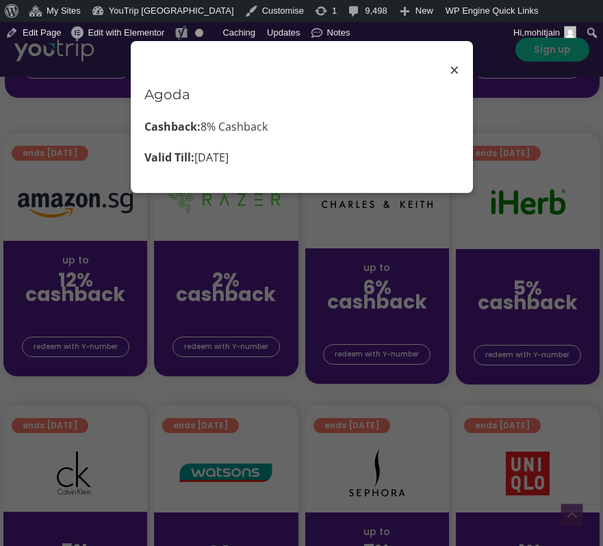
click at [451, 63] on span "×" at bounding box center [454, 70] width 10 height 31
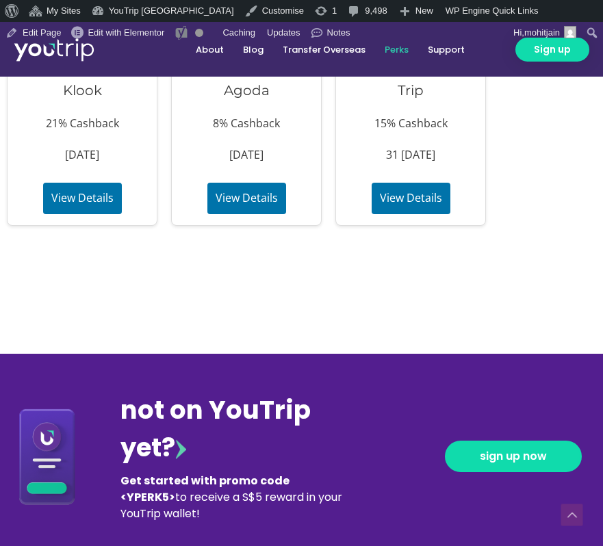
scroll to position [2248, 0]
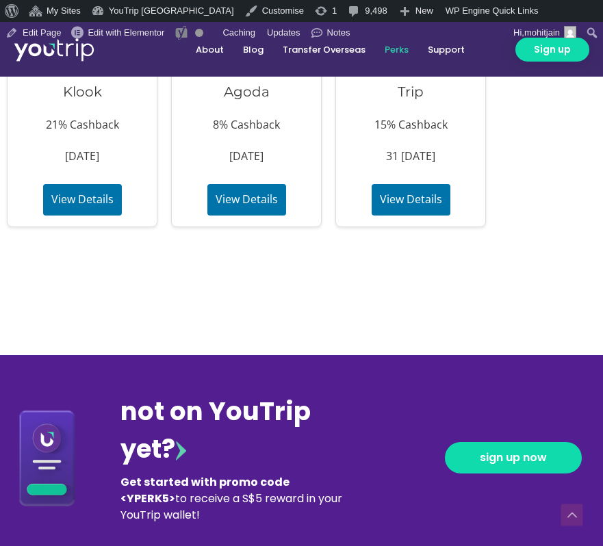
click at [111, 194] on button "View Details" at bounding box center [82, 199] width 79 height 31
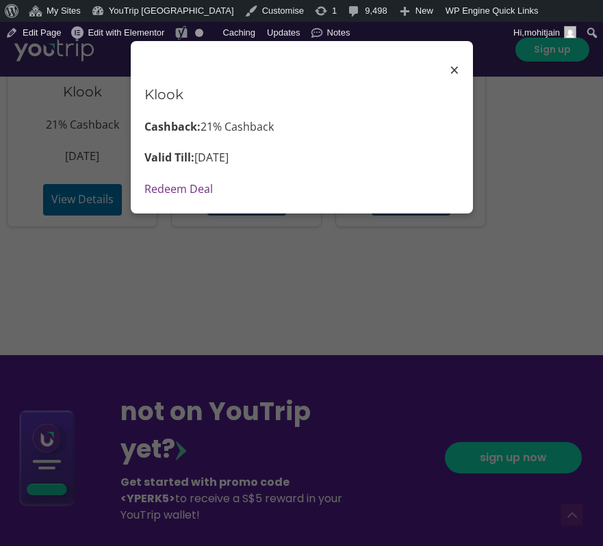
click at [183, 192] on link "Redeem Deal" at bounding box center [178, 188] width 68 height 15
click at [533, 412] on div "× Klook Cashback: 21% Cashback Valid Till: 29 Nov 2025 Redeem Deal" at bounding box center [301, 273] width 603 height 546
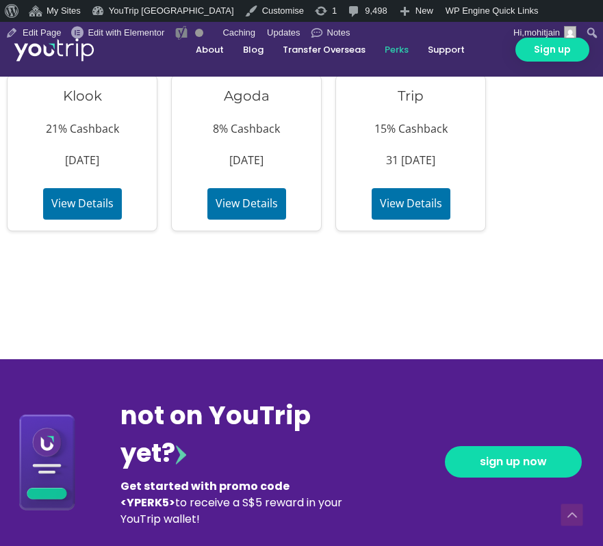
scroll to position [2246, 0]
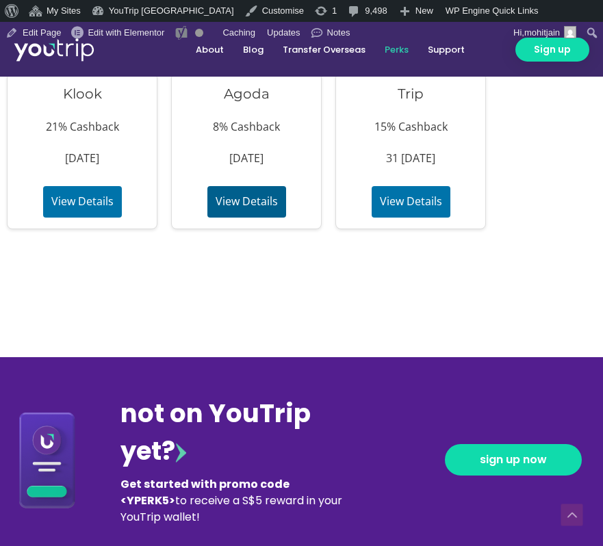
click at [244, 195] on button "View Details" at bounding box center [246, 201] width 79 height 31
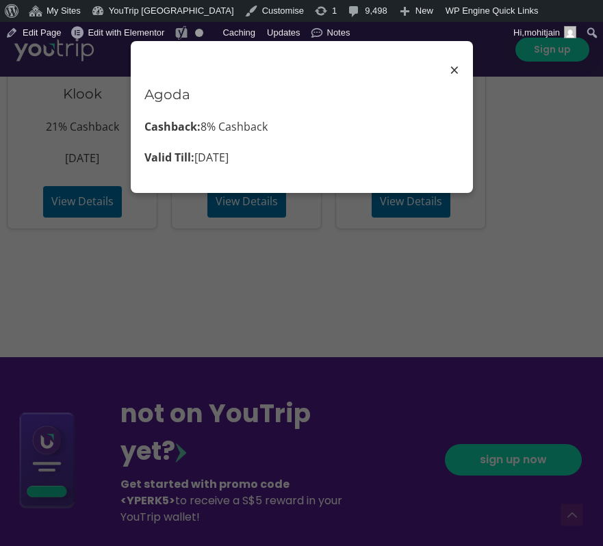
click at [477, 319] on div "× Agoda Cashback: 8% Cashback Valid Till: 31 Dec 2025" at bounding box center [301, 273] width 603 height 546
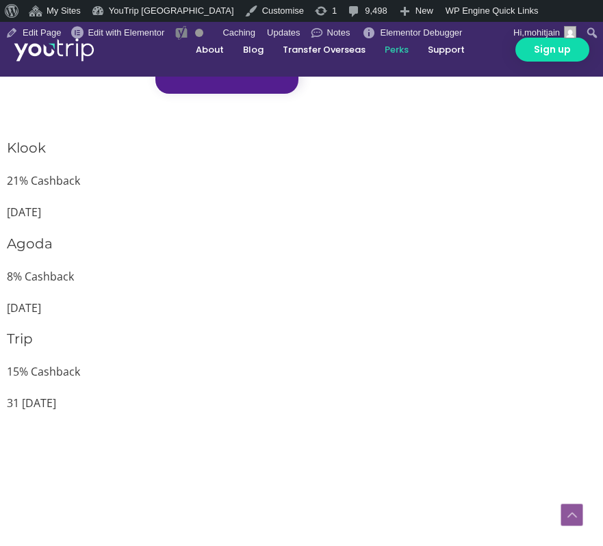
scroll to position [2376, 0]
click at [475, 318] on p "[DATE]" at bounding box center [301, 309] width 589 height 21
click at [457, 367] on p "15% Cashback" at bounding box center [301, 373] width 589 height 21
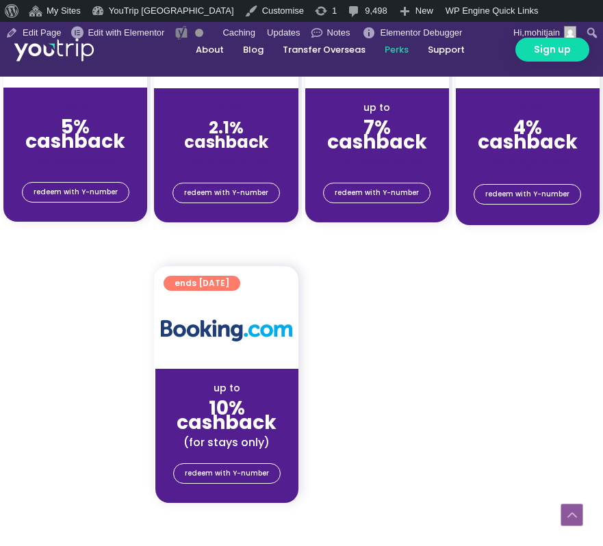
click at [457, 367] on div at bounding box center [527, 392] width 150 height 253
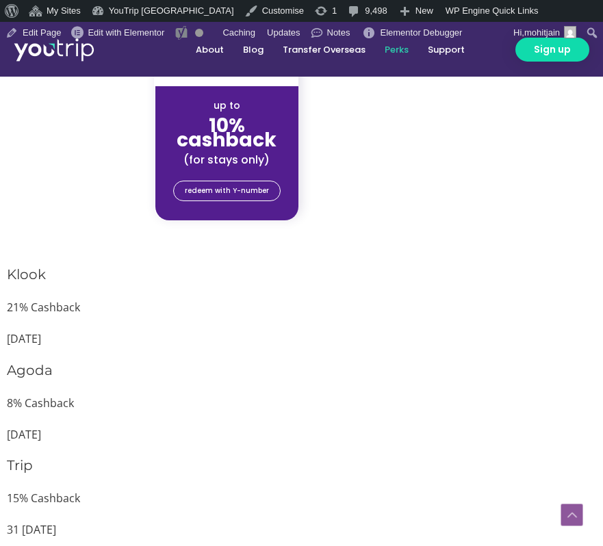
scroll to position [2248, 0]
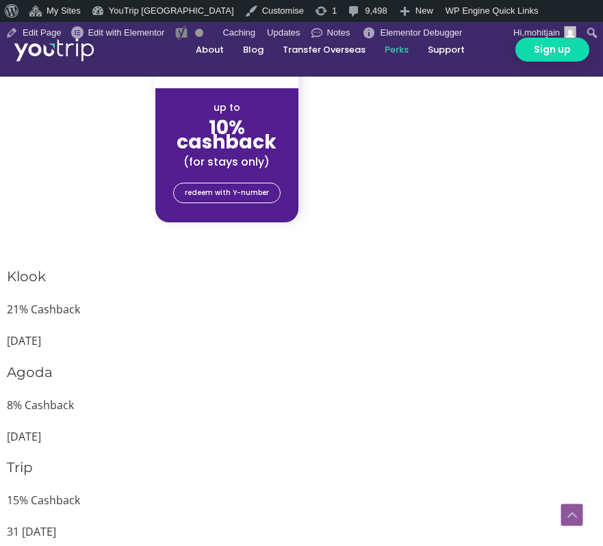
click at [457, 367] on h3 "Agoda" at bounding box center [301, 372] width 589 height 19
click at [181, 271] on h3 "Klook" at bounding box center [301, 276] width 589 height 19
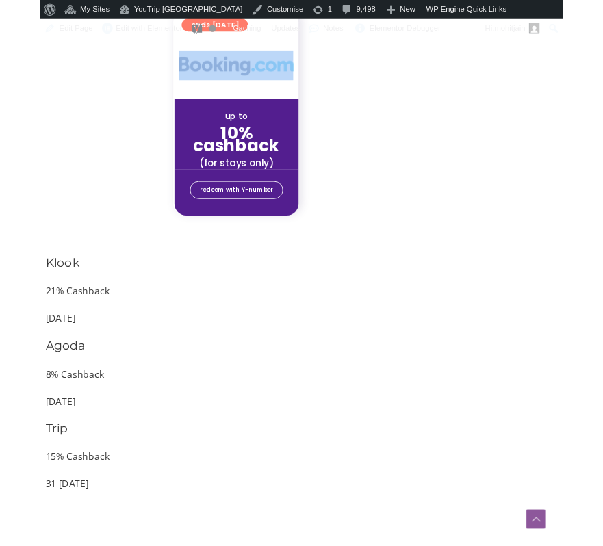
scroll to position [2248, 0]
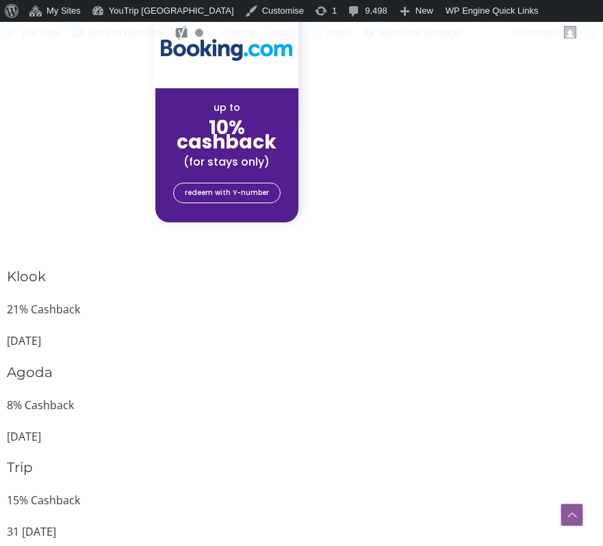
click at [370, 141] on div at bounding box center [377, 112] width 150 height 253
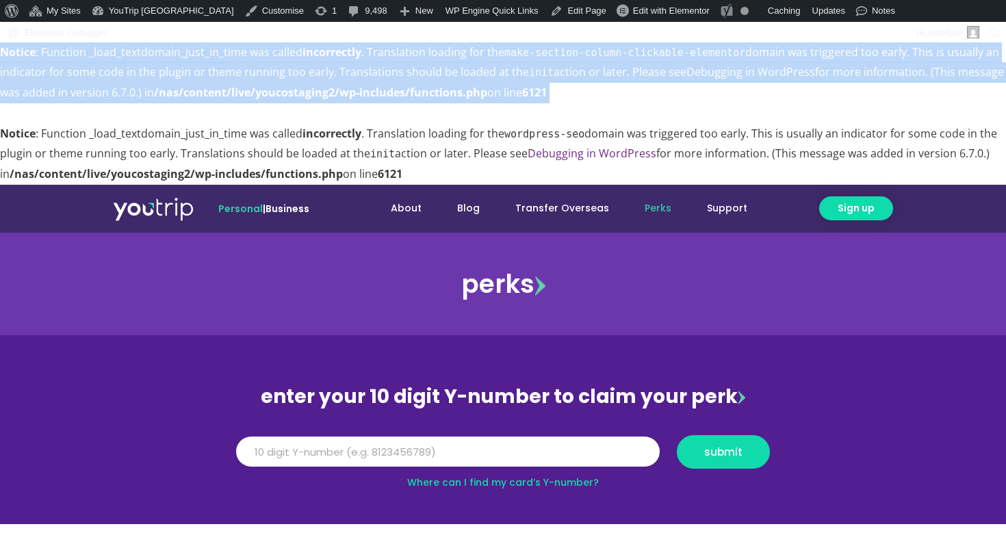
copy body "Notice : Function _load_textdomain_just_in_time was called incorrectly . Transl…"
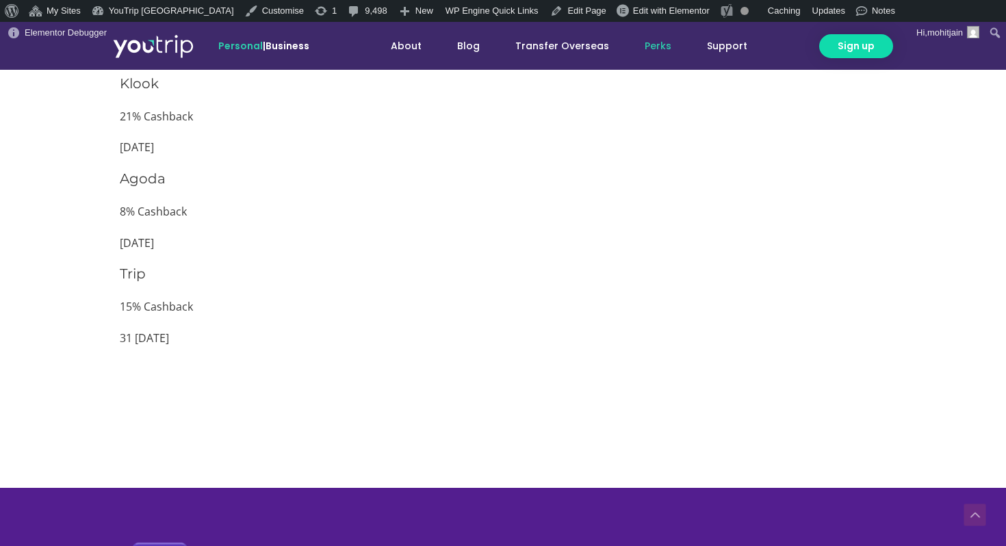
scroll to position [1491, 0]
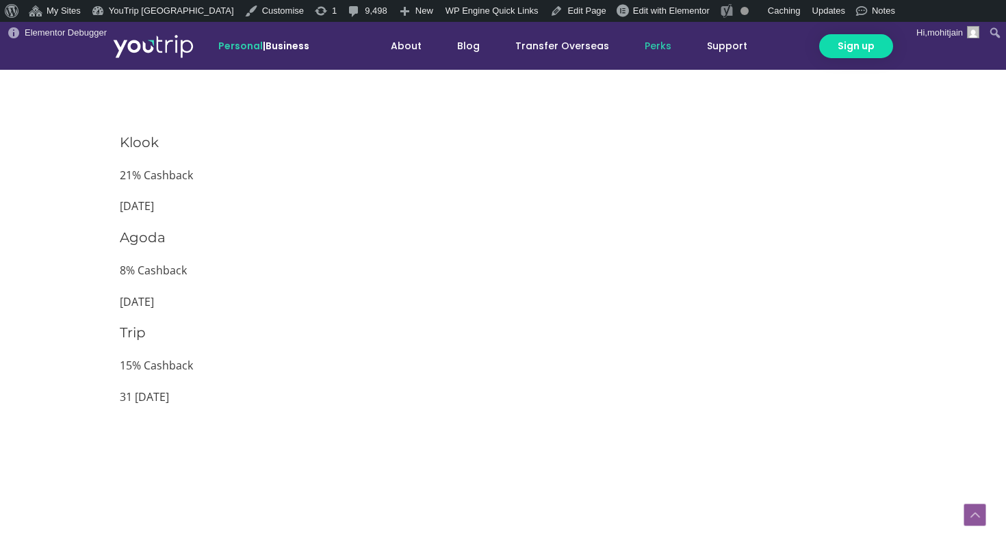
click at [480, 390] on p "31 [DATE]" at bounding box center [503, 397] width 766 height 21
click at [506, 411] on div "Klook 21% Cashback [DATE] Agoda 8% Cashback [DATE] Trip 15% Cashback 31 [DATE]" at bounding box center [503, 276] width 766 height 286
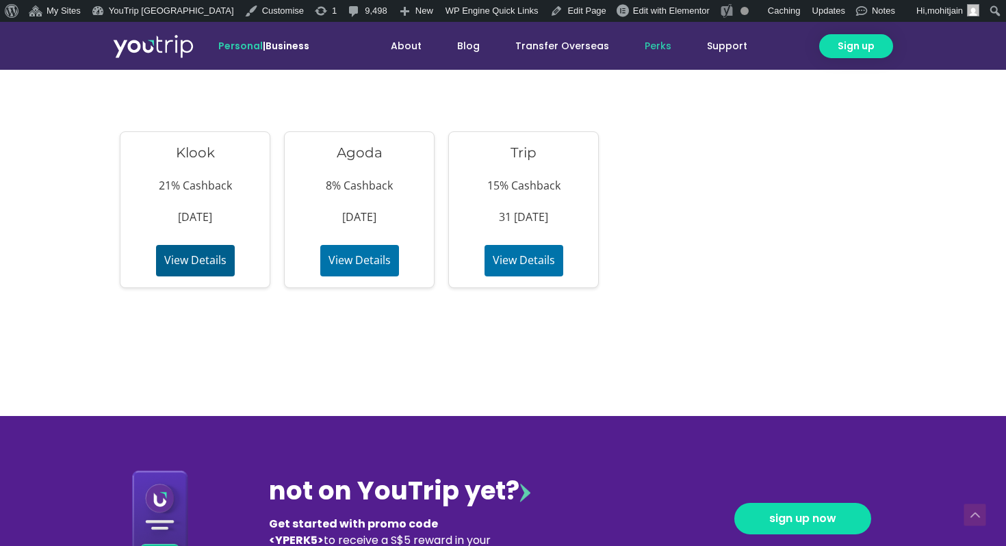
click at [195, 252] on button "View Details" at bounding box center [195, 260] width 79 height 31
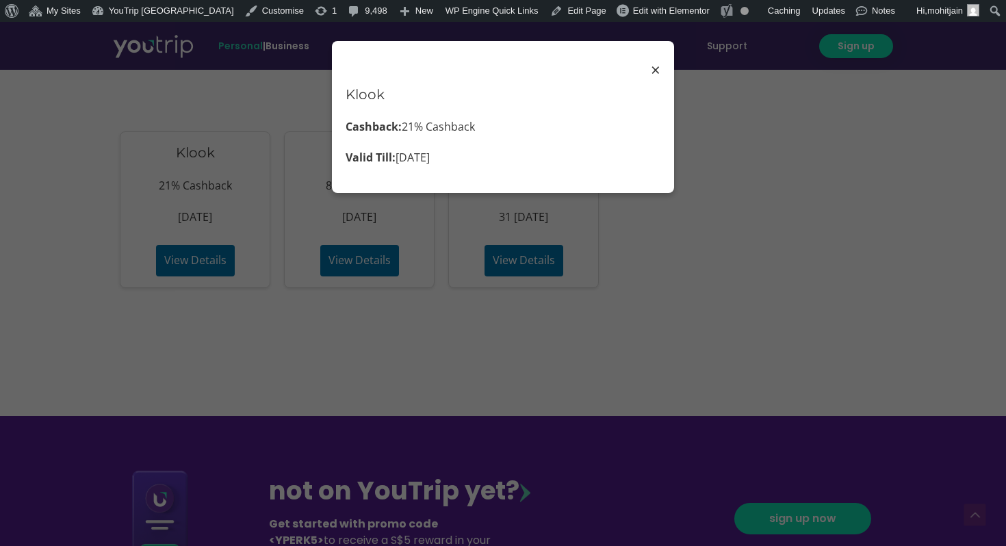
click at [664, 69] on div "× Klook Cashback: 21% Cashback Valid Till: [DATE]" at bounding box center [503, 117] width 342 height 152
click at [658, 71] on span "×" at bounding box center [656, 70] width 10 height 31
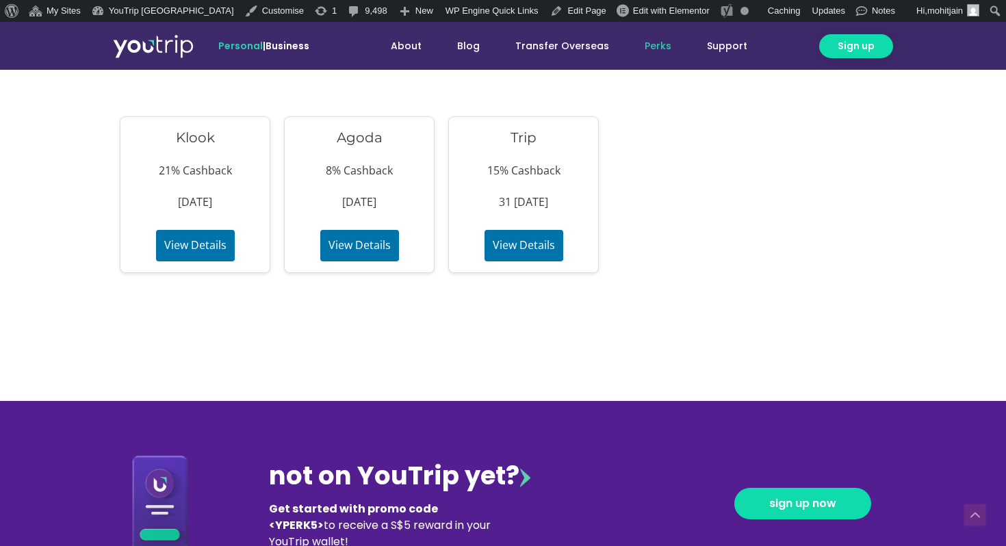
scroll to position [1366, 0]
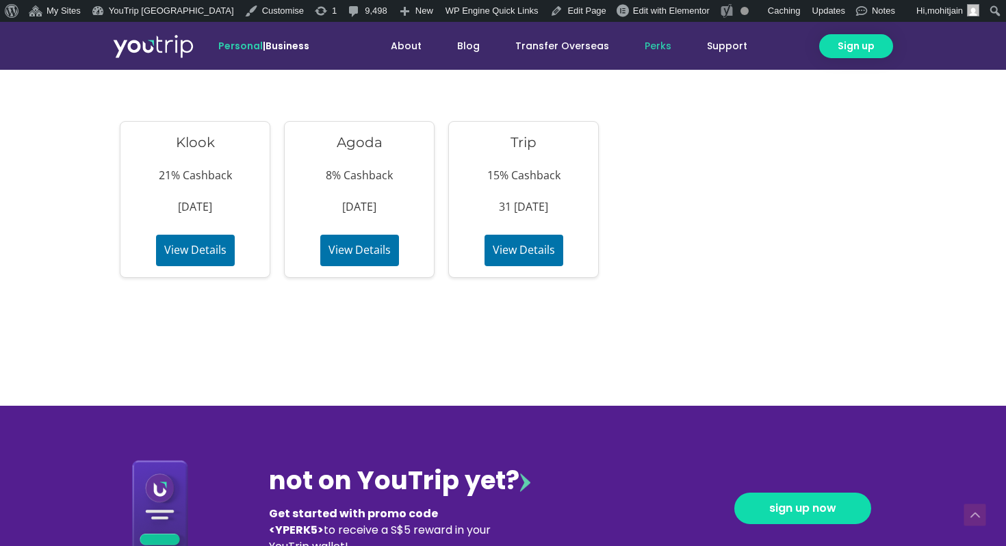
click at [191, 246] on button "View Details" at bounding box center [195, 250] width 79 height 31
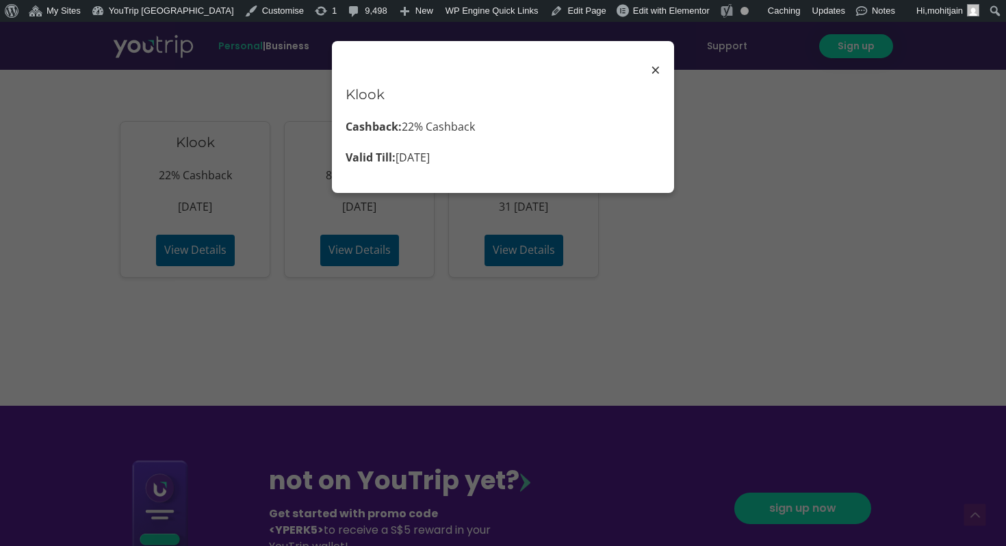
click at [661, 74] on div "× Klook Cashback: 22% Cashback Valid Till: 29 Nov 2025" at bounding box center [503, 117] width 342 height 152
click at [658, 74] on span "×" at bounding box center [656, 70] width 10 height 31
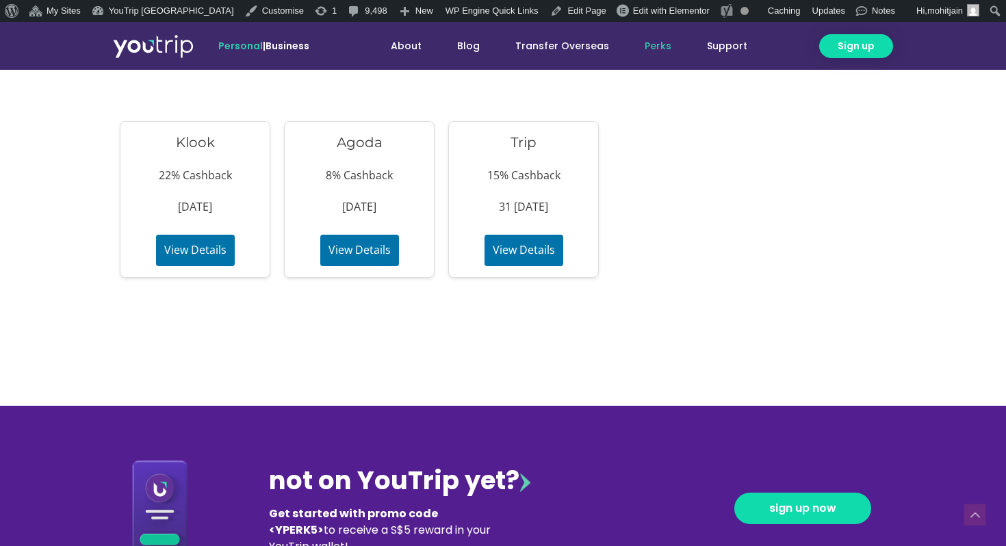
click at [203, 263] on button "View Details" at bounding box center [195, 250] width 79 height 31
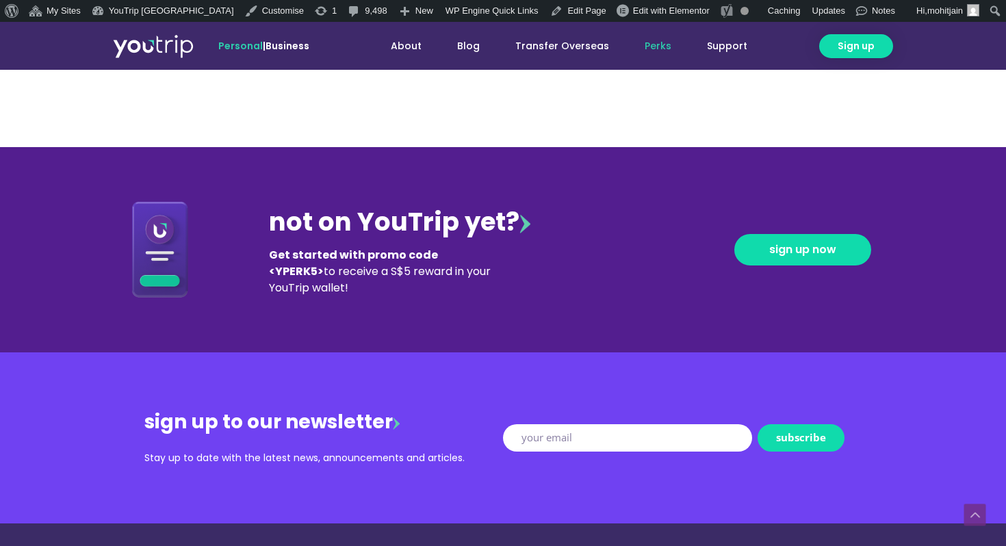
scroll to position [1402, 0]
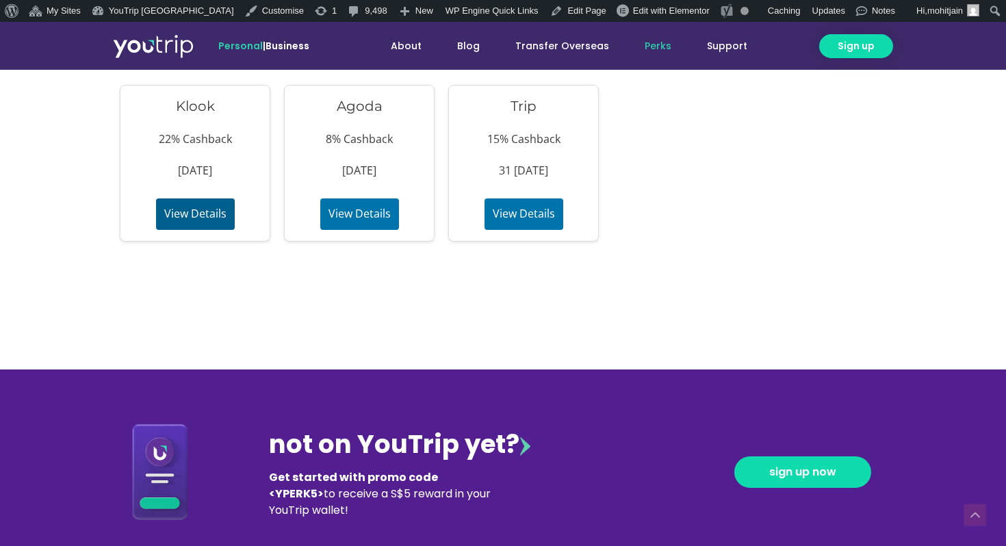
click at [208, 204] on button "View Details" at bounding box center [195, 213] width 79 height 31
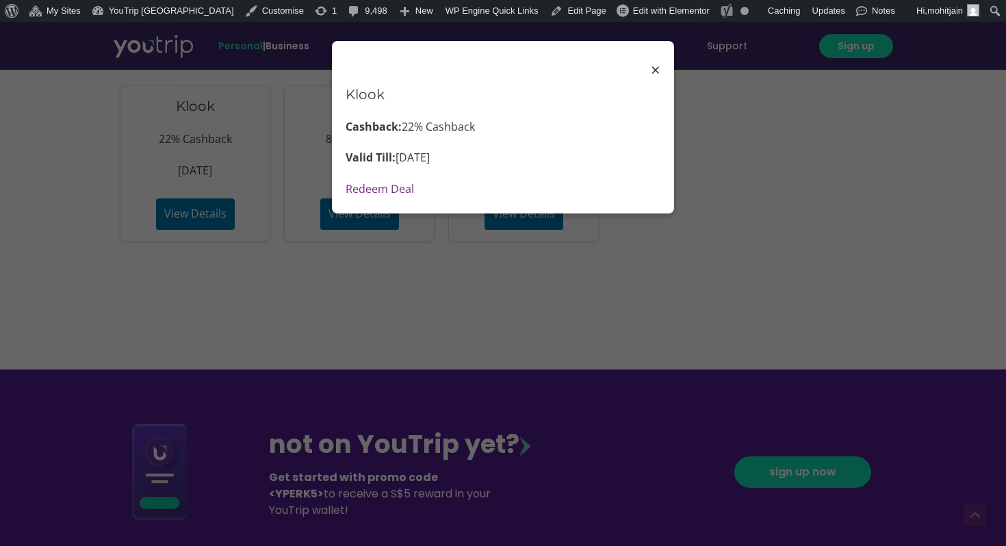
click at [393, 190] on link "Redeem Deal" at bounding box center [379, 188] width 68 height 15
click at [655, 68] on span "×" at bounding box center [656, 70] width 10 height 31
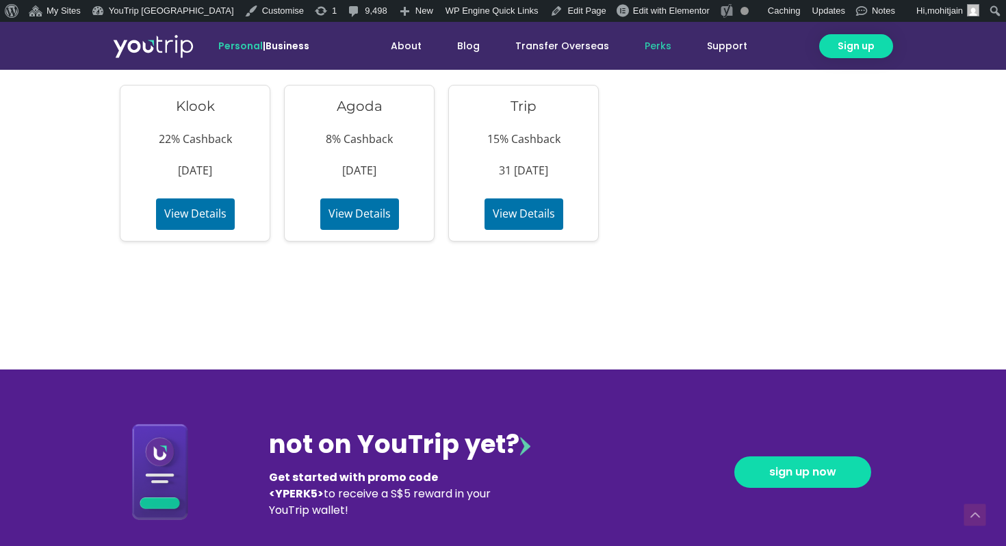
click at [209, 222] on button "View Details" at bounding box center [195, 213] width 79 height 31
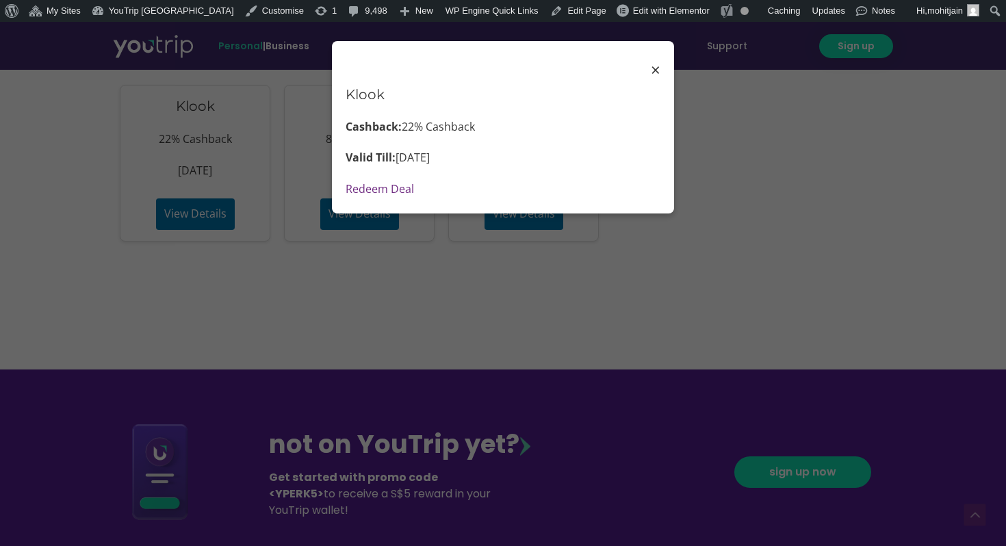
click at [339, 313] on div "× Klook Cashback: 22% Cashback Valid Till: [DATE] Redeem Deal" at bounding box center [503, 273] width 1006 height 546
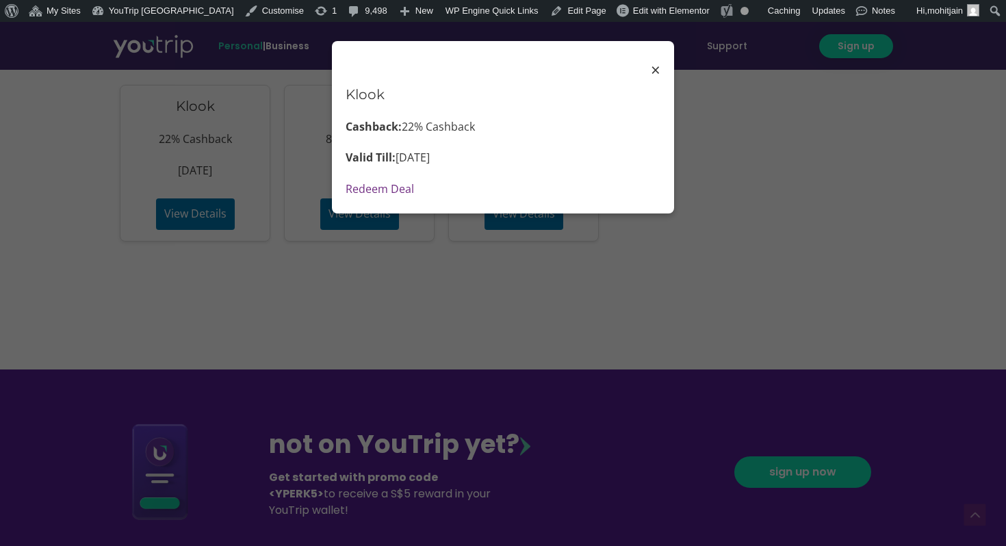
click at [391, 248] on div "× Klook Cashback: 22% Cashback Valid Till: [DATE] Redeem Deal" at bounding box center [503, 273] width 1006 height 546
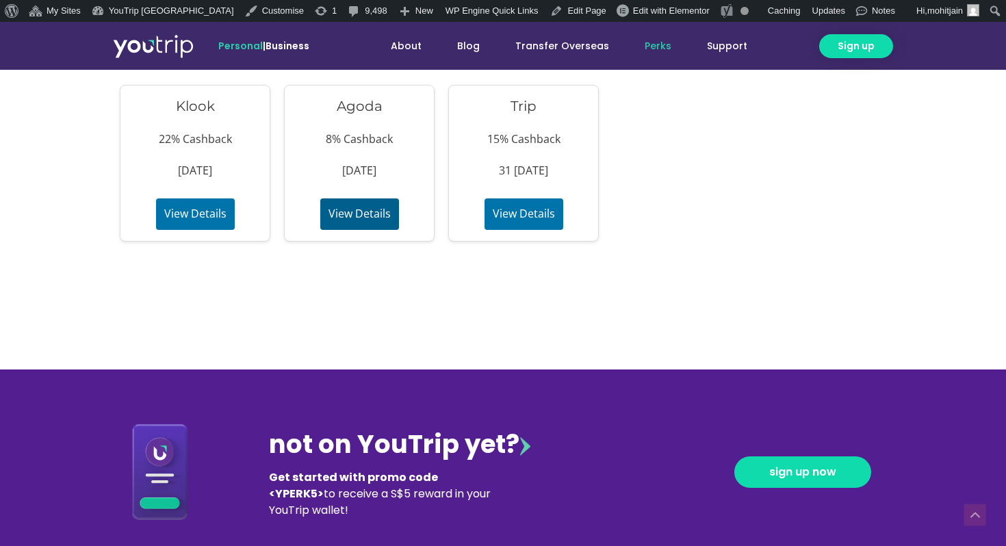
click at [393, 211] on button "View Details" at bounding box center [359, 213] width 79 height 31
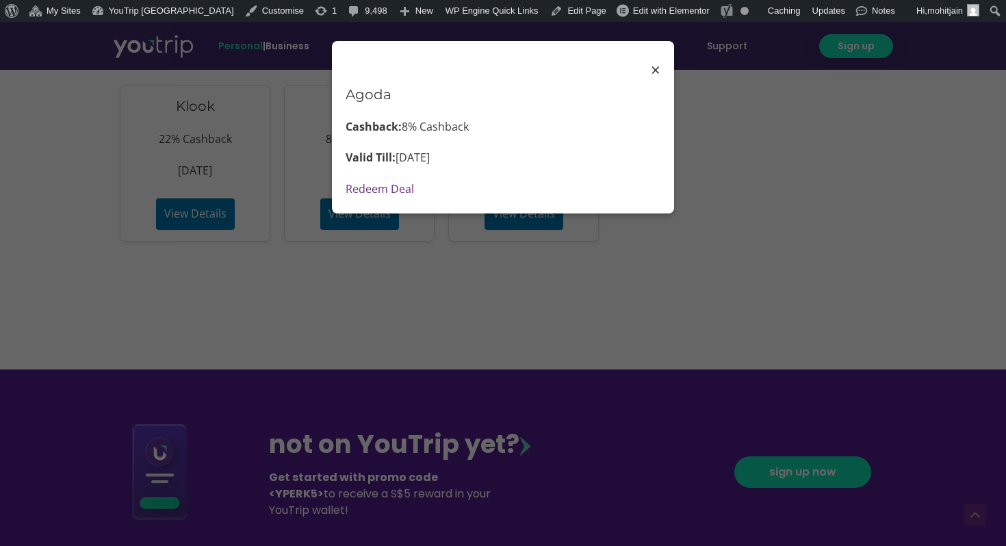
click at [651, 68] on span "×" at bounding box center [656, 70] width 10 height 31
